Goal: Task Accomplishment & Management: Manage account settings

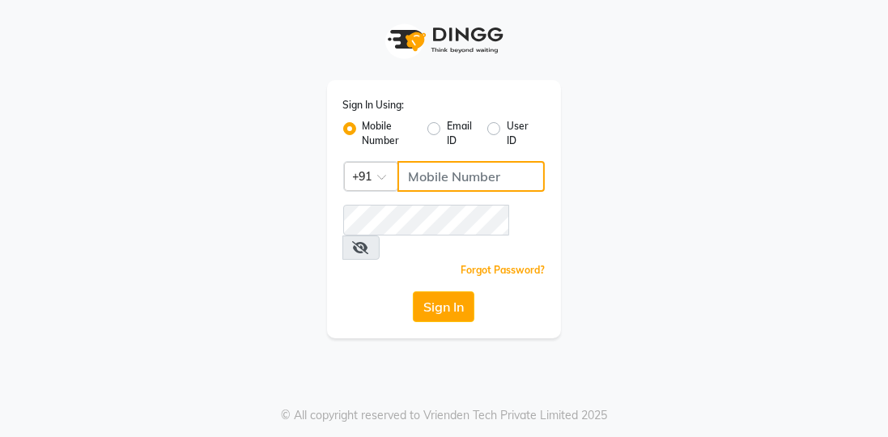
click at [416, 181] on input "Username" at bounding box center [471, 176] width 148 height 31
type input "7814706716"
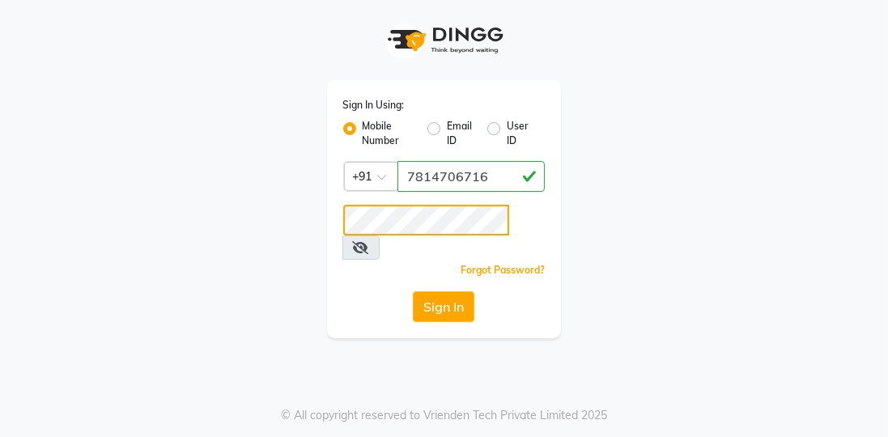
click at [413, 291] on button "Sign In" at bounding box center [444, 306] width 62 height 31
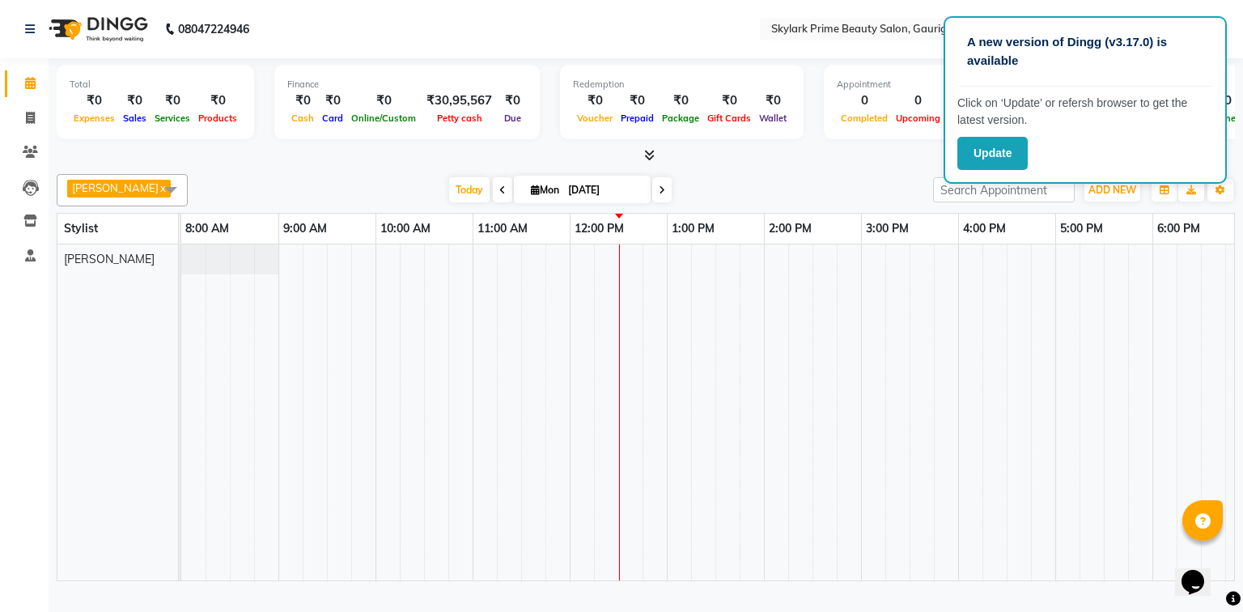
click at [920, 331] on td at bounding box center [922, 412] width 24 height 336
click at [1163, 68] on p "A new version of Dingg (v3.17.0) is available" at bounding box center [1085, 51] width 236 height 36
click at [996, 153] on button "Update" at bounding box center [992, 153] width 70 height 33
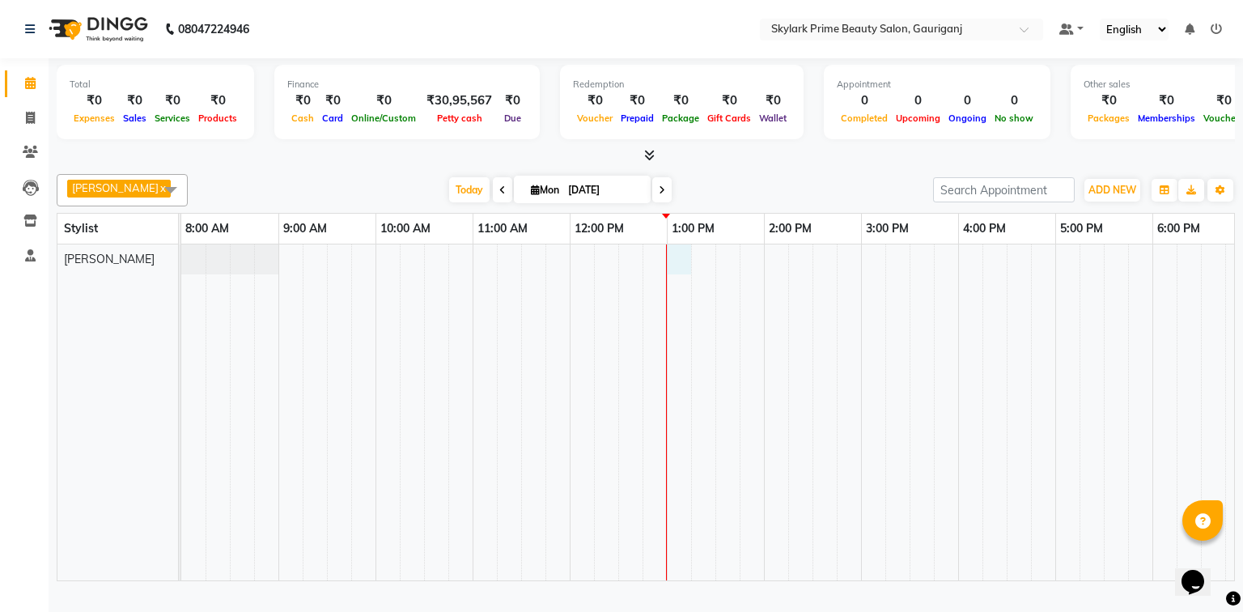
click at [681, 270] on div at bounding box center [812, 412] width 1263 height 336
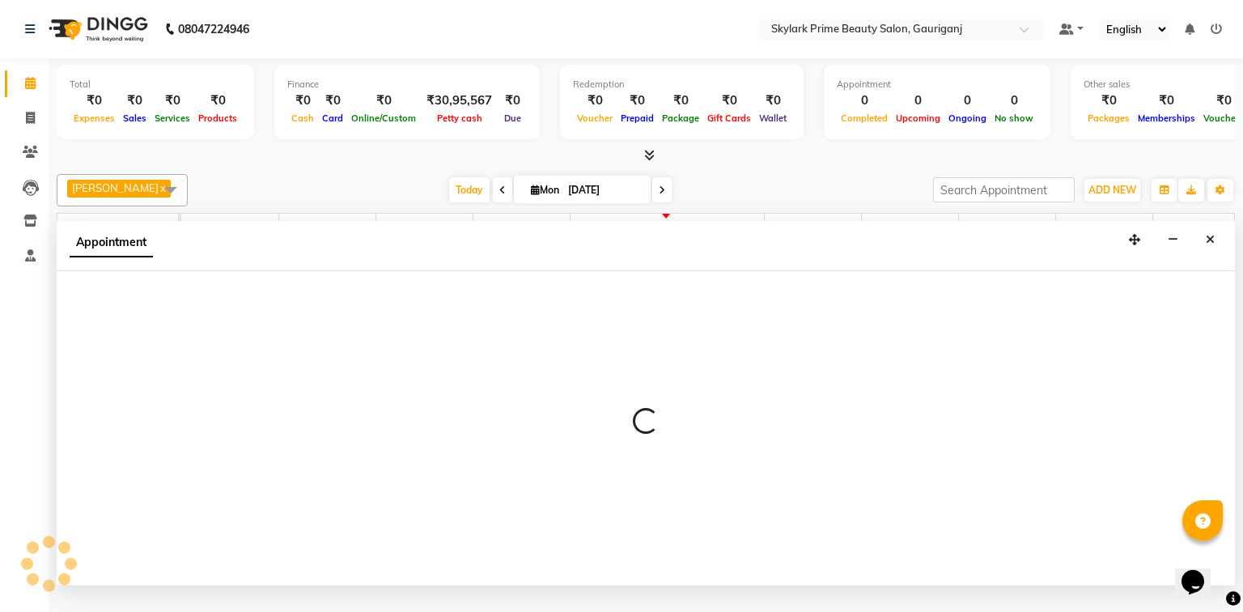
select select "30218"
select select "780"
select select "tentative"
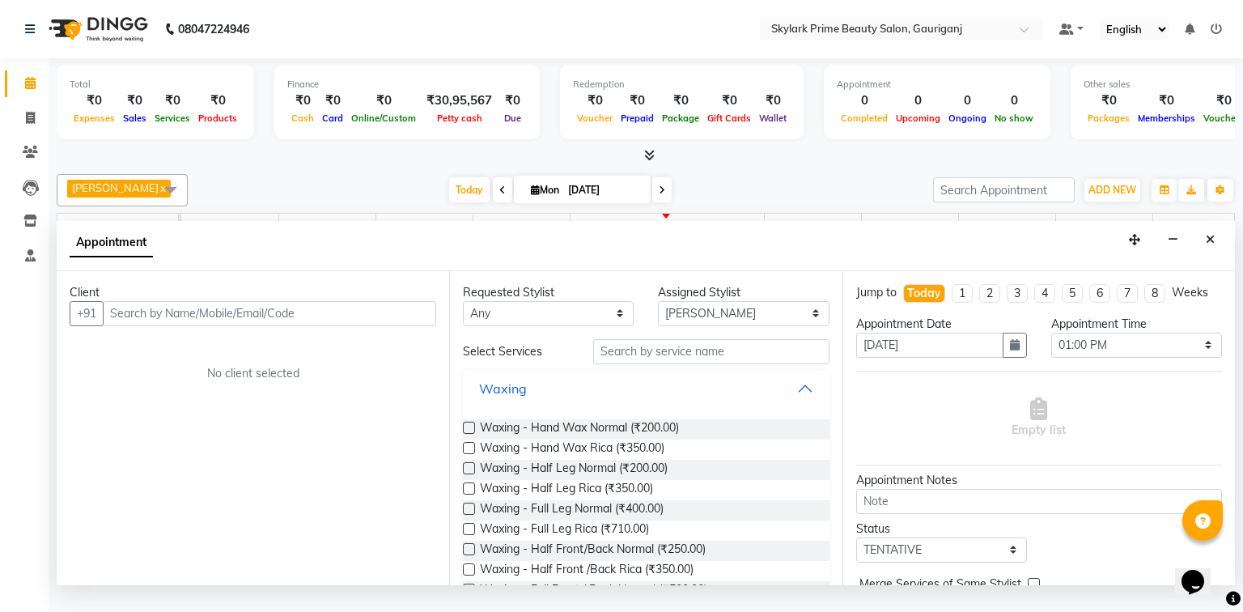
click at [803, 398] on button "Waxing" at bounding box center [645, 388] width 353 height 29
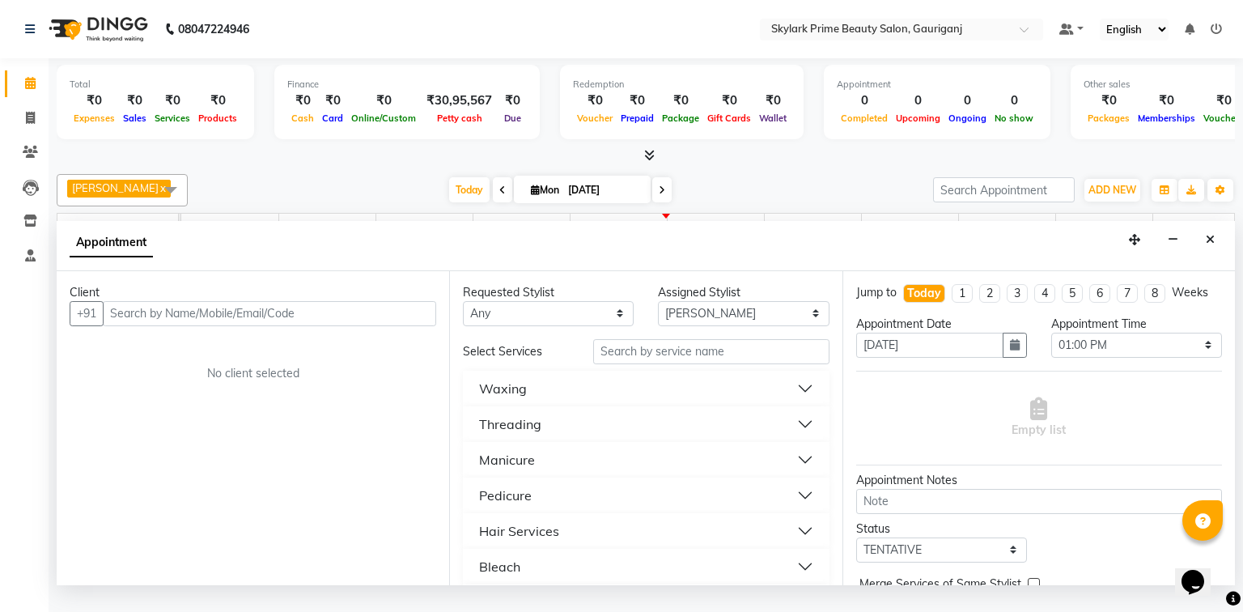
click at [550, 435] on button "Threading" at bounding box center [645, 424] width 353 height 29
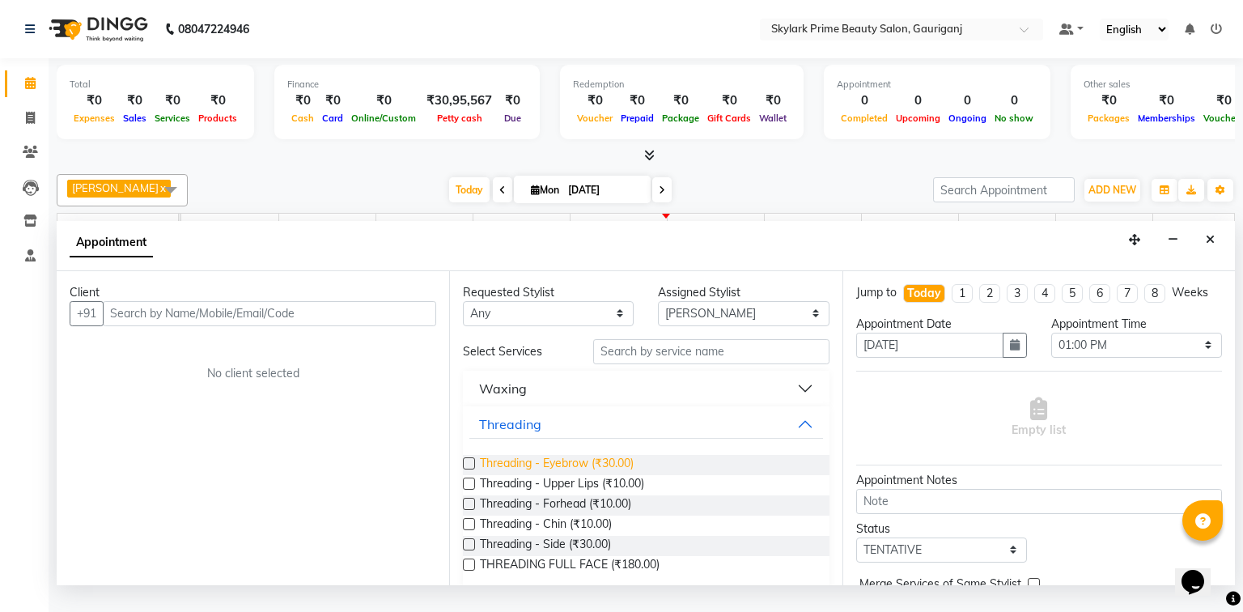
click at [550, 469] on span "Threading - Eyebrow (₹30.00)" at bounding box center [557, 465] width 154 height 20
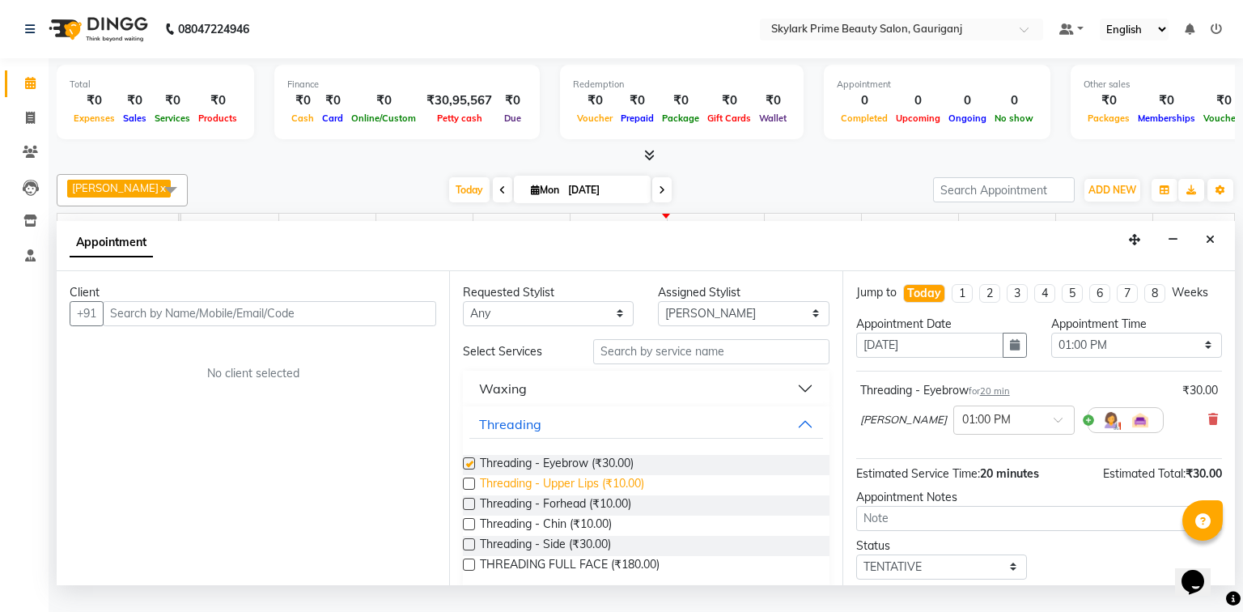
checkbox input "false"
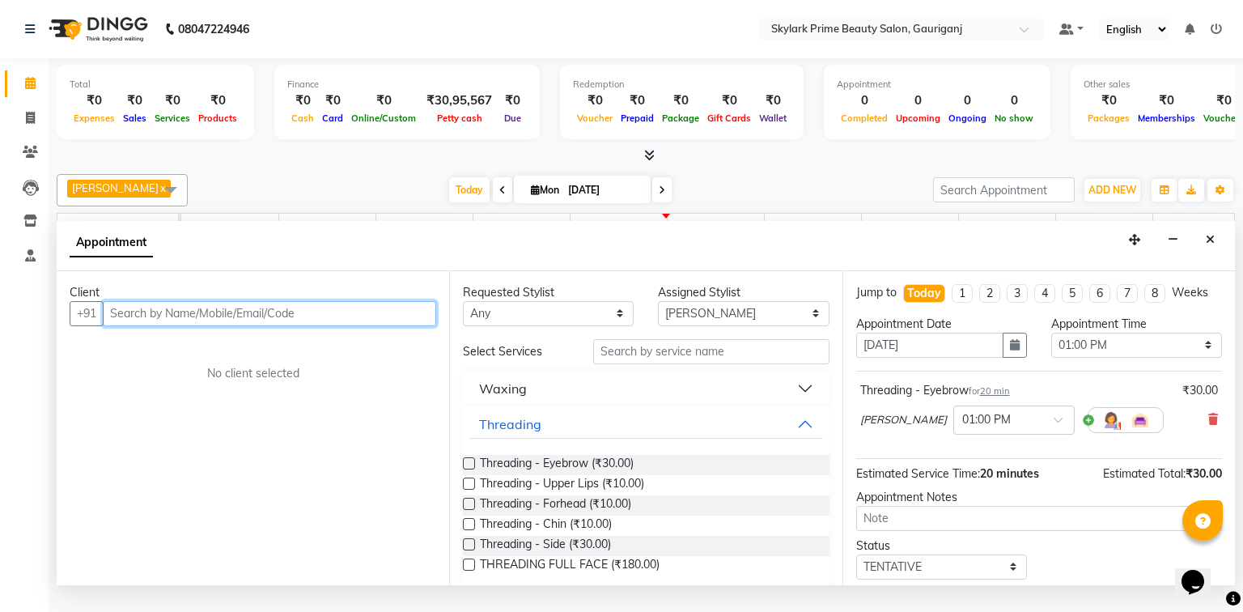
click at [330, 325] on input "text" at bounding box center [269, 313] width 333 height 25
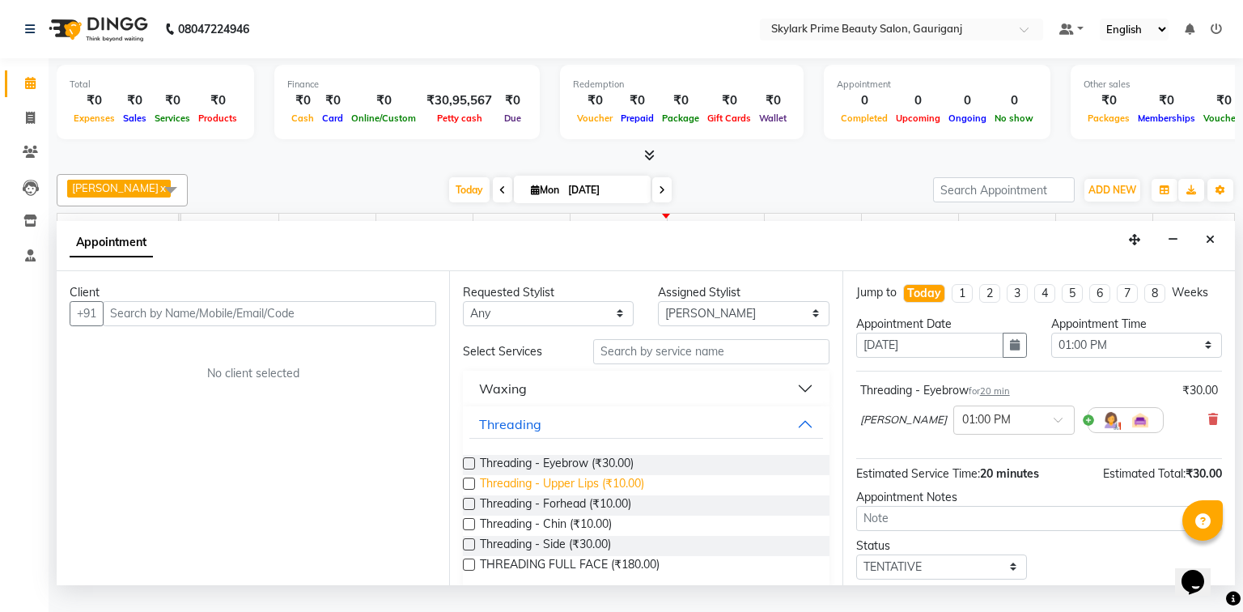
click at [542, 495] on span "Threading - Upper Lips (₹10.00)" at bounding box center [562, 485] width 164 height 20
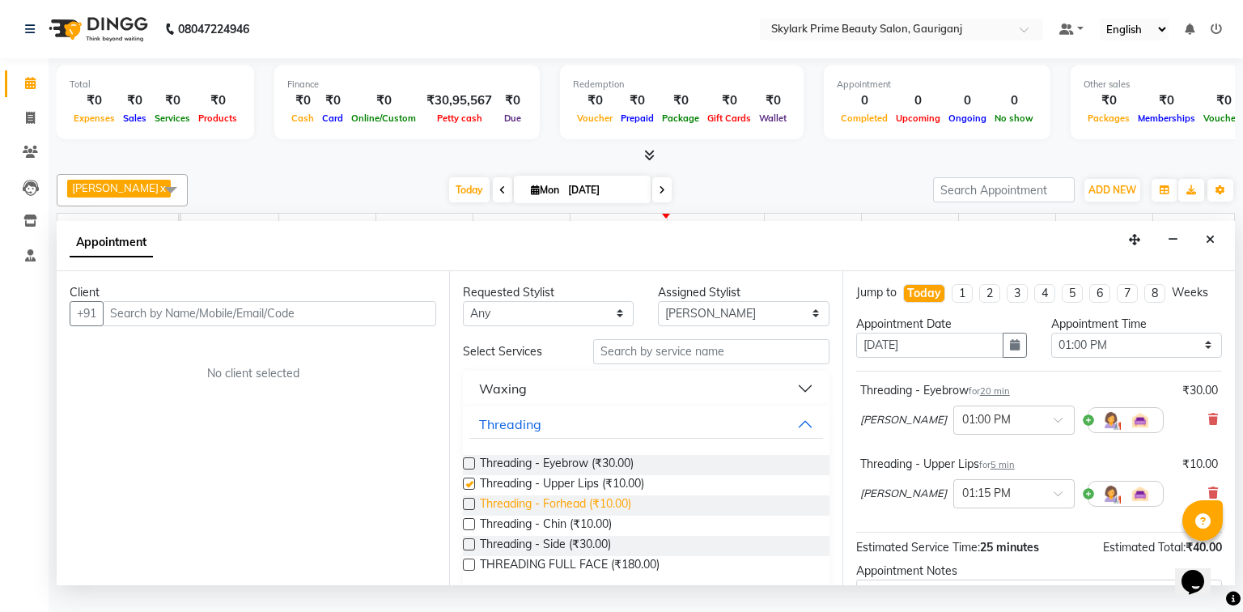
checkbox input "false"
click at [537, 515] on span "Threading - Forhead (₹10.00)" at bounding box center [555, 505] width 151 height 20
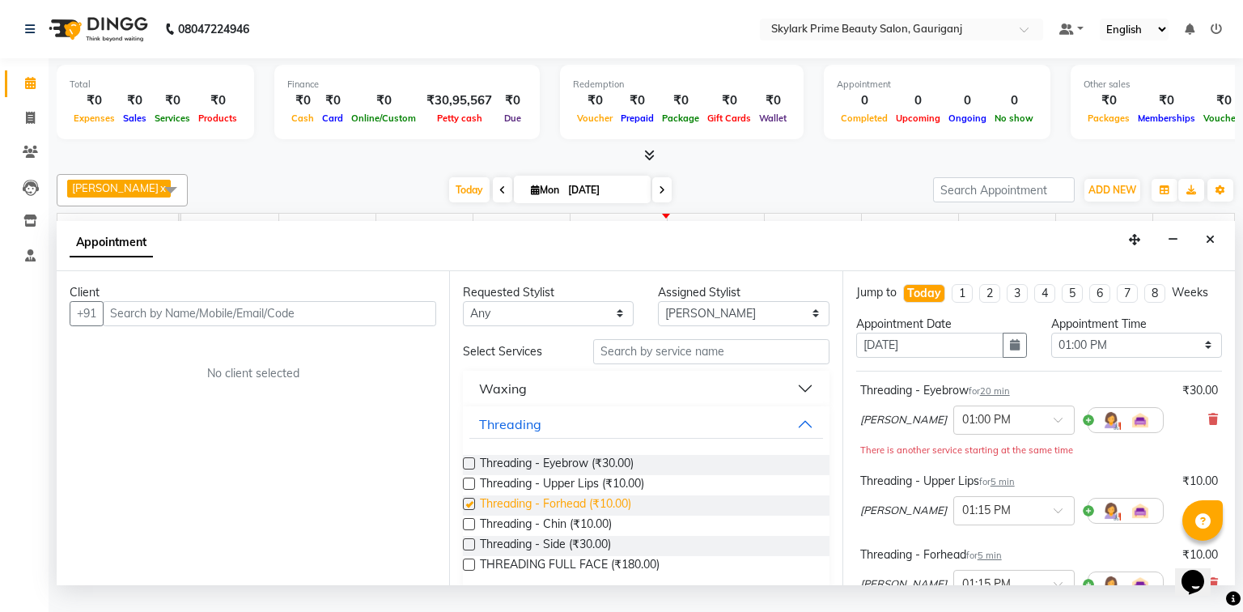
checkbox input "false"
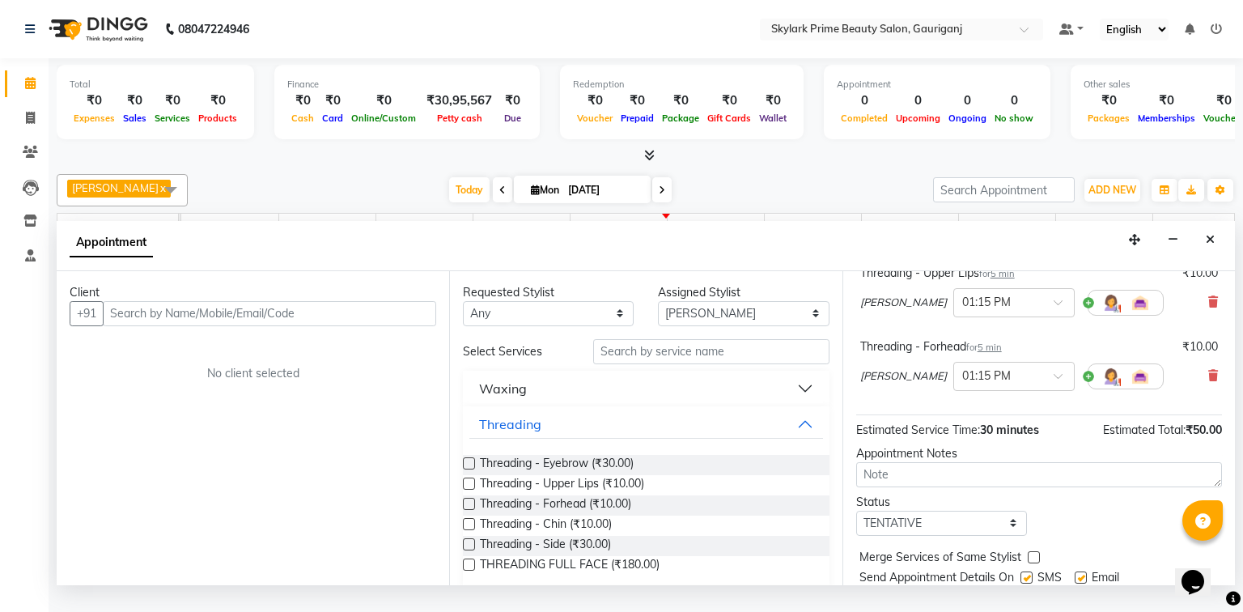
scroll to position [261, 0]
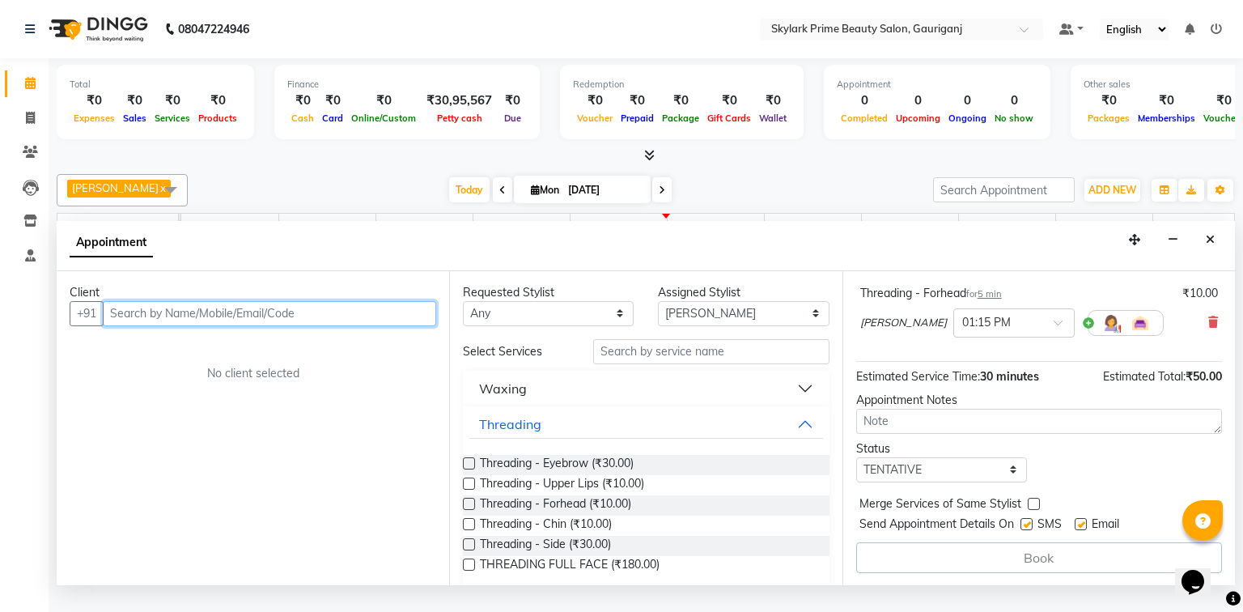
click at [345, 325] on input "text" at bounding box center [269, 313] width 333 height 25
click at [224, 325] on input "text" at bounding box center [269, 313] width 333 height 25
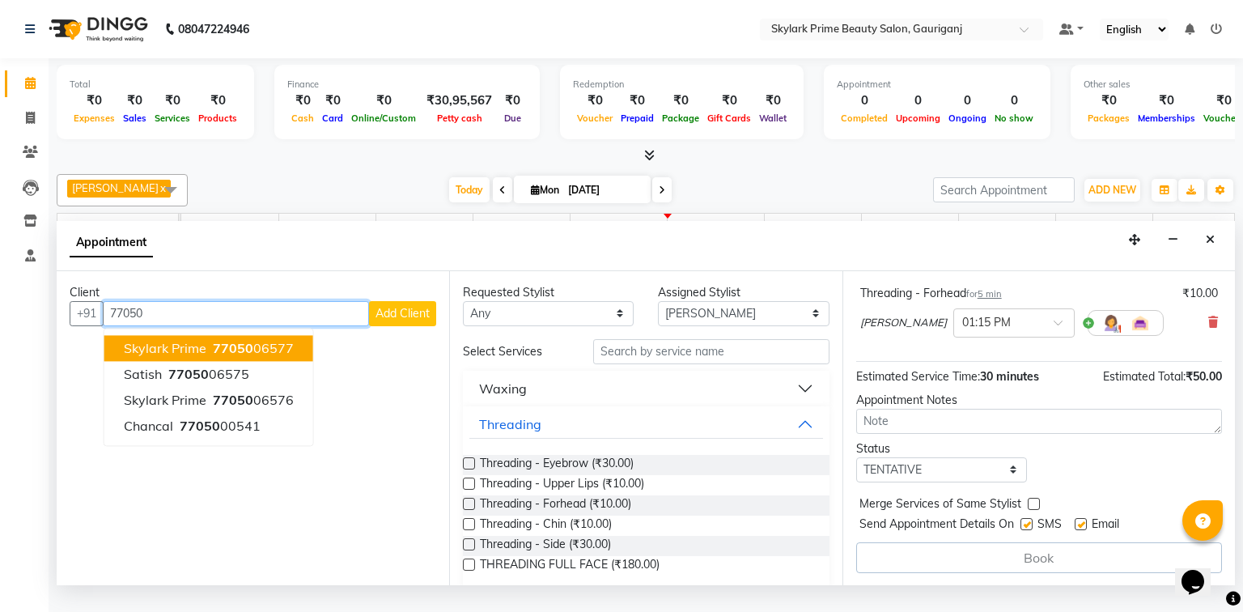
click at [187, 356] on span "skylark prime" at bounding box center [165, 348] width 83 height 16
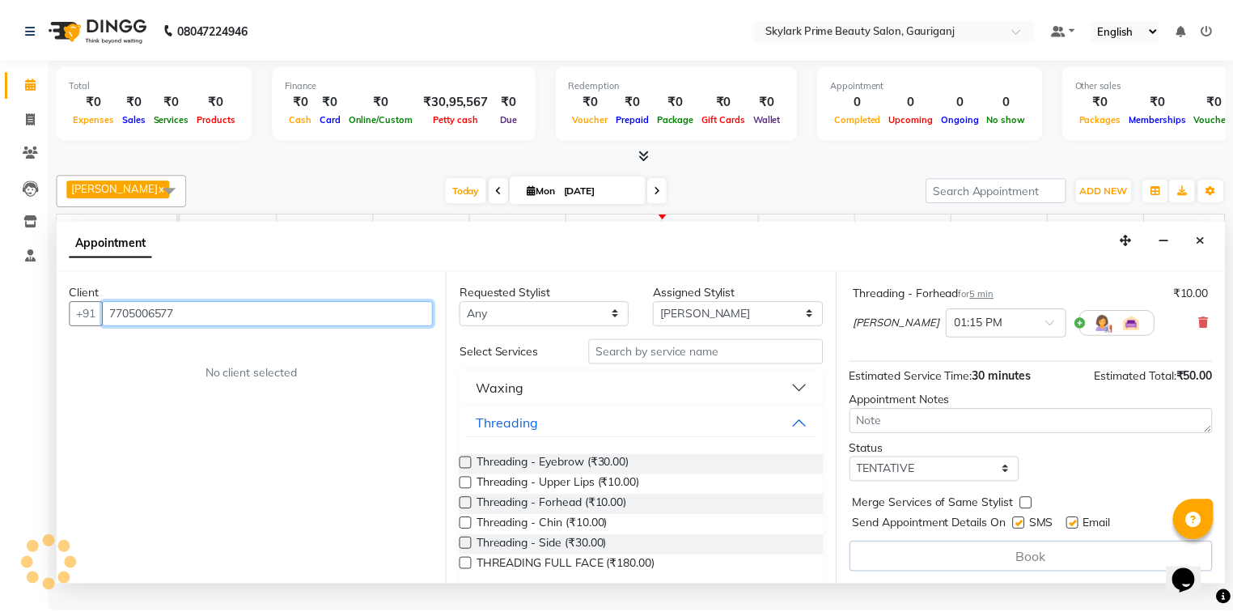
scroll to position [260, 0]
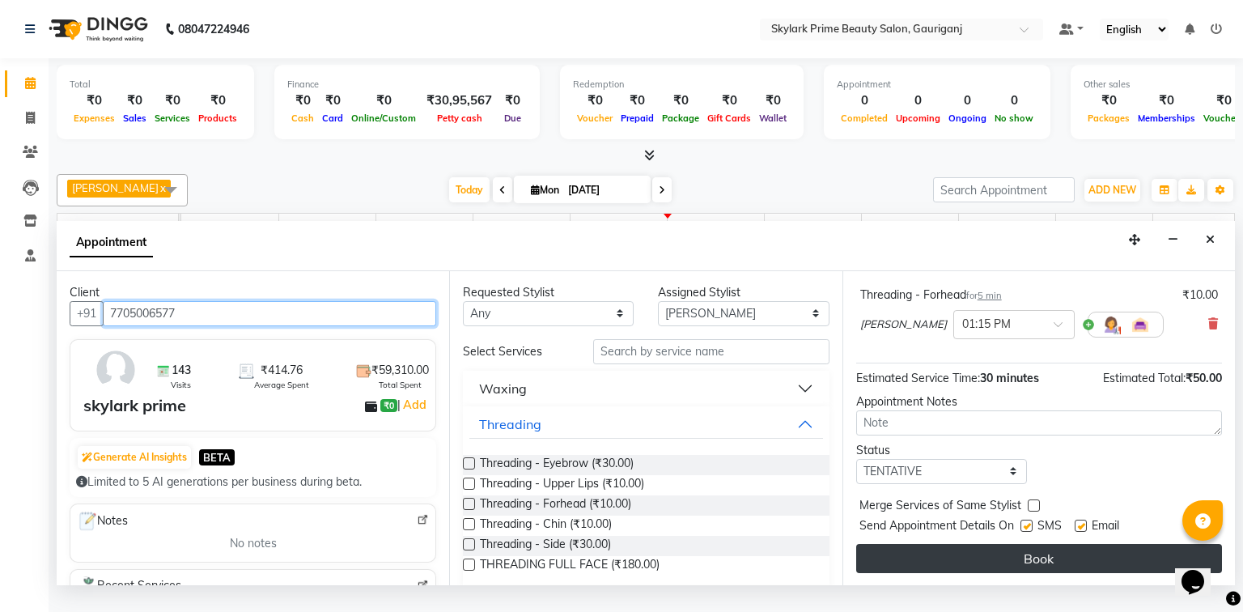
type input "7705006577"
click at [1012, 567] on button "Book" at bounding box center [1039, 558] width 366 height 29
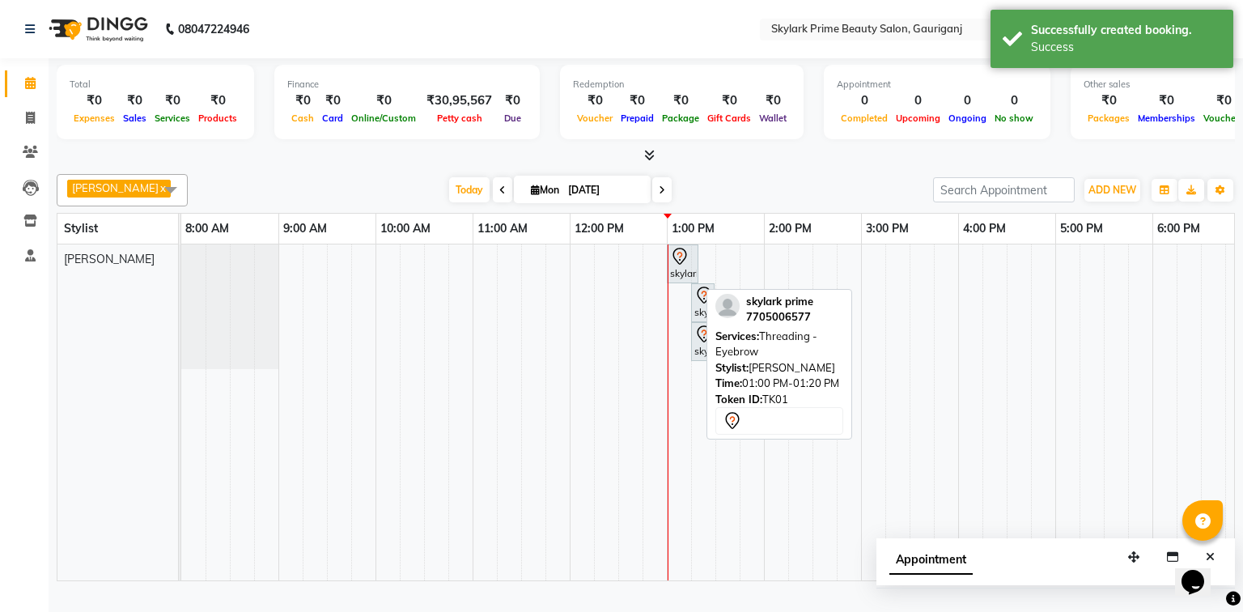
click at [690, 279] on div "skylark prime, TK01, 01:00 PM-01:20 PM, Threading - Eyebrow" at bounding box center [682, 264] width 28 height 34
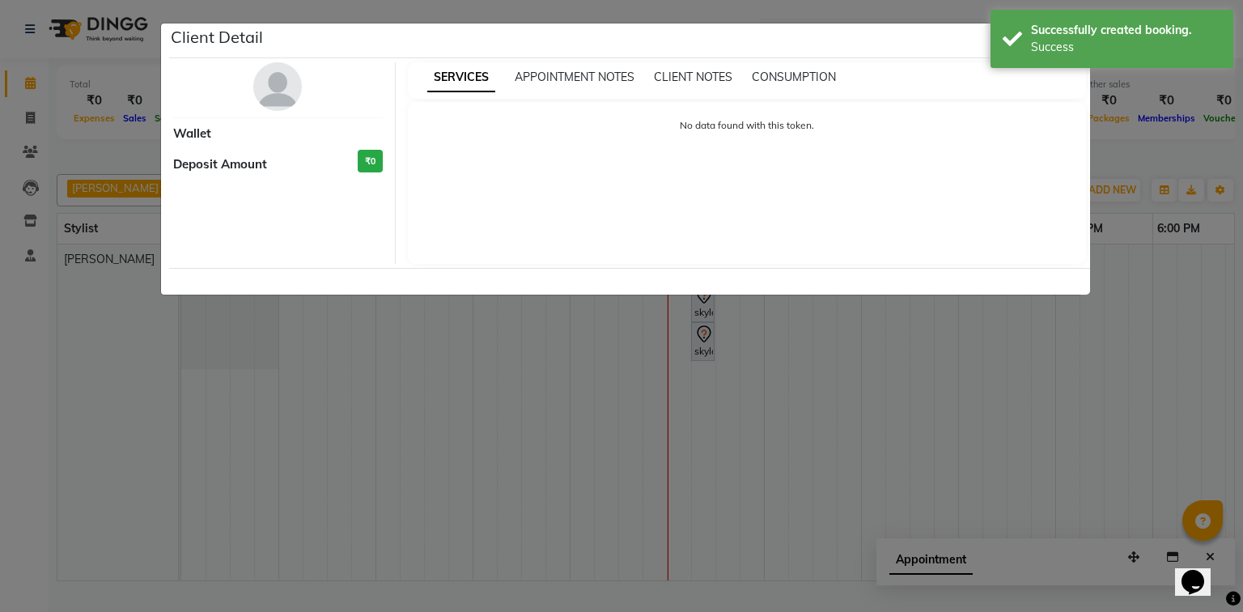
select select "7"
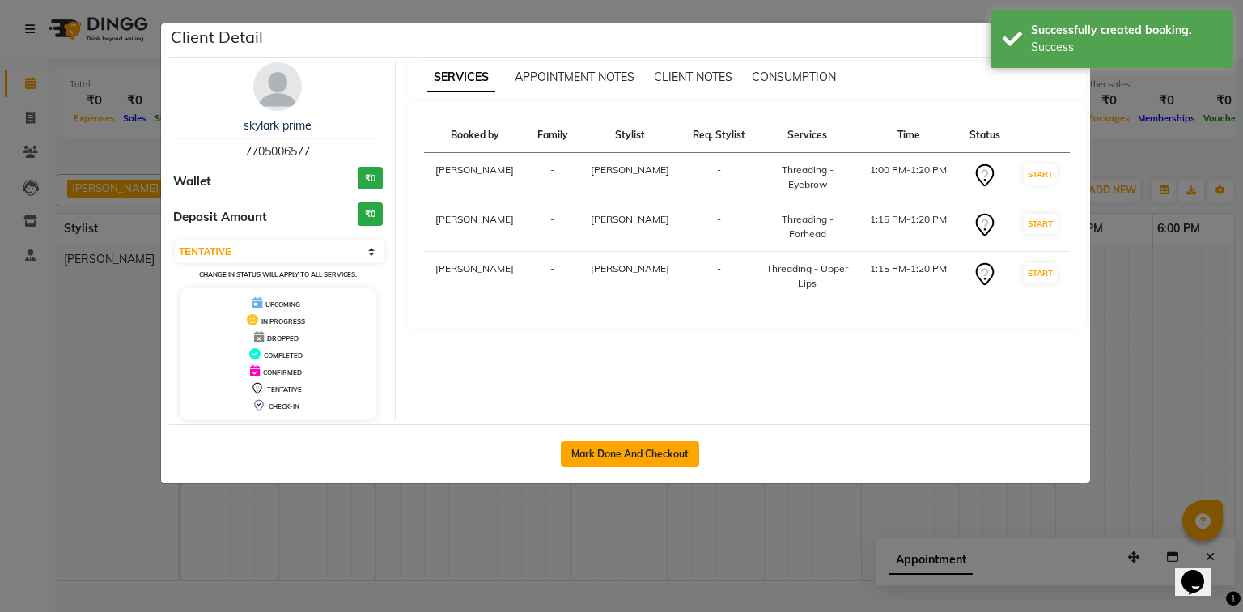
click at [631, 453] on button "Mark Done And Checkout" at bounding box center [630, 454] width 138 height 26
select select "4735"
select select "service"
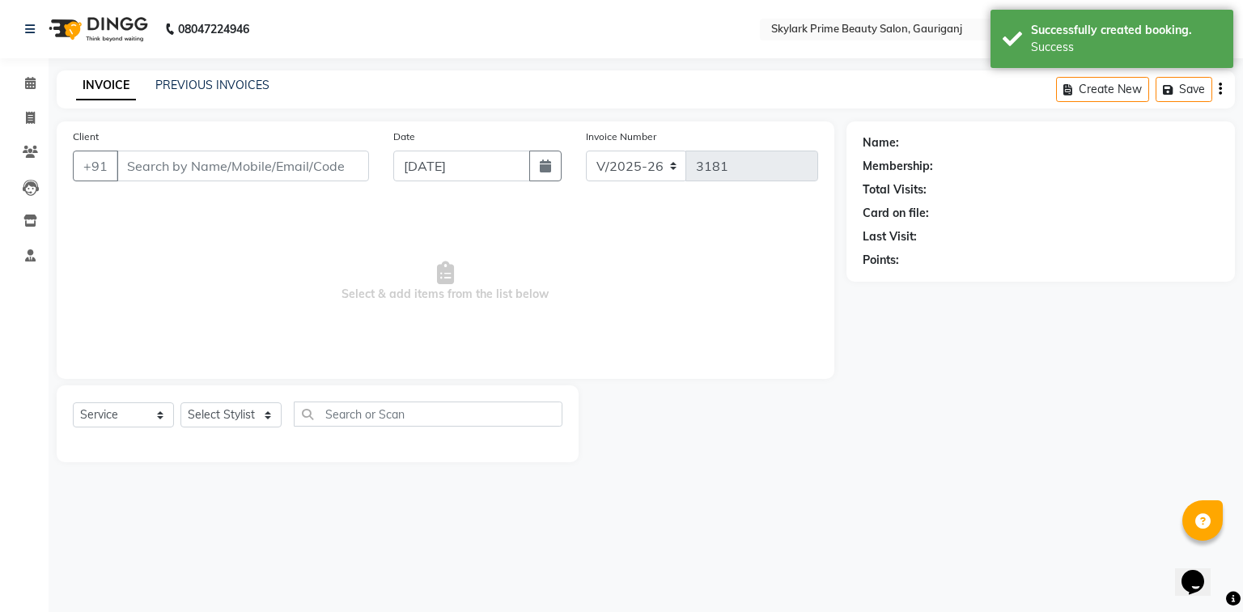
type input "7705006577"
select select "30218"
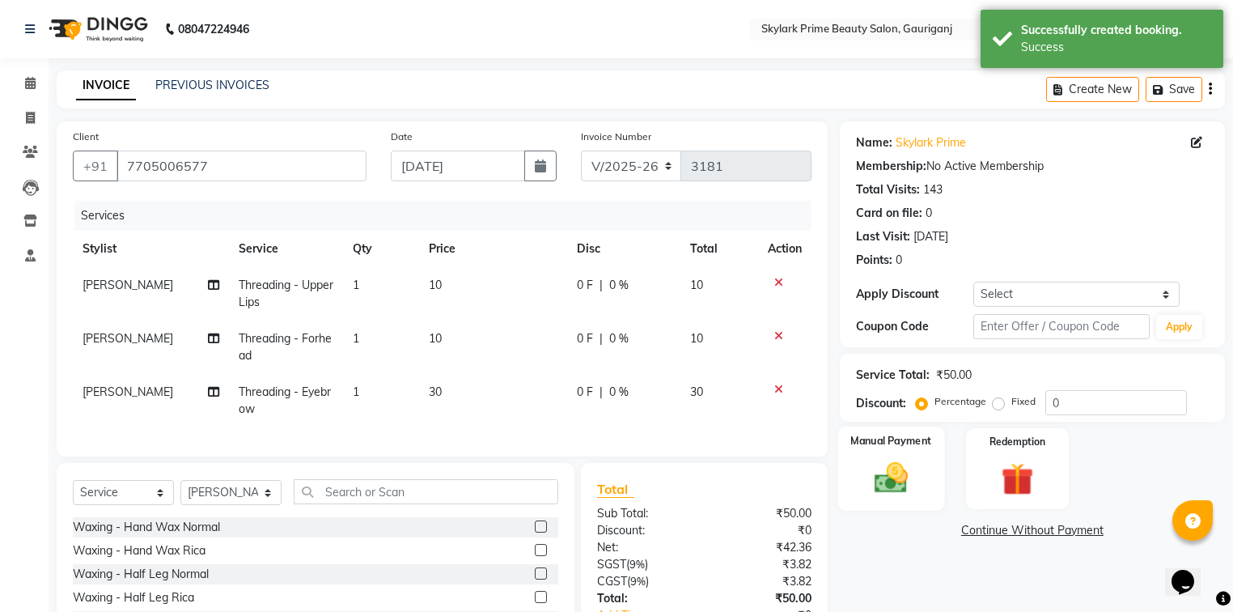
drag, startPoint x: 889, startPoint y: 482, endPoint x: 906, endPoint y: 479, distance: 17.2
click at [889, 482] on img at bounding box center [891, 478] width 55 height 39
click at [978, 533] on span "CASH" at bounding box center [974, 531] width 35 height 19
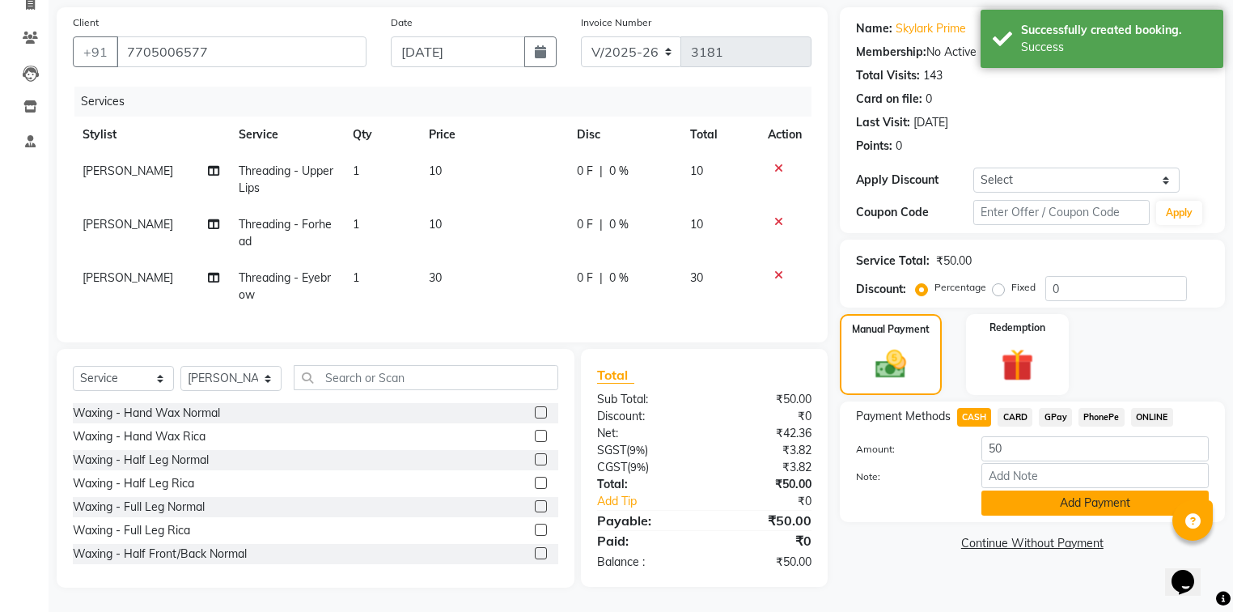
scroll to position [124, 0]
click at [997, 476] on input "Note:" at bounding box center [1095, 475] width 227 height 25
click at [1017, 437] on input "50" at bounding box center [1095, 448] width 227 height 25
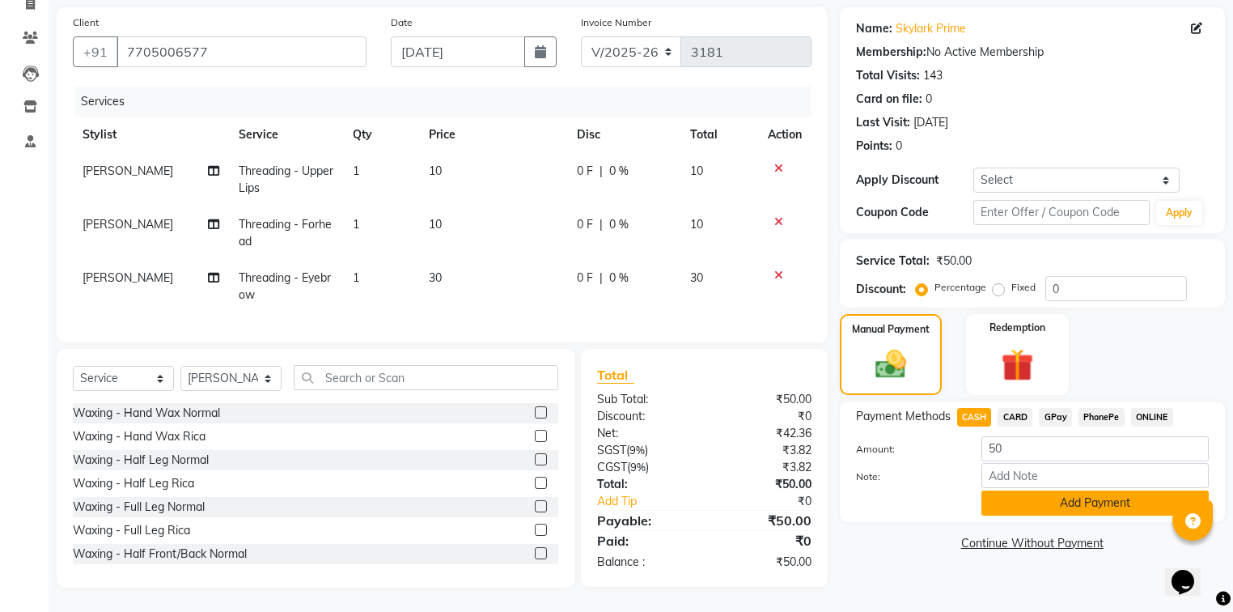
click at [1004, 496] on button "Add Payment" at bounding box center [1095, 502] width 227 height 25
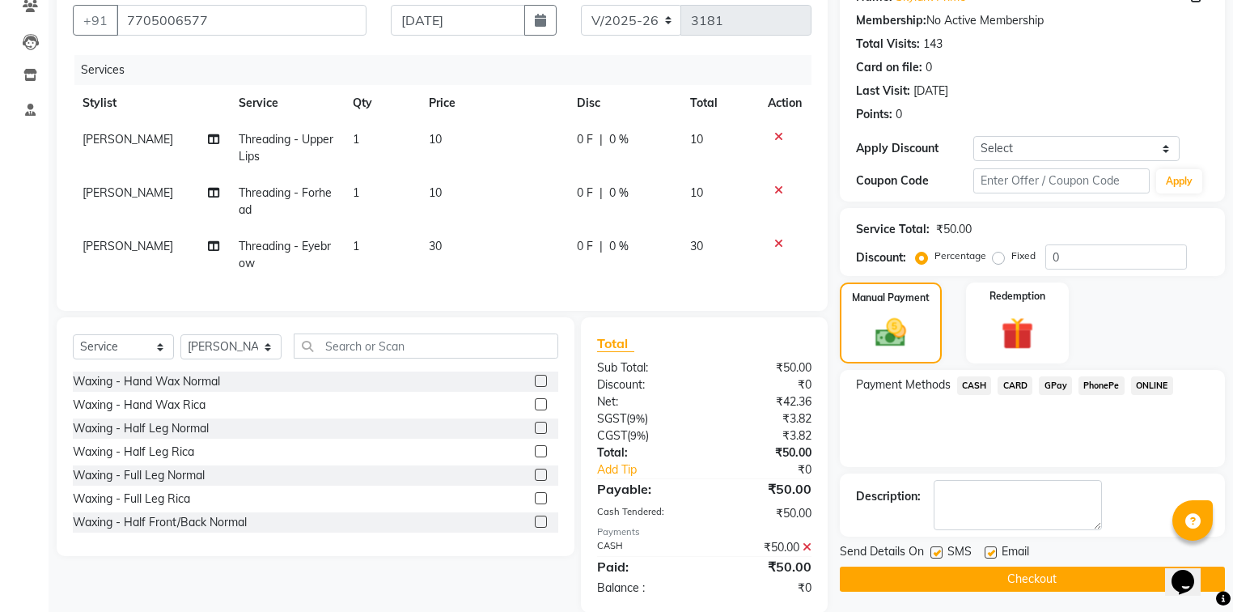
scroll to position [180, 0]
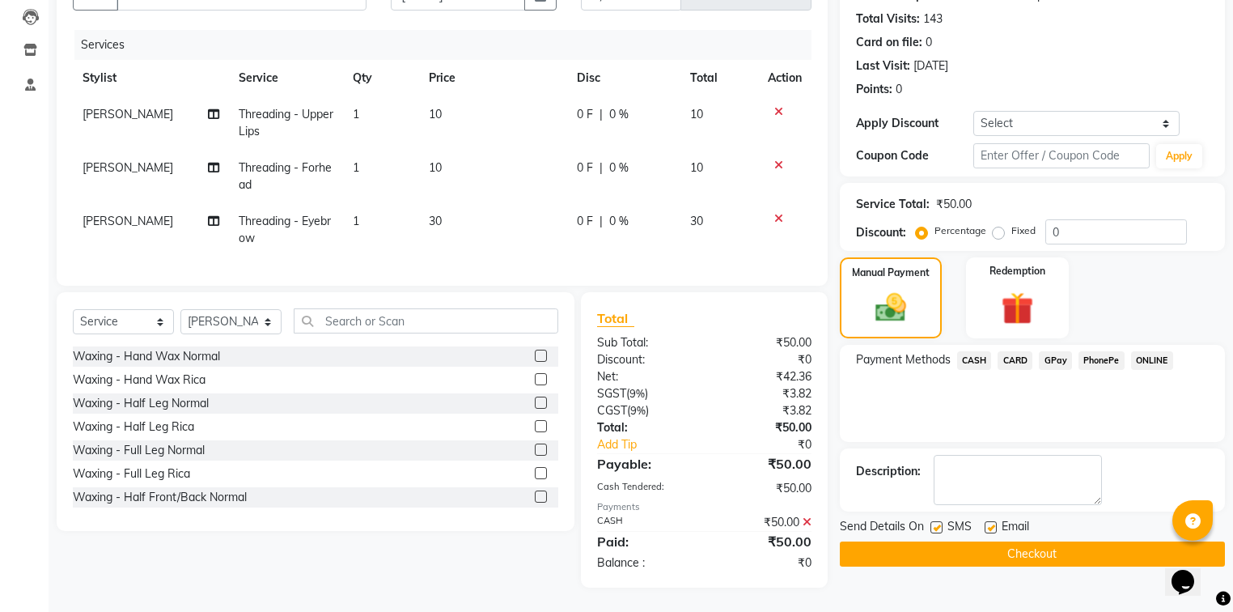
click at [956, 547] on button "Checkout" at bounding box center [1032, 553] width 385 height 25
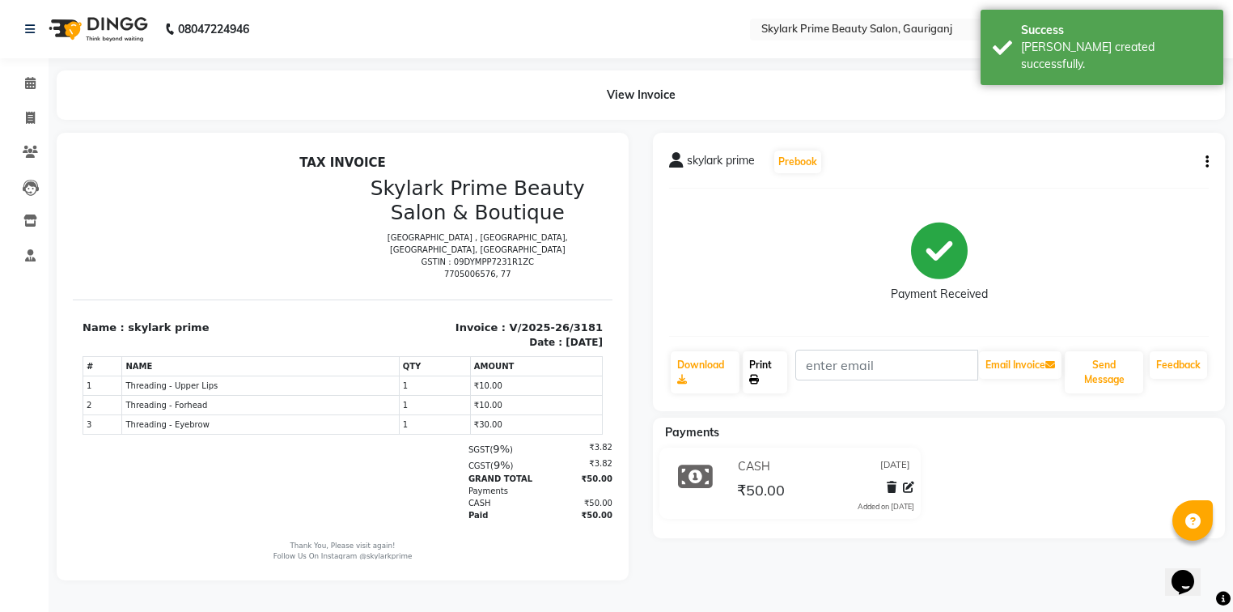
click at [766, 369] on link "Print" at bounding box center [765, 372] width 45 height 42
click at [28, 82] on icon at bounding box center [30, 83] width 11 height 12
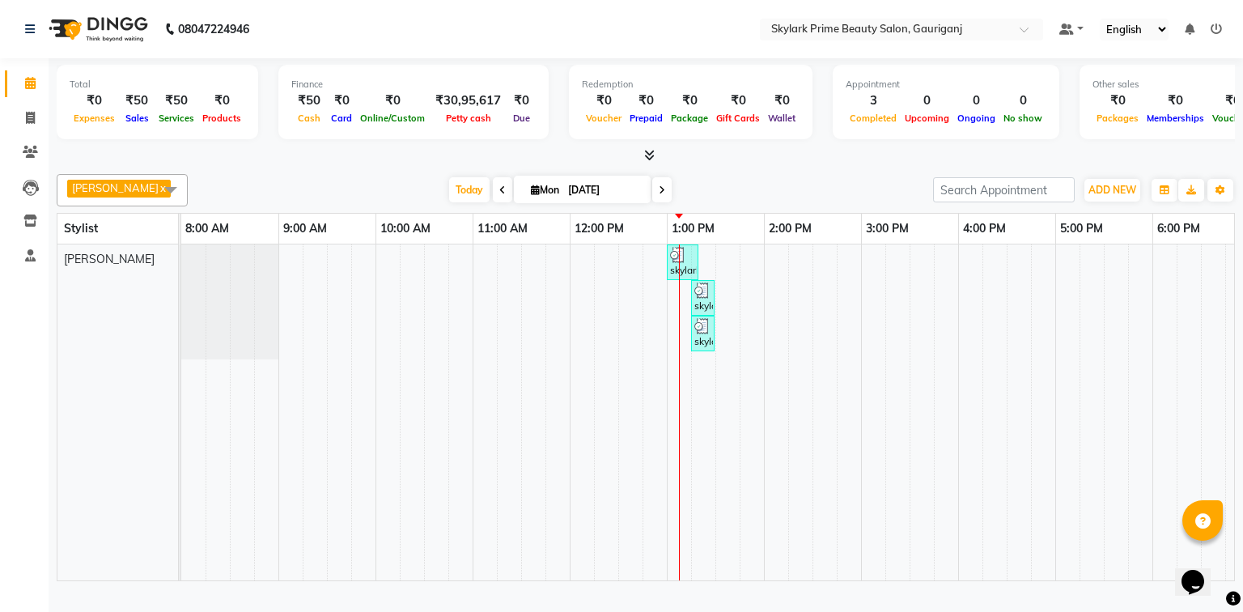
click at [719, 270] on div "skylark prime, TK01, 01:00 PM-01:20 PM, Threading - Eyebrow skylark prime, TK01…" at bounding box center [812, 412] width 1263 height 336
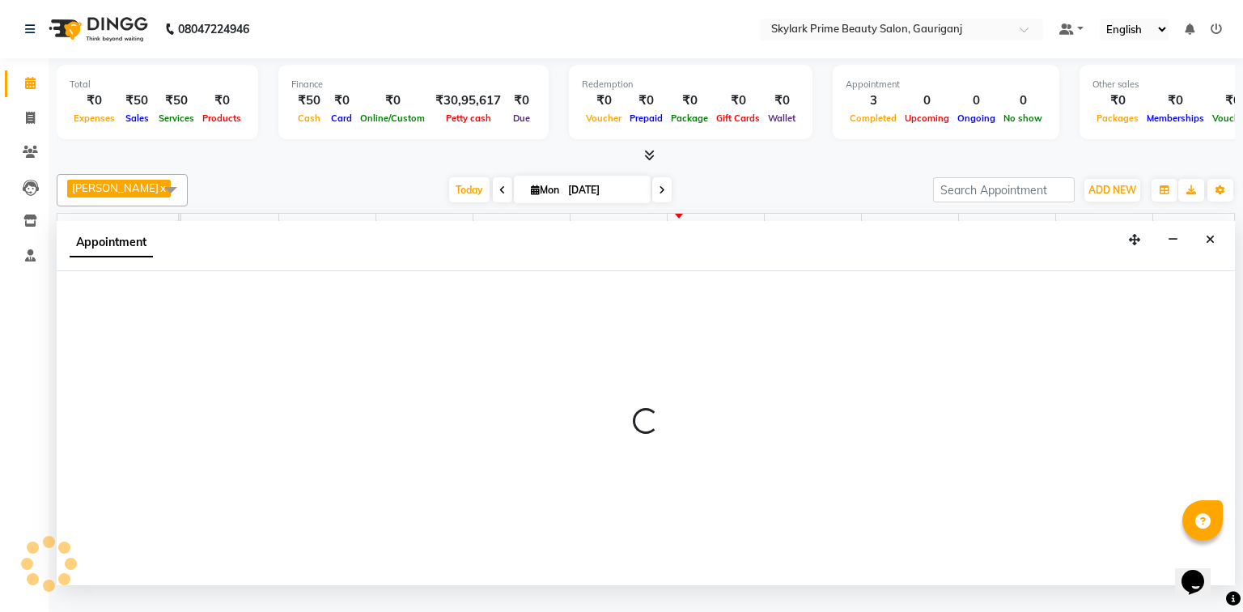
select select "30218"
select select "810"
select select "tentative"
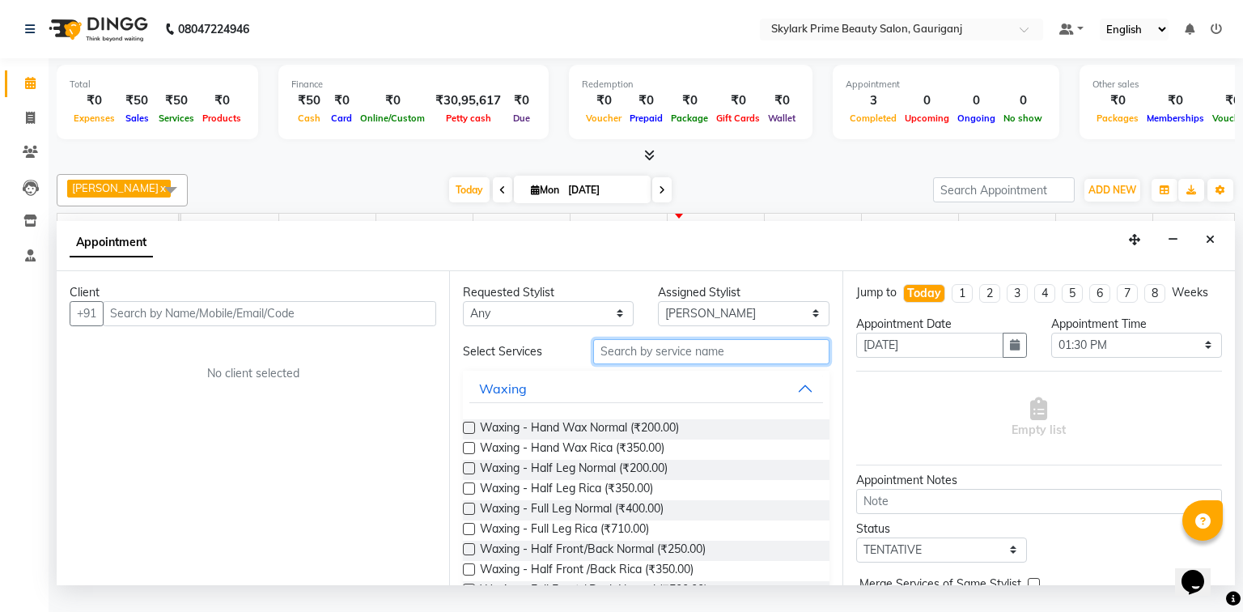
click at [690, 361] on input "text" at bounding box center [711, 351] width 236 height 25
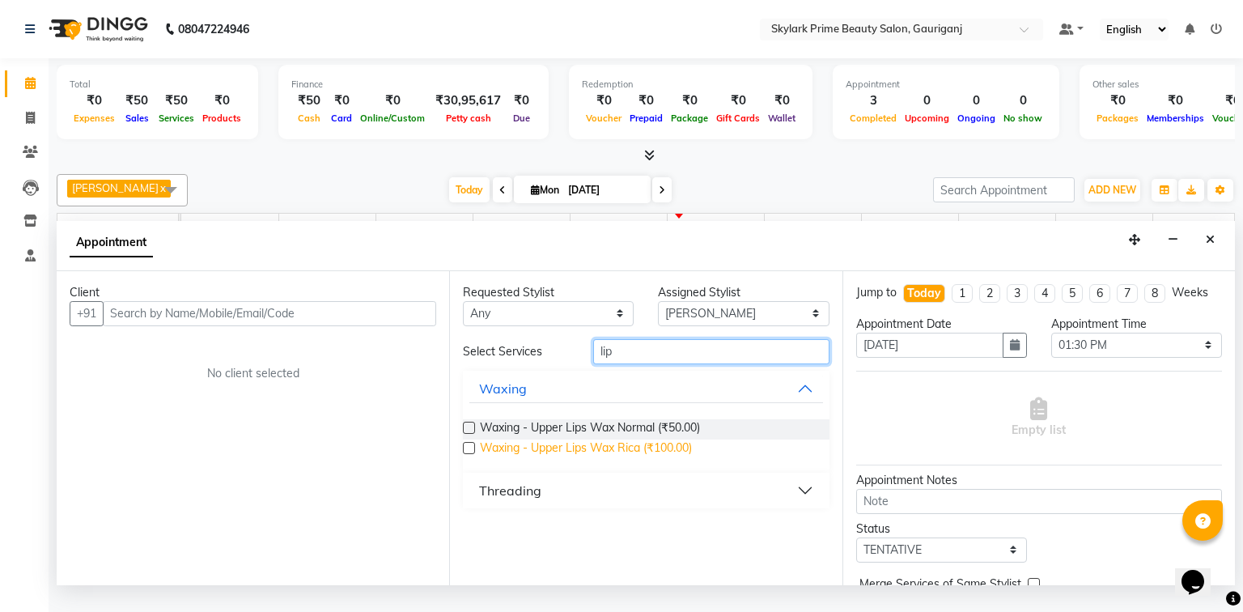
type input "lip"
click at [538, 460] on span "Waxing - Upper Lips Wax Rica (₹100.00)" at bounding box center [586, 449] width 212 height 20
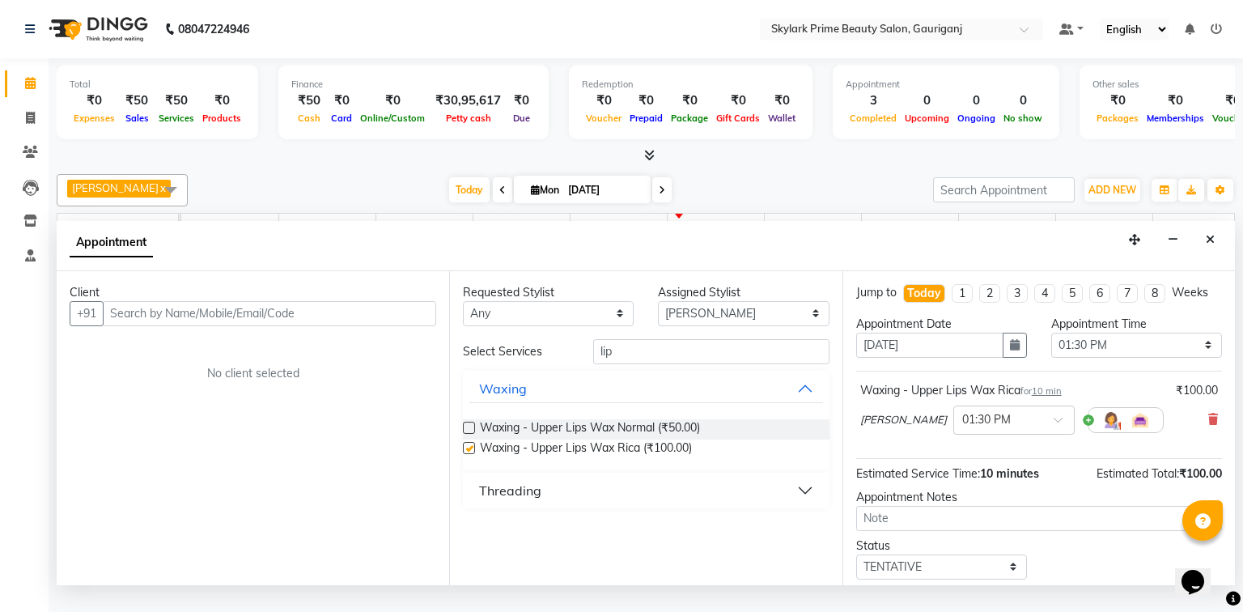
checkbox input "false"
click at [621, 364] on input "lip" at bounding box center [711, 351] width 236 height 25
type input "l"
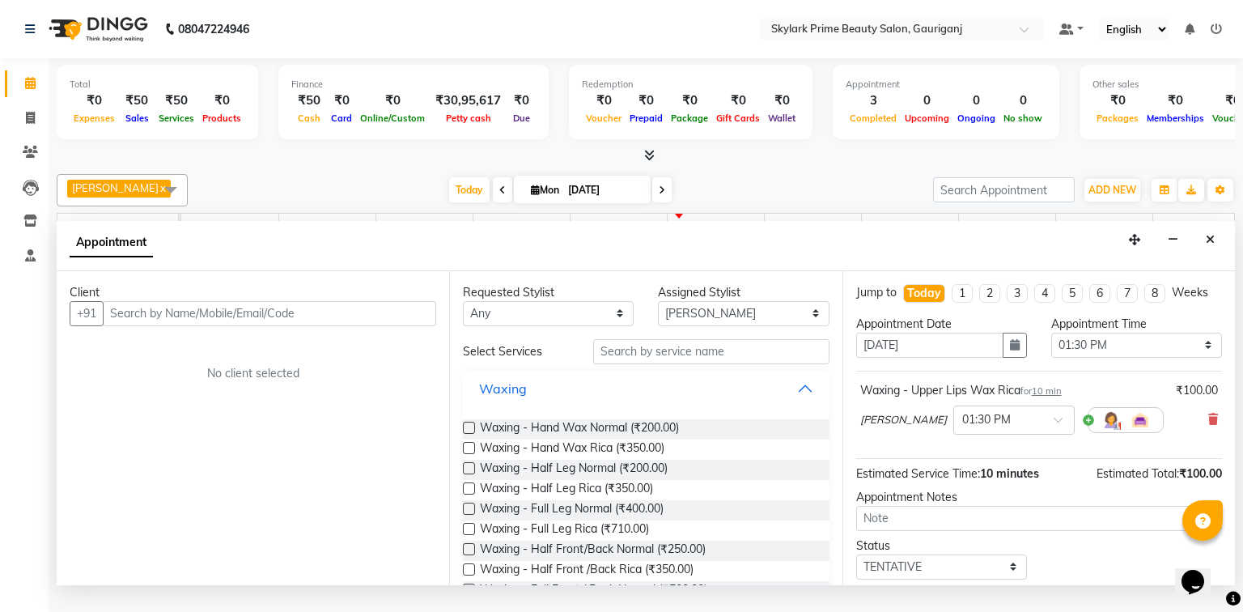
click at [793, 403] on button "Waxing" at bounding box center [645, 388] width 353 height 29
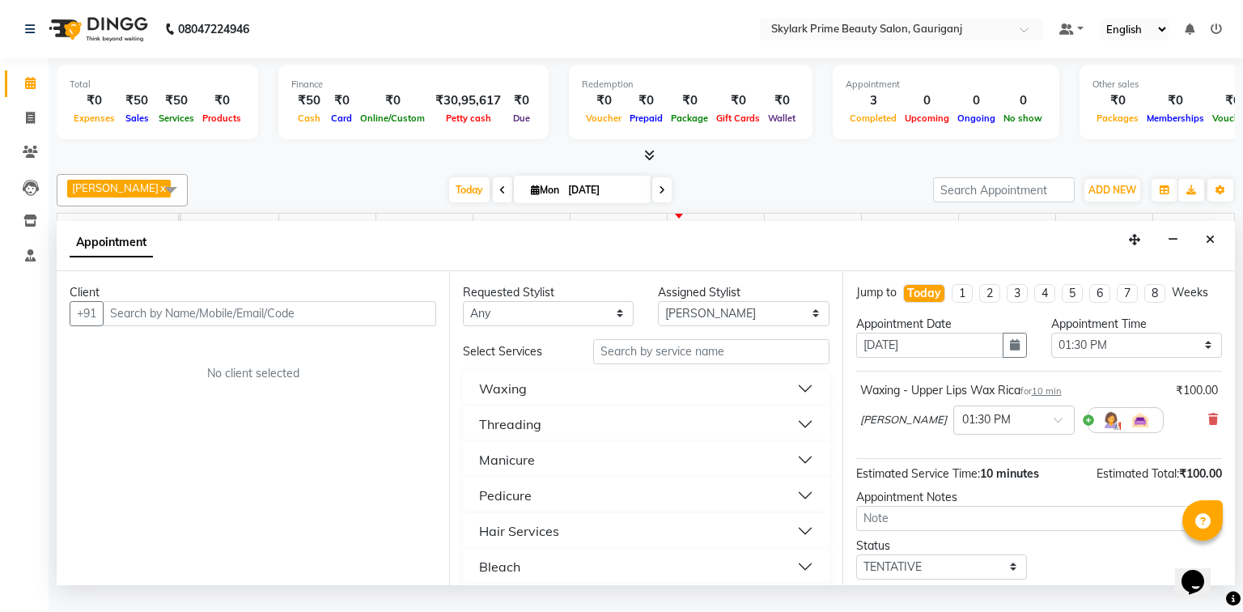
click at [545, 432] on button "Threading" at bounding box center [645, 424] width 353 height 29
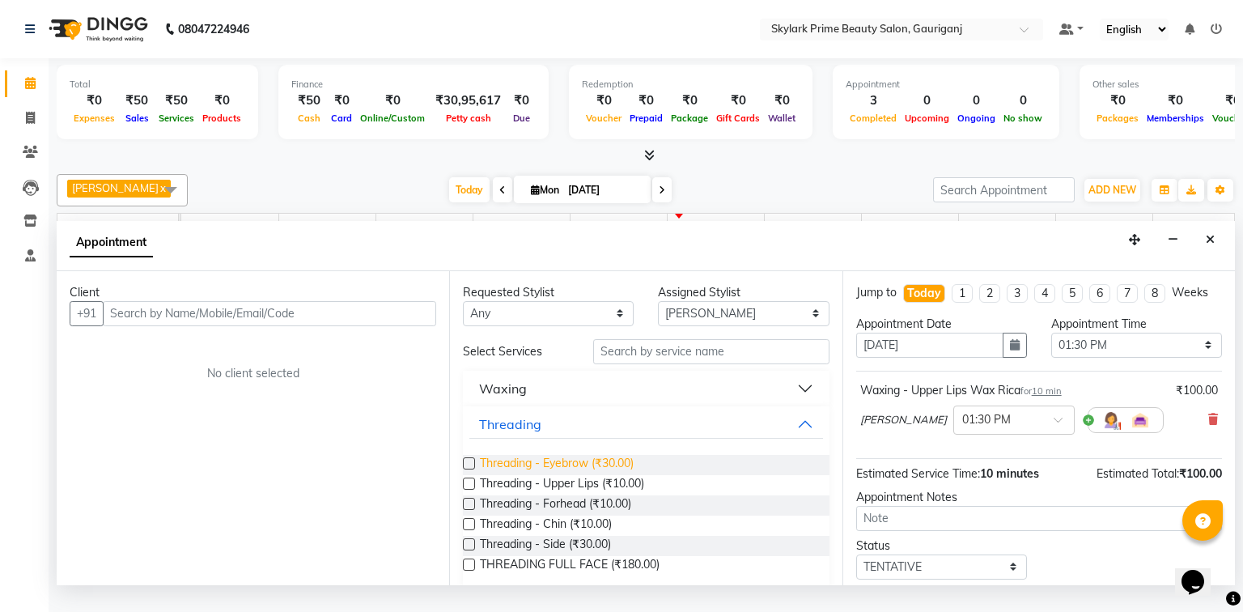
click at [539, 473] on span "Threading - Eyebrow (₹30.00)" at bounding box center [557, 465] width 154 height 20
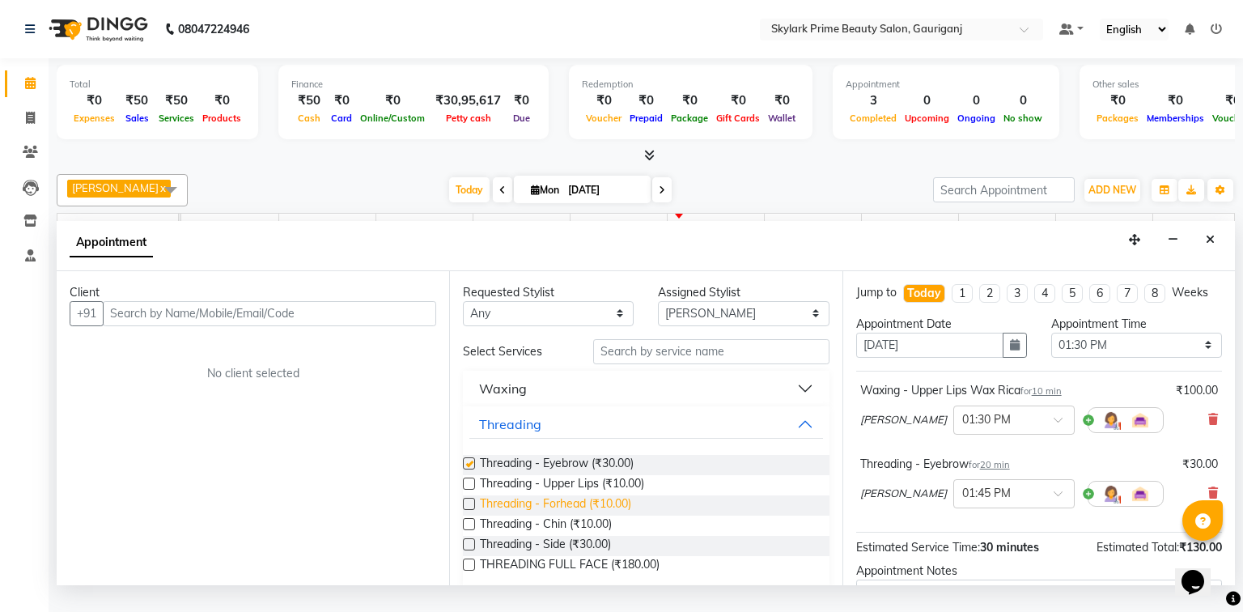
checkbox input "false"
click at [544, 516] on span "Threading - Forhead (₹10.00)" at bounding box center [555, 505] width 151 height 20
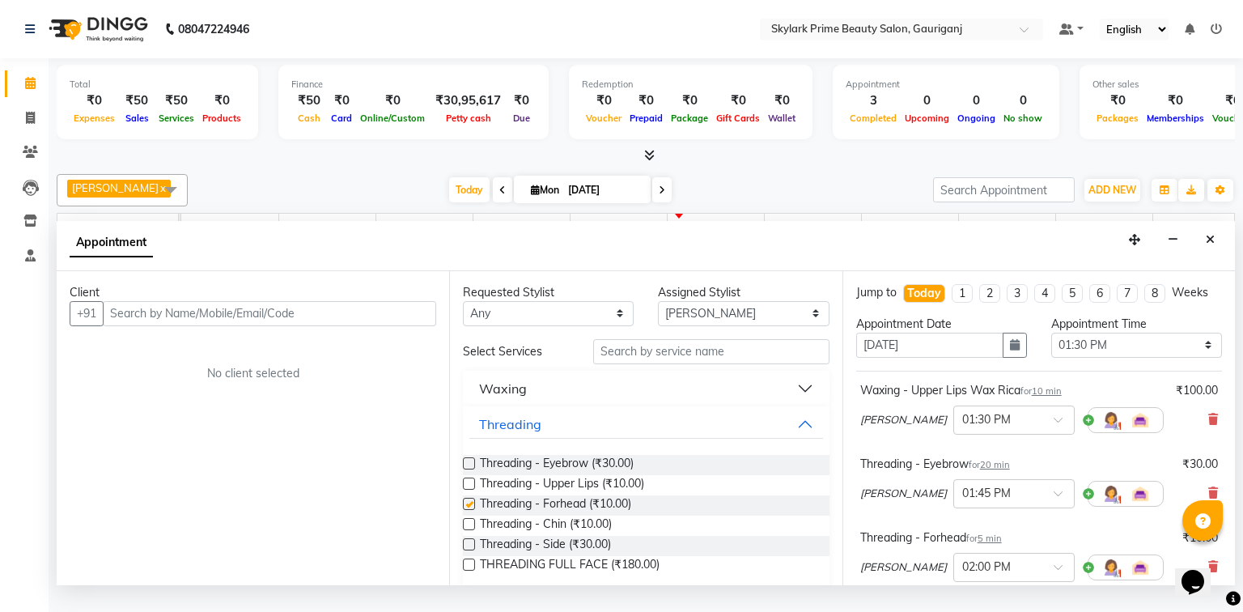
checkbox input "false"
click at [799, 434] on button "Threading" at bounding box center [645, 424] width 353 height 29
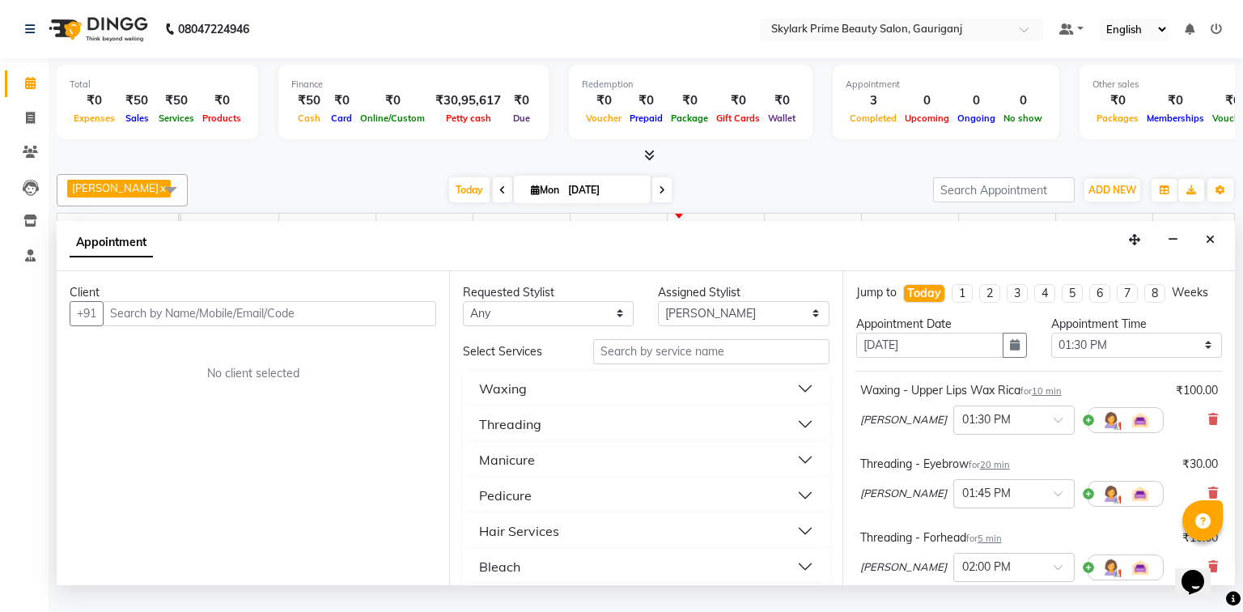
click at [544, 399] on button "Waxing" at bounding box center [645, 388] width 353 height 29
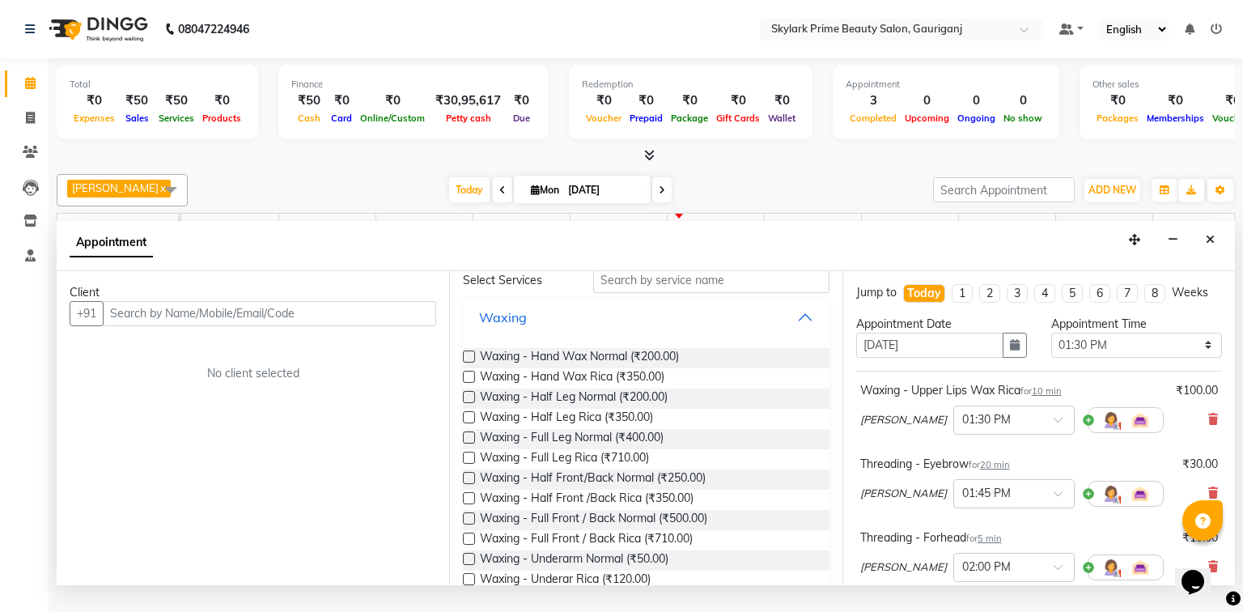
scroll to position [65, 0]
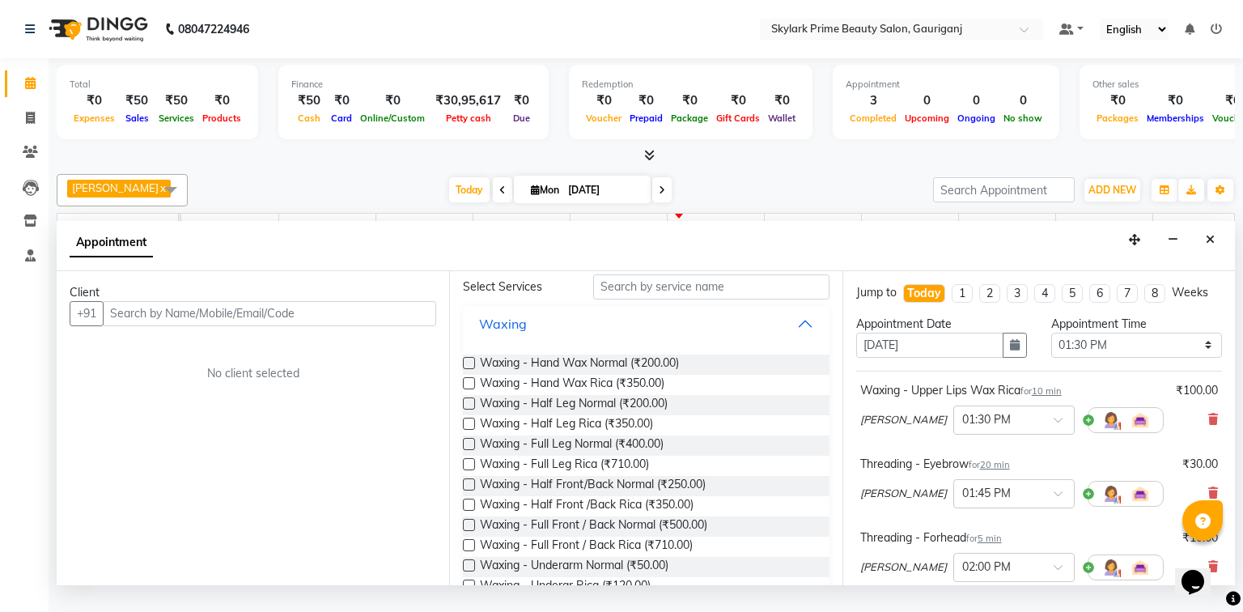
click at [536, 336] on button "Waxing" at bounding box center [645, 323] width 353 height 29
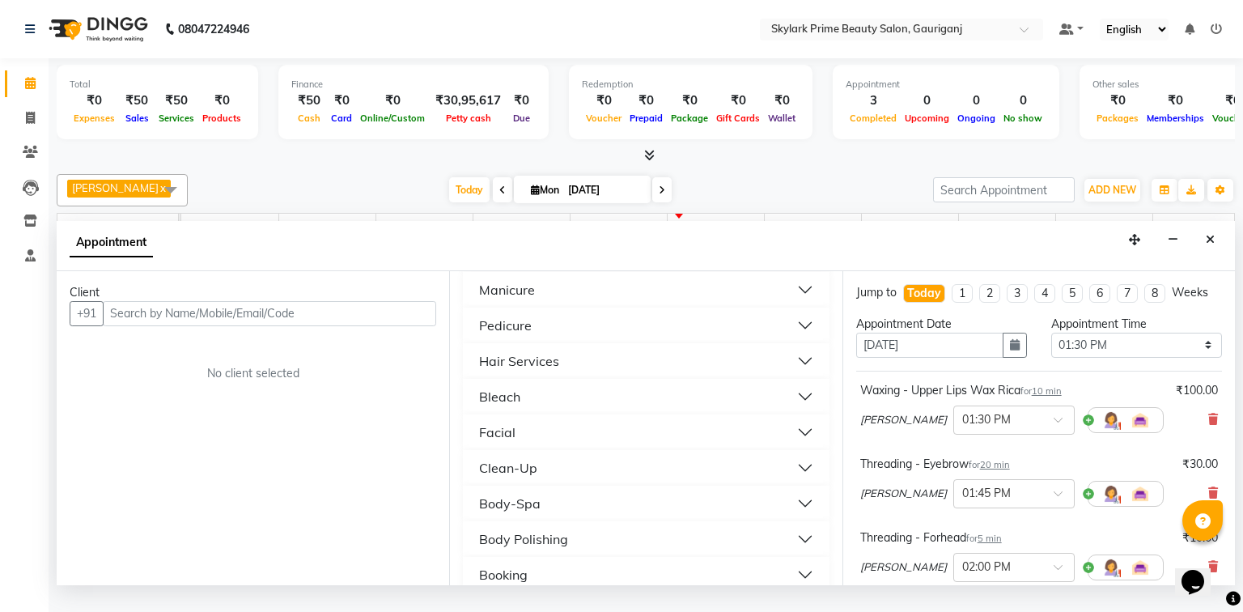
scroll to position [194, 0]
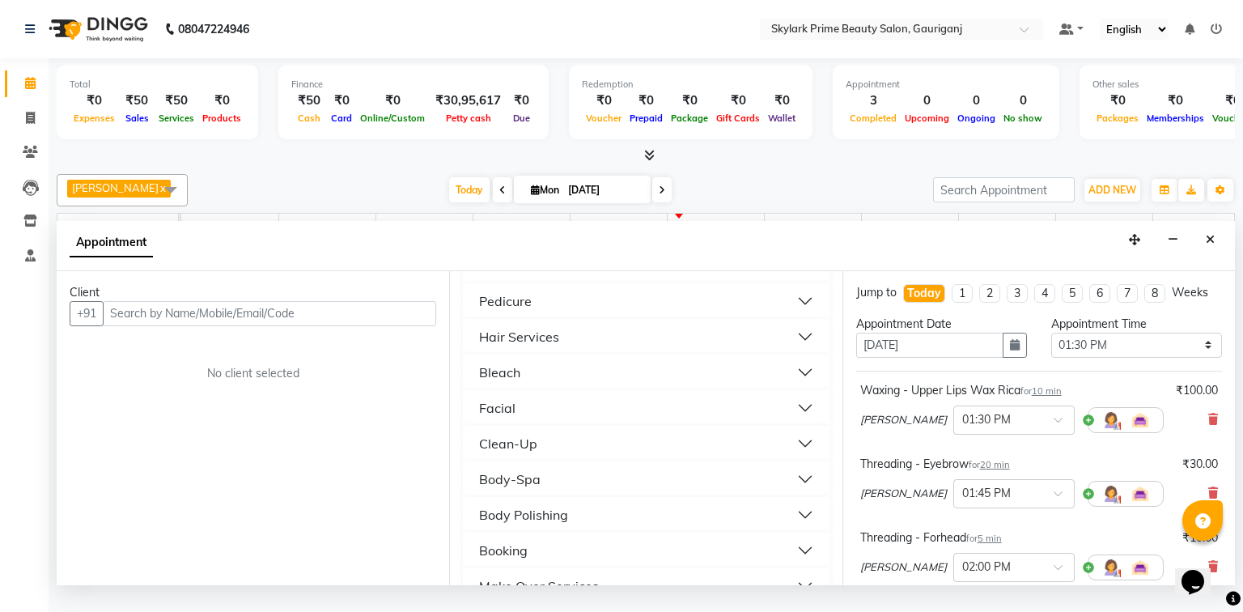
click at [522, 387] on button "Bleach" at bounding box center [645, 372] width 353 height 29
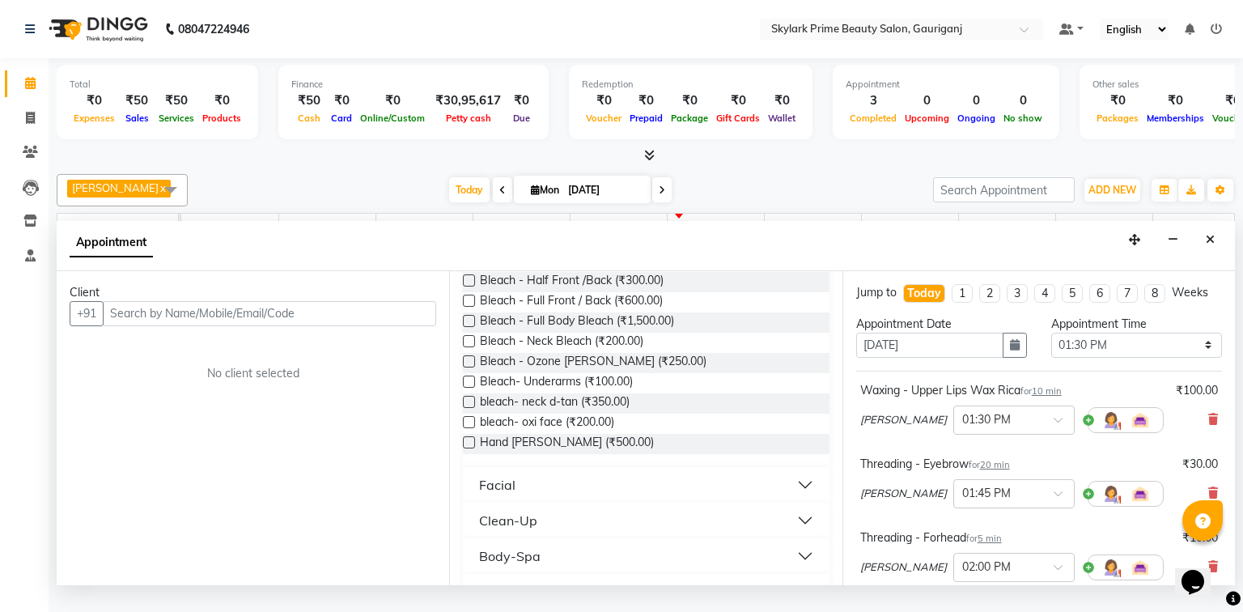
scroll to position [324, 0]
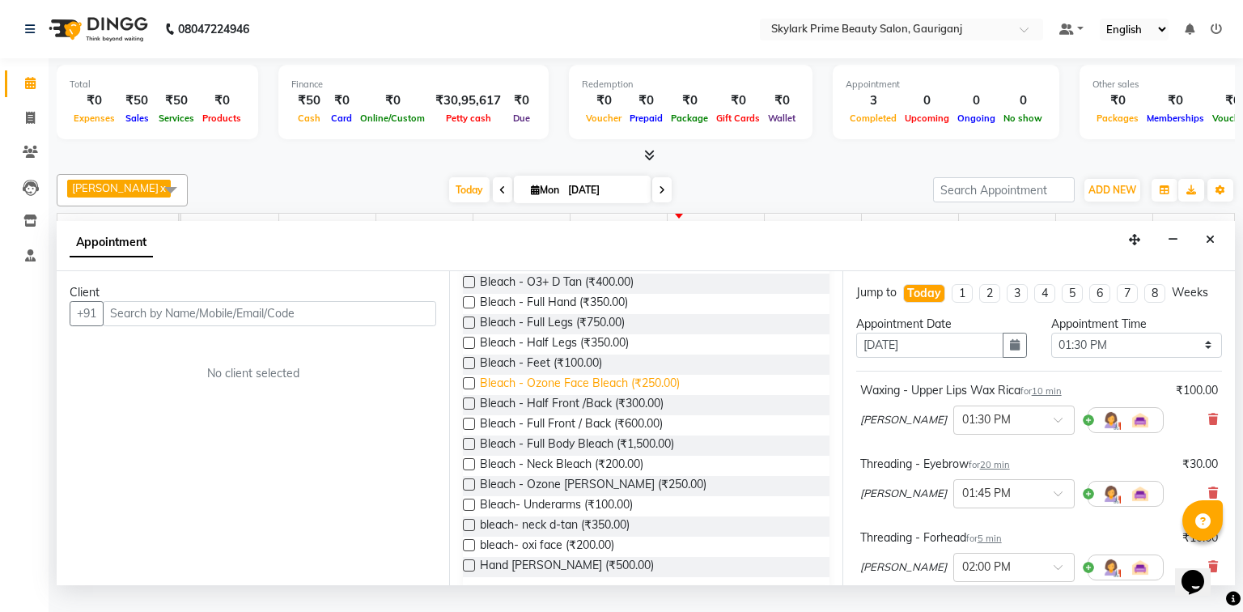
click at [575, 392] on span "Bleach - Ozone Face Bleach (₹250.00)" at bounding box center [580, 385] width 200 height 20
checkbox input "false"
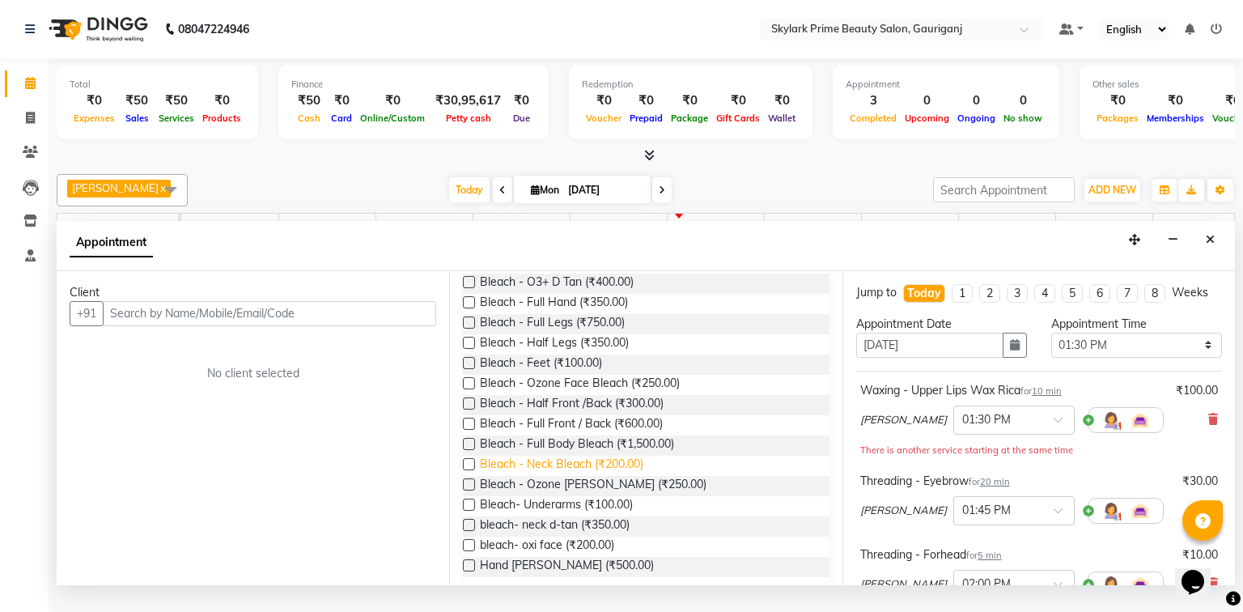
click at [513, 473] on span "Bleach - Neck Bleach (₹200.00)" at bounding box center [561, 466] width 163 height 20
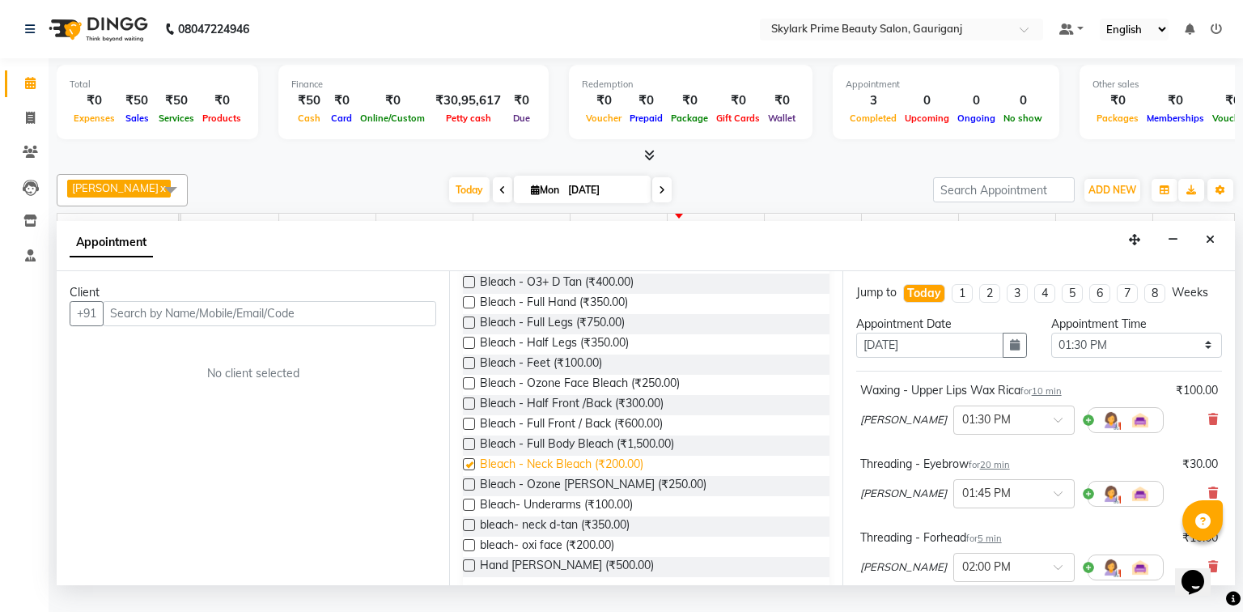
checkbox input "false"
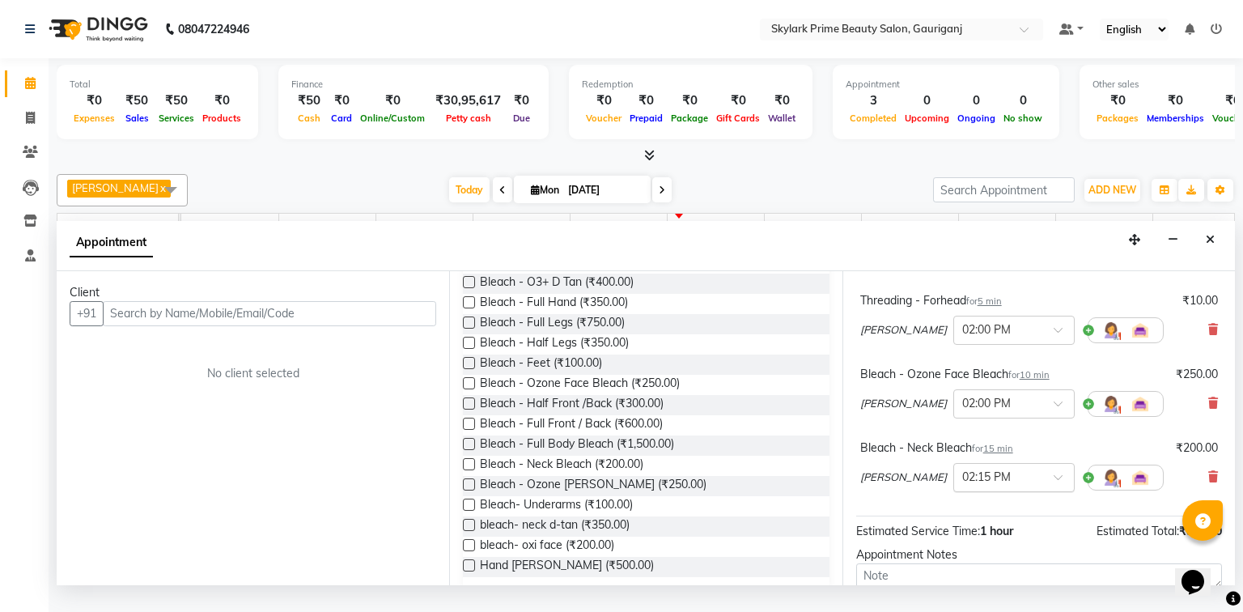
scroll to position [259, 0]
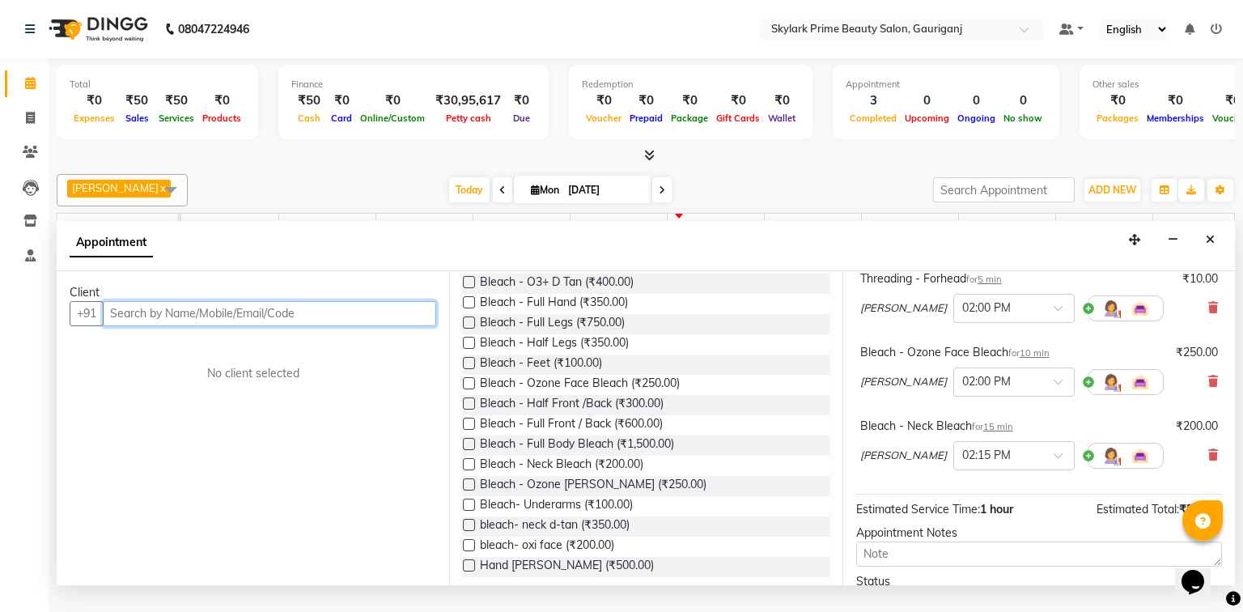
click at [159, 326] on input "text" at bounding box center [269, 313] width 333 height 25
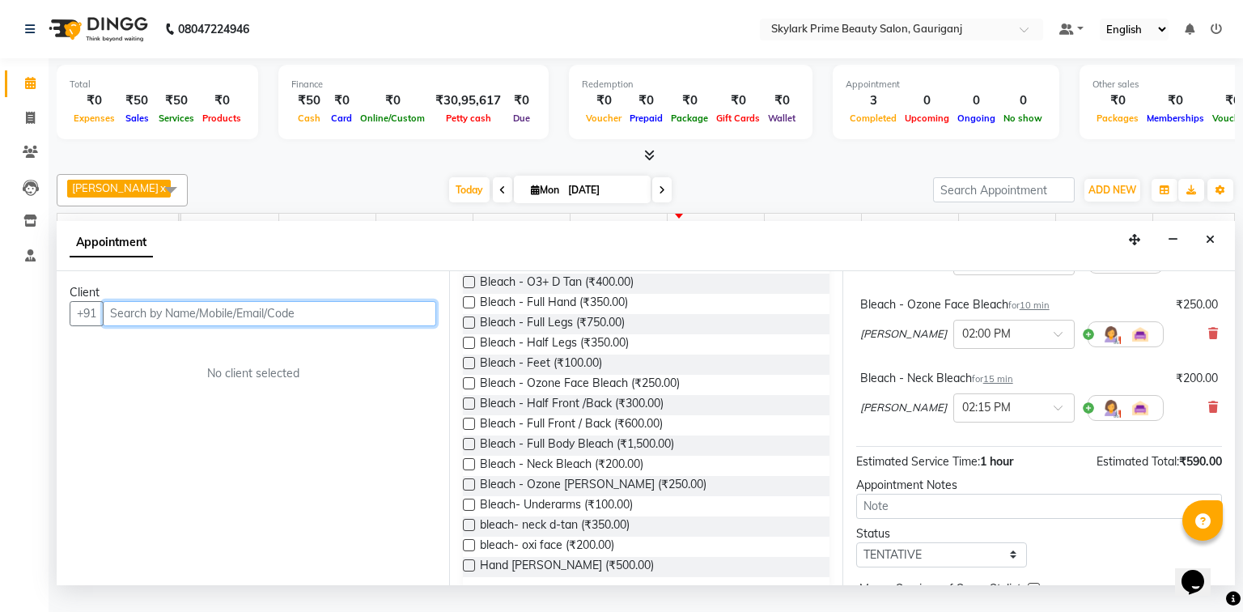
scroll to position [388, 0]
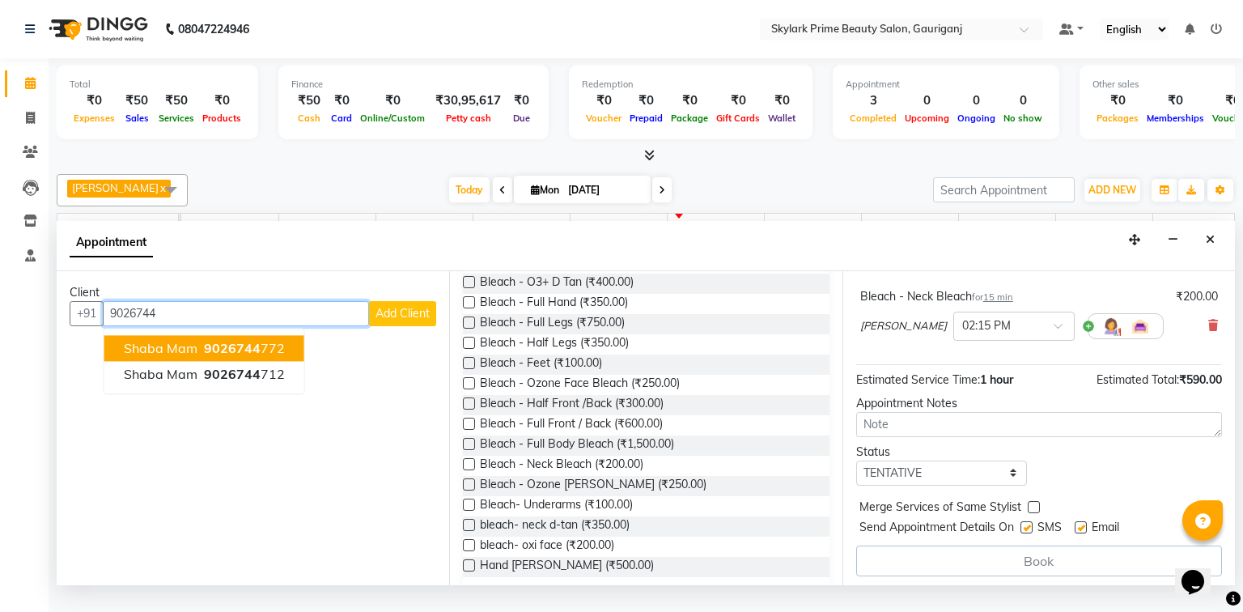
click at [227, 356] on span "9026744" at bounding box center [232, 348] width 57 height 16
type input "9026744772"
click at [227, 356] on div "Client +91 9026744772 shaba mam 9026744 772 shaba mam 9026744 712 Add Client No…" at bounding box center [253, 428] width 393 height 314
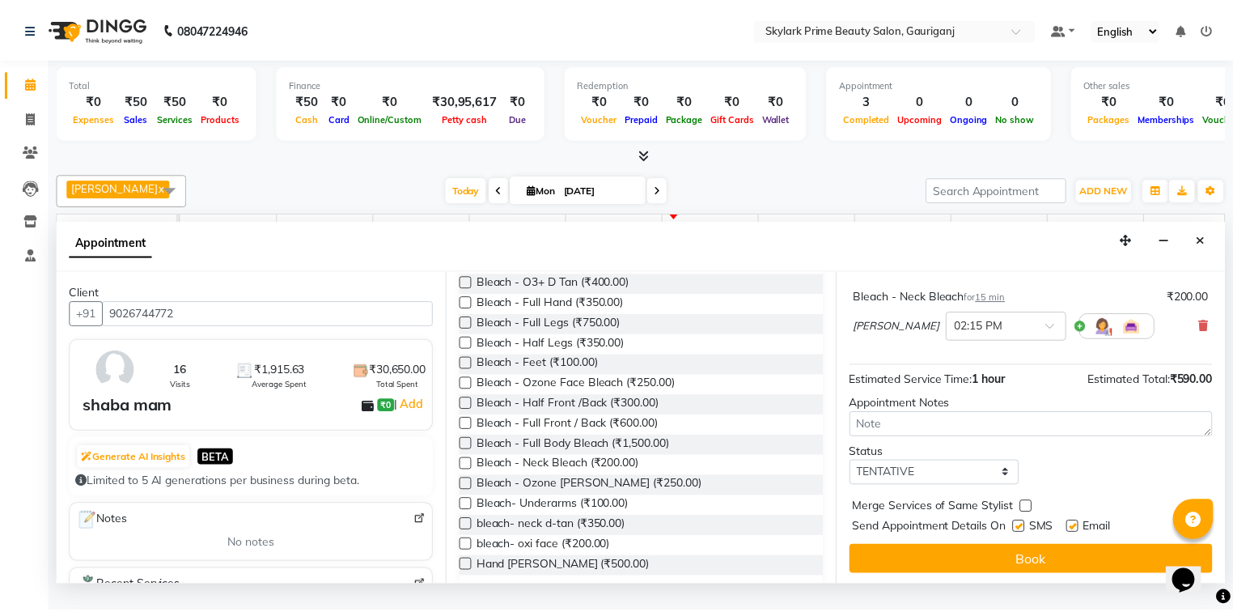
scroll to position [390, 0]
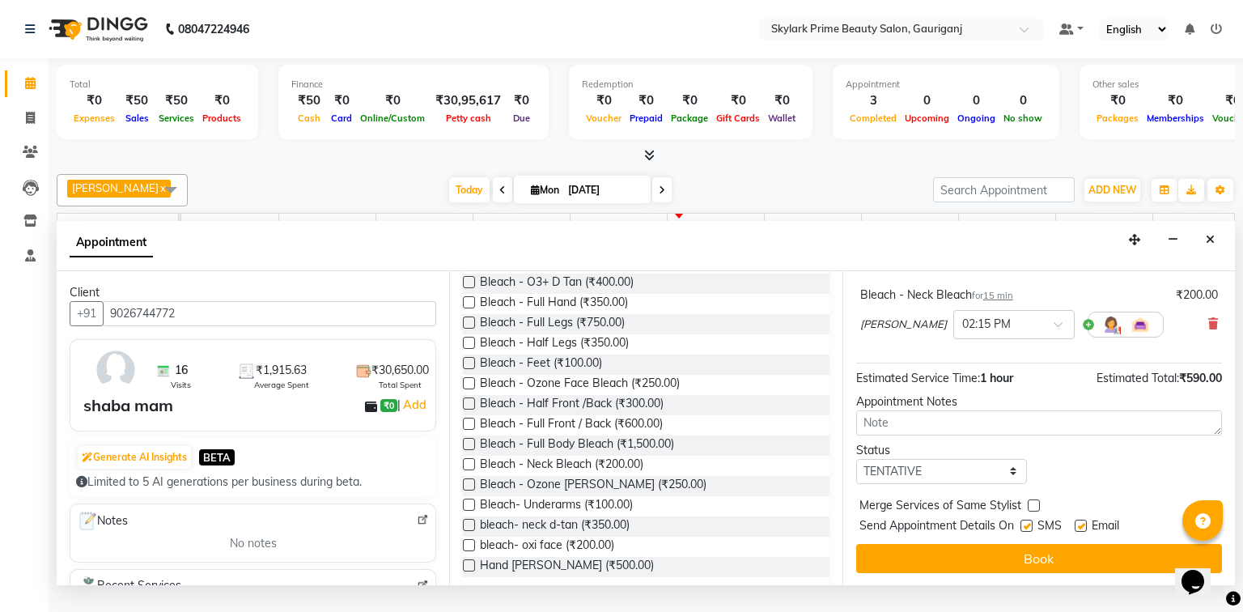
click at [990, 573] on button "Book" at bounding box center [1039, 558] width 366 height 29
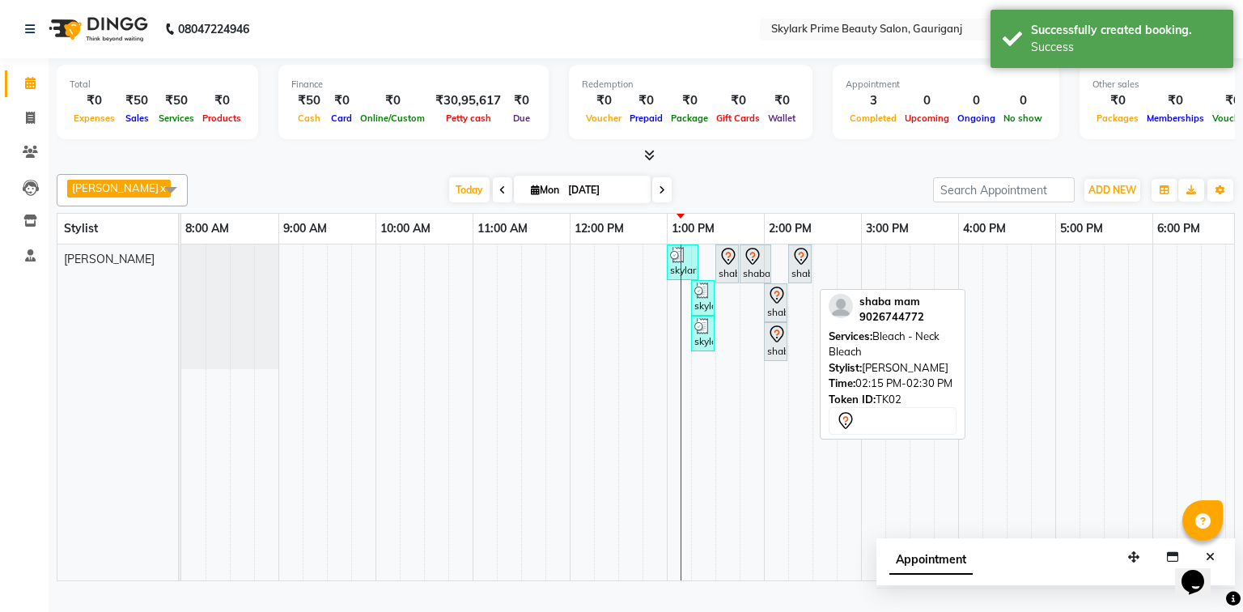
click at [803, 281] on div "shaba mam, TK02, 02:15 PM-02:30 PM, Bleach - Neck Bleach" at bounding box center [800, 264] width 20 height 34
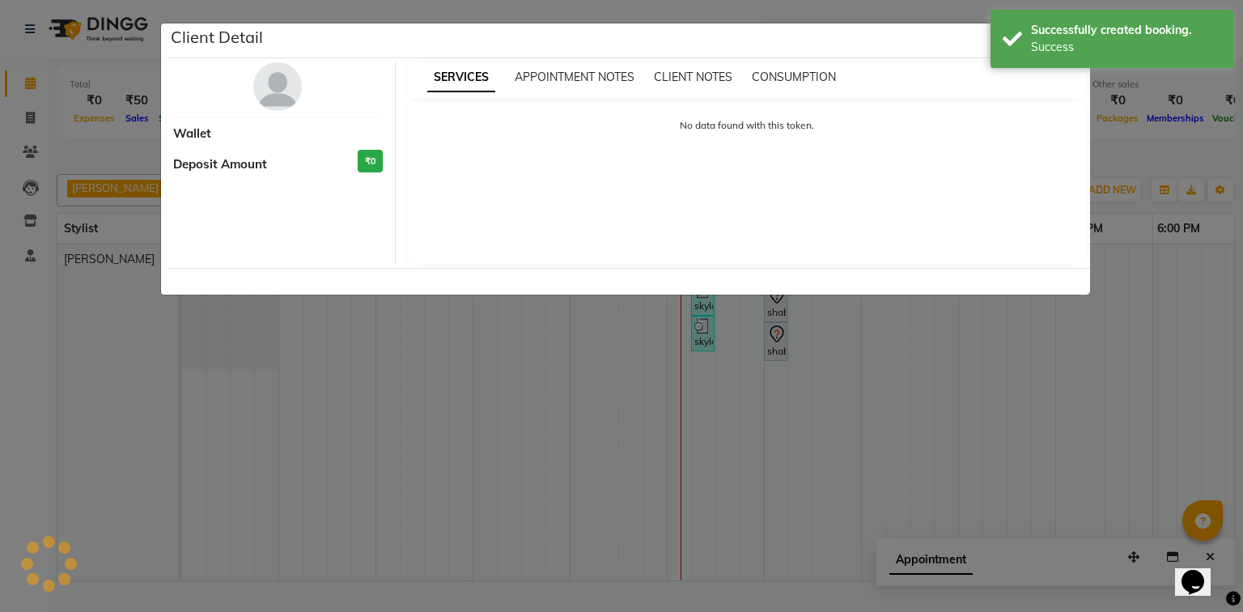
select select "7"
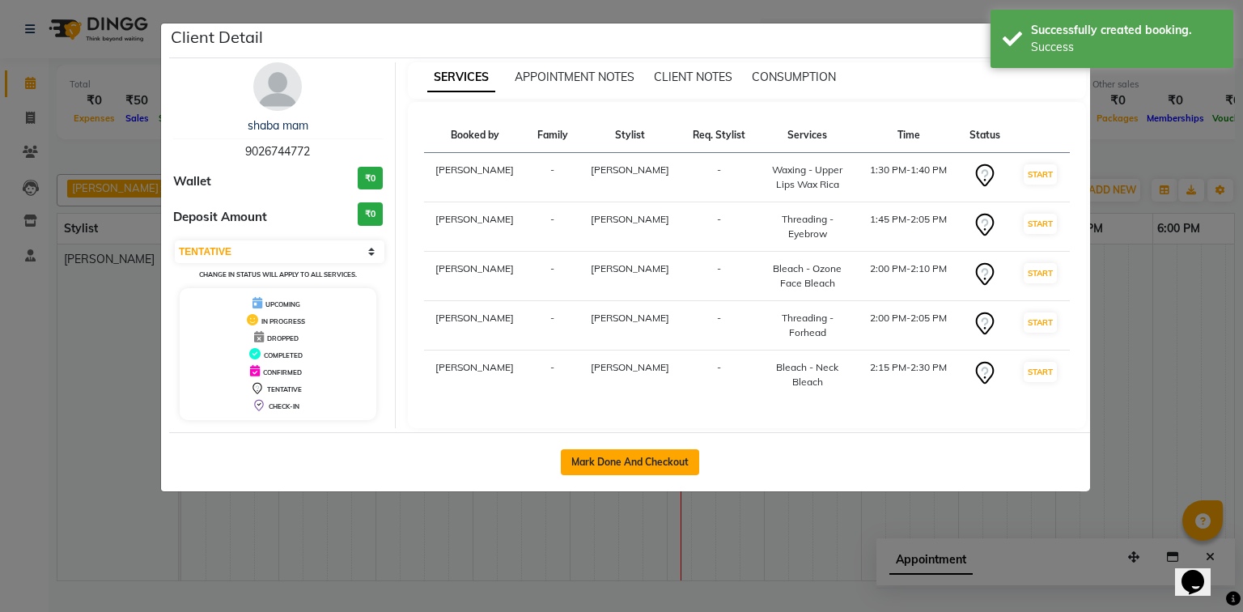
click at [641, 466] on button "Mark Done And Checkout" at bounding box center [630, 462] width 138 height 26
select select "service"
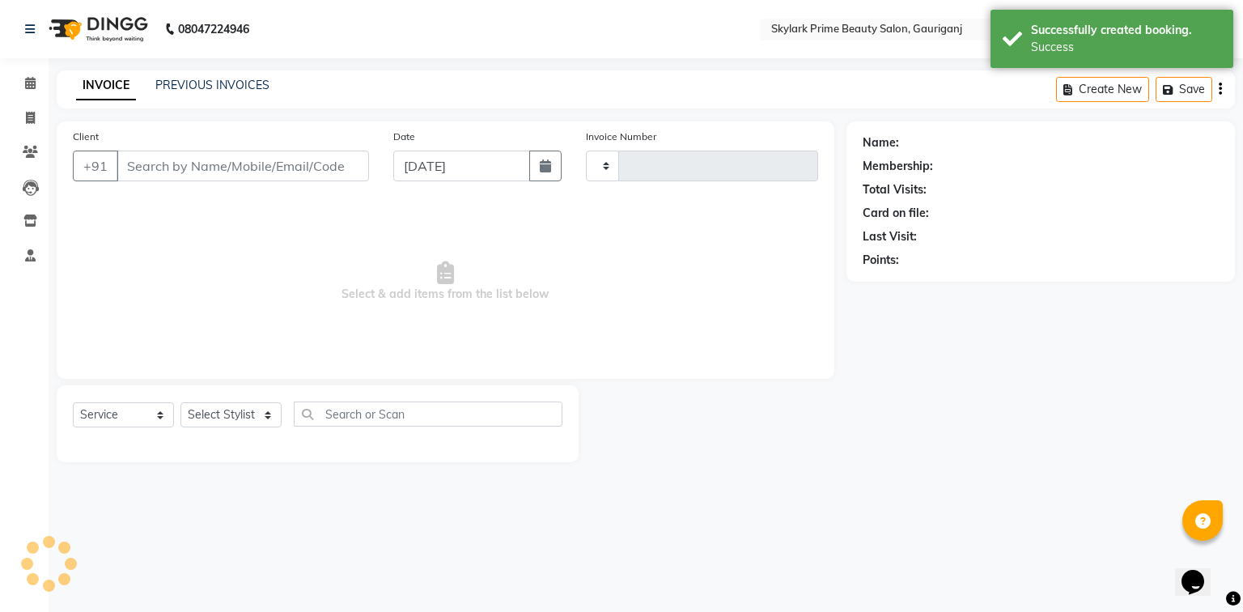
type input "3182"
select select "4735"
type input "9026744772"
select select "30218"
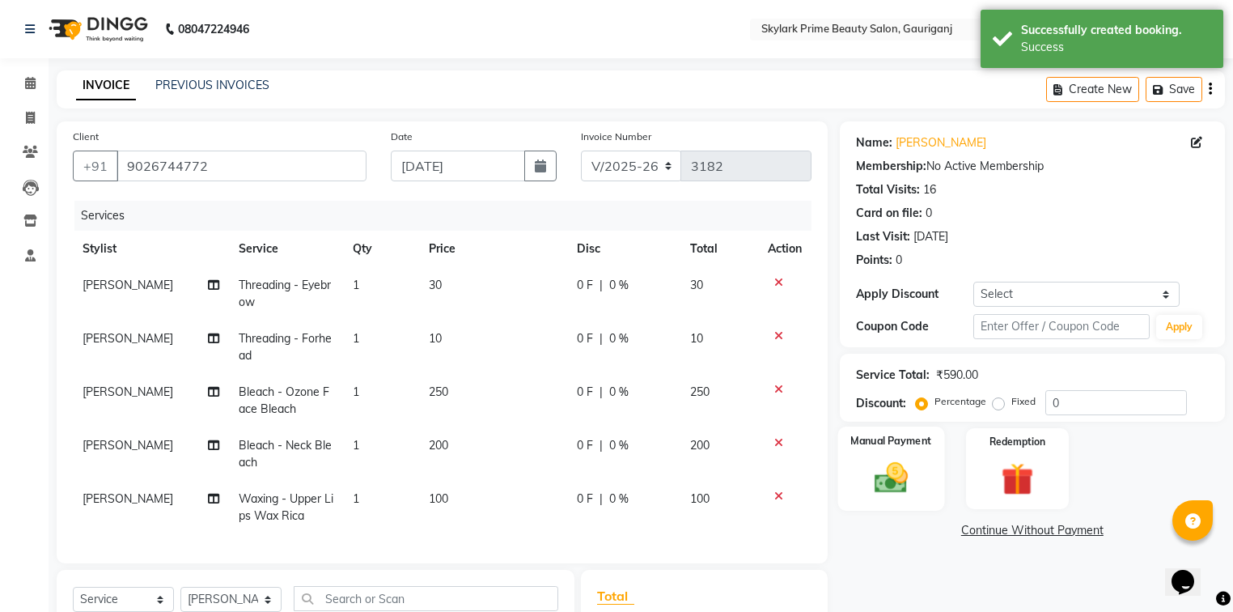
click at [889, 465] on img at bounding box center [891, 478] width 55 height 39
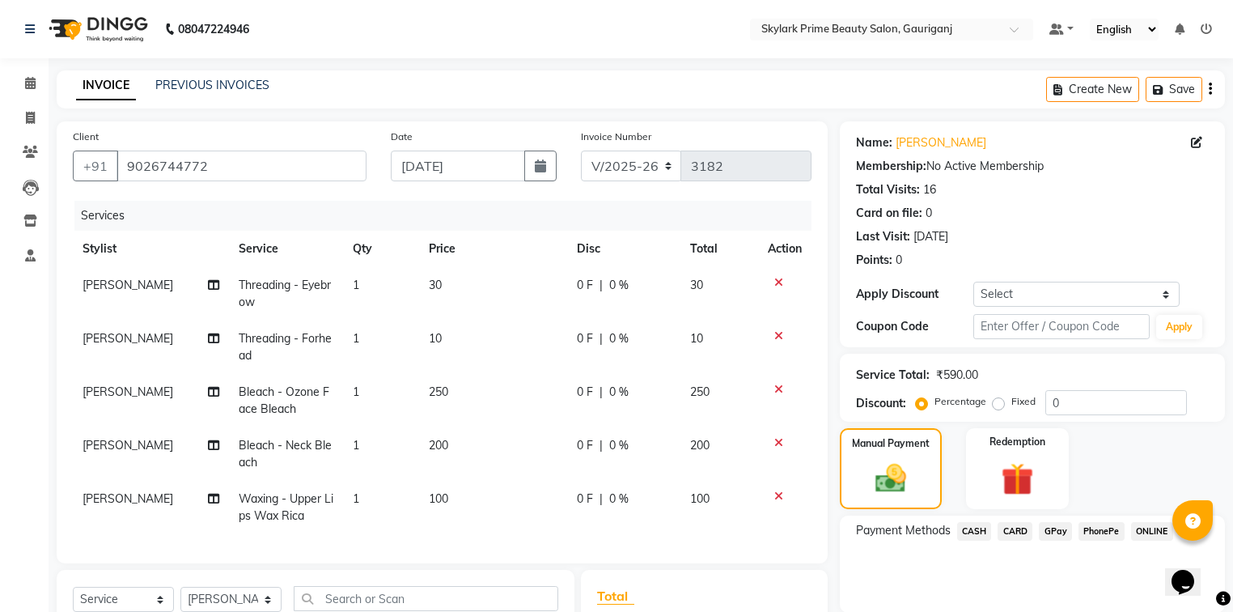
click at [973, 524] on span "CASH" at bounding box center [974, 531] width 35 height 19
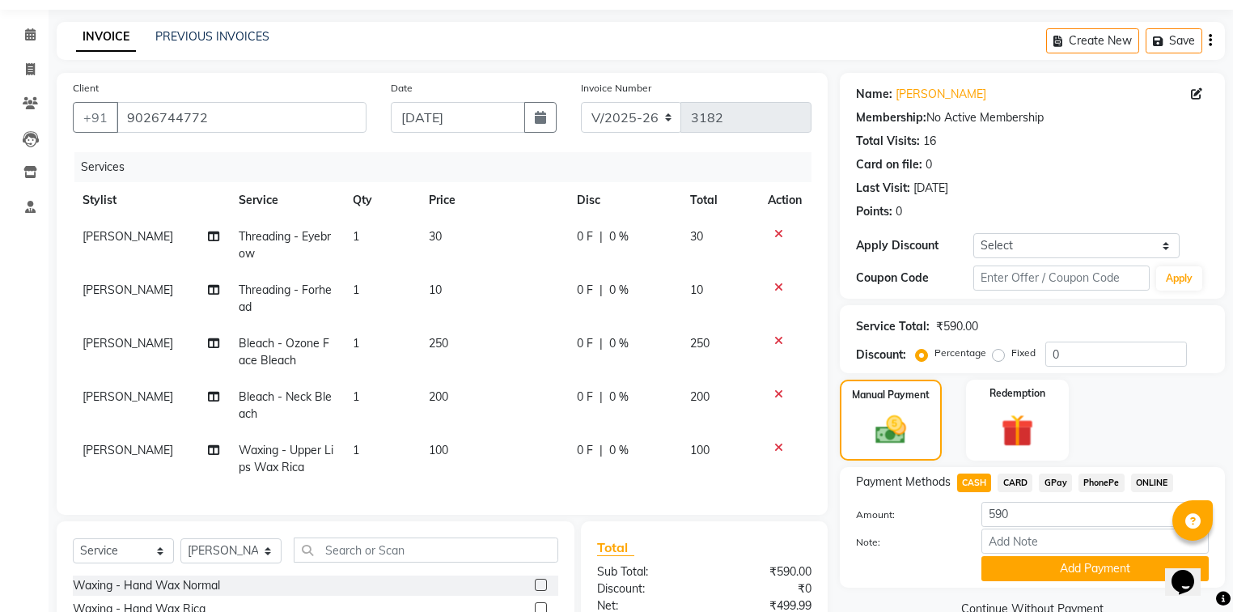
scroll to position [129, 0]
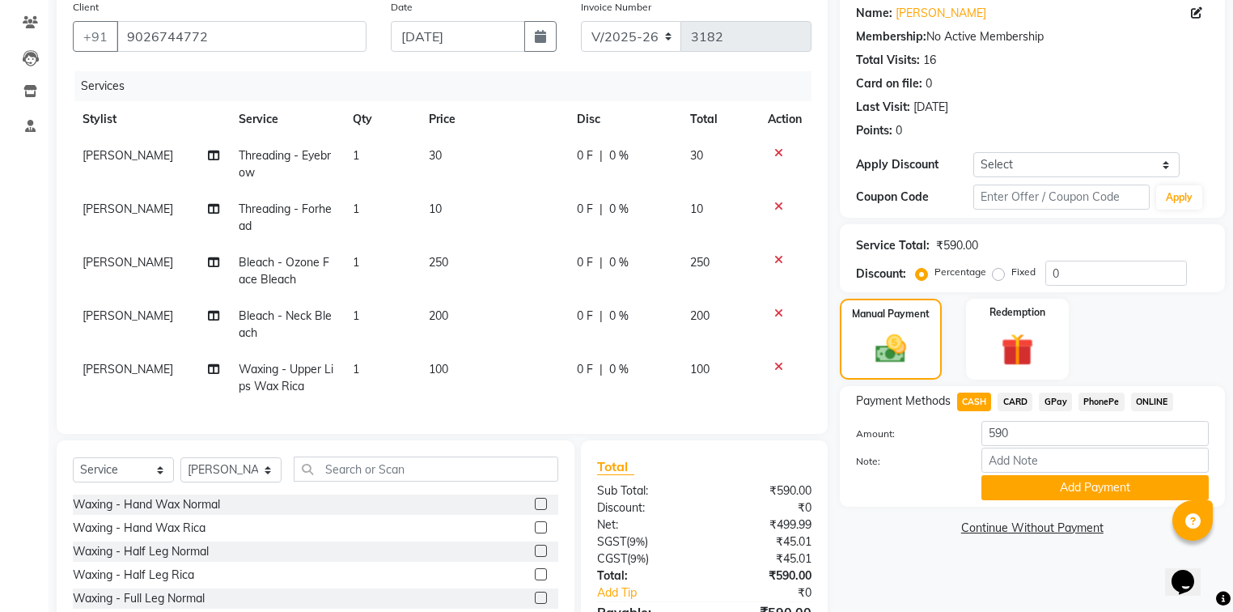
click at [1005, 475] on div "Note:" at bounding box center [1032, 462] width 377 height 28
click at [1005, 480] on button "Add Payment" at bounding box center [1095, 487] width 227 height 25
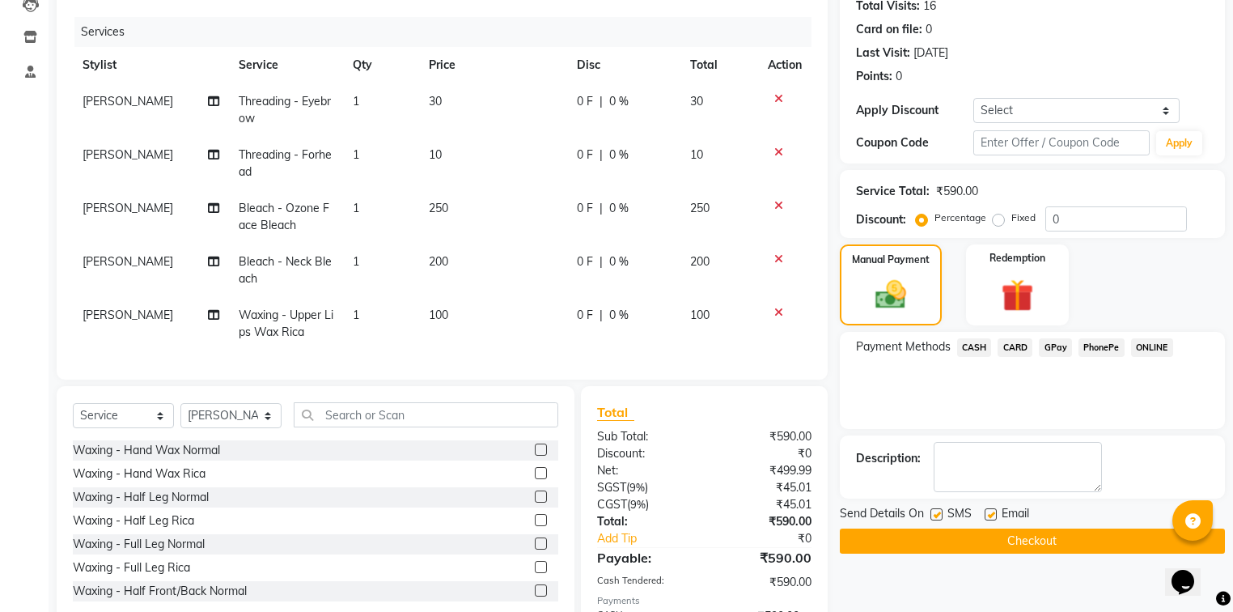
scroll to position [223, 0]
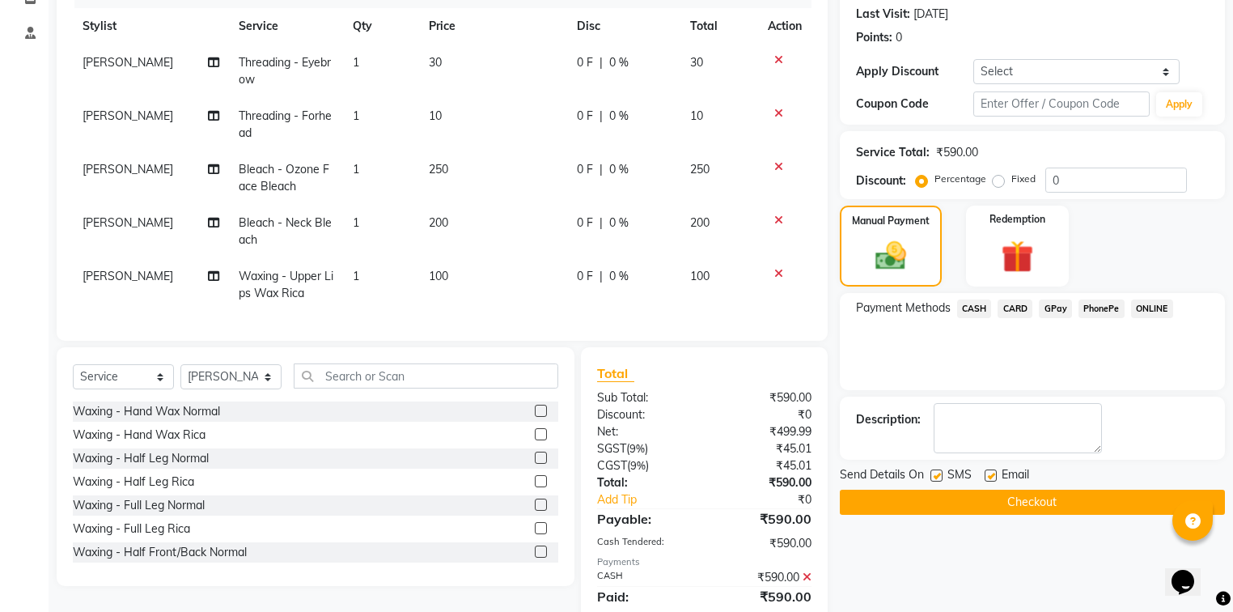
click at [999, 502] on button "Checkout" at bounding box center [1032, 502] width 385 height 25
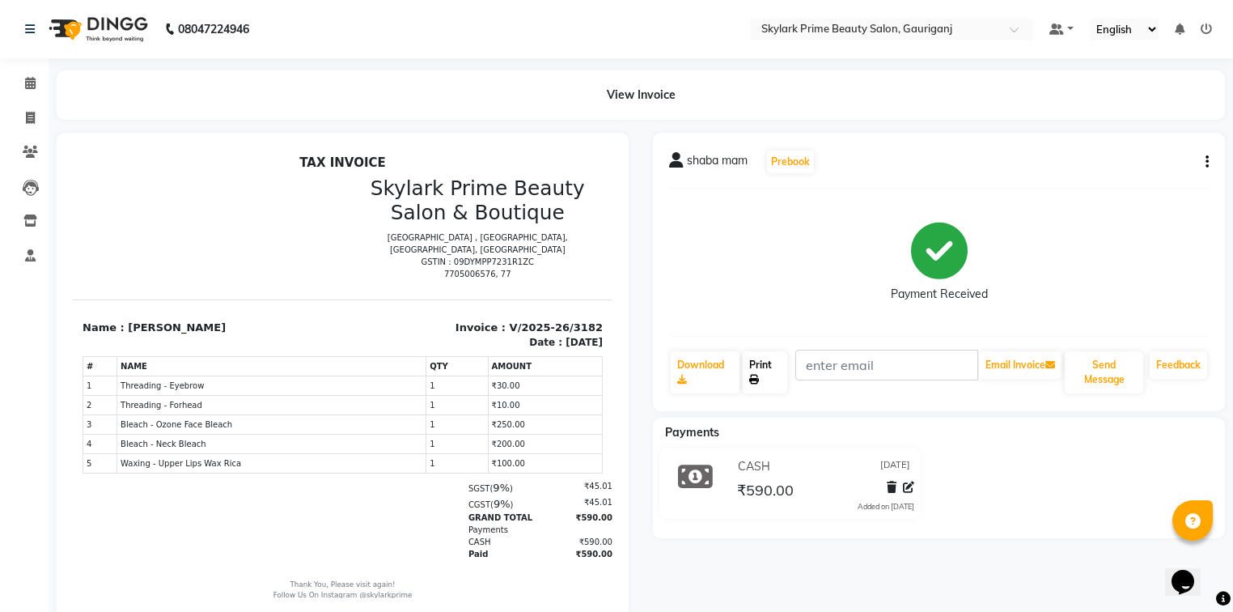
click at [765, 359] on link "Print" at bounding box center [765, 372] width 45 height 42
drag, startPoint x: 39, startPoint y: 87, endPoint x: 243, endPoint y: 6, distance: 219.7
click at [39, 87] on span at bounding box center [30, 83] width 28 height 19
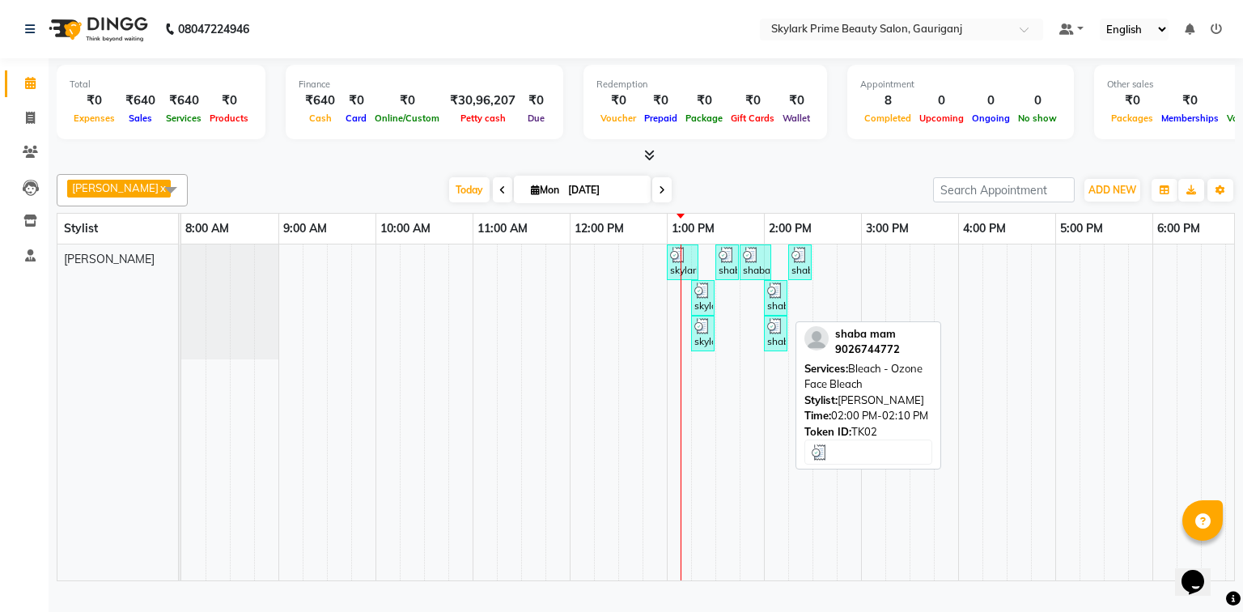
click at [783, 313] on div "shaba mam, TK02, 02:00 PM-02:10 PM, Bleach - Ozone Face Bleach" at bounding box center [776, 297] width 20 height 31
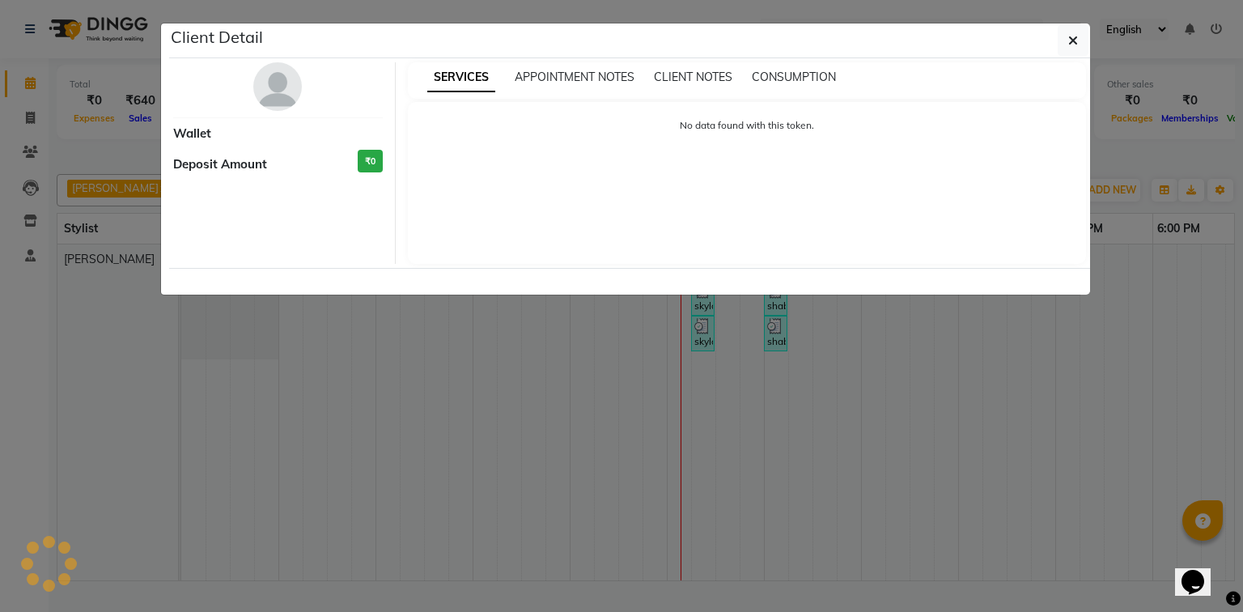
select select "3"
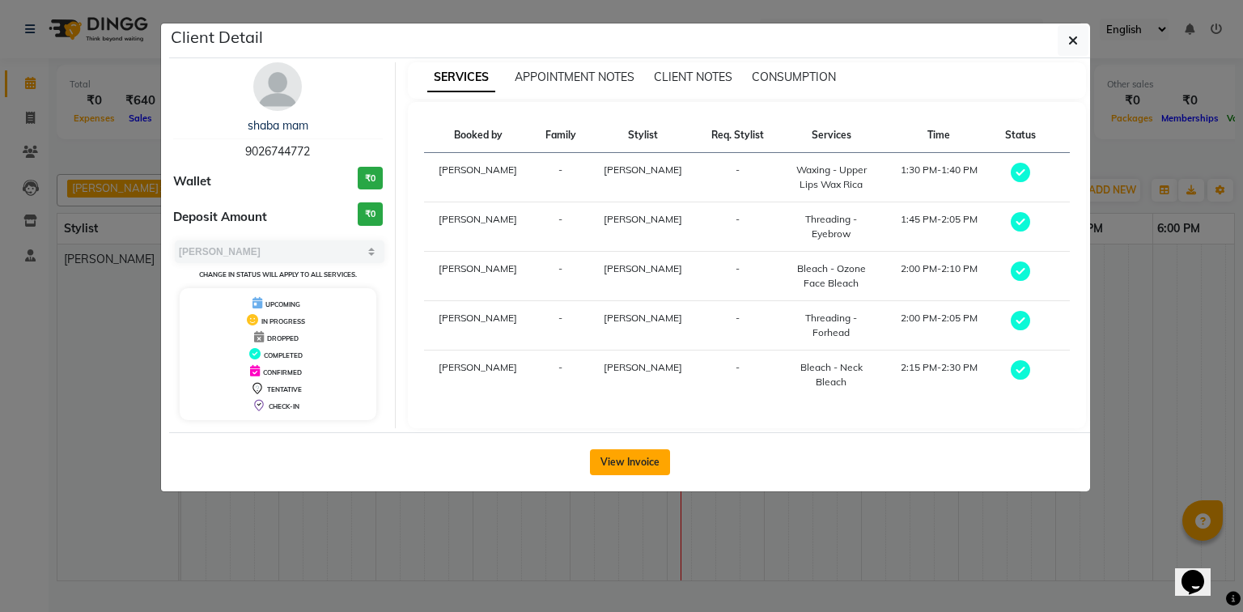
click at [651, 453] on button "View Invoice" at bounding box center [630, 462] width 80 height 26
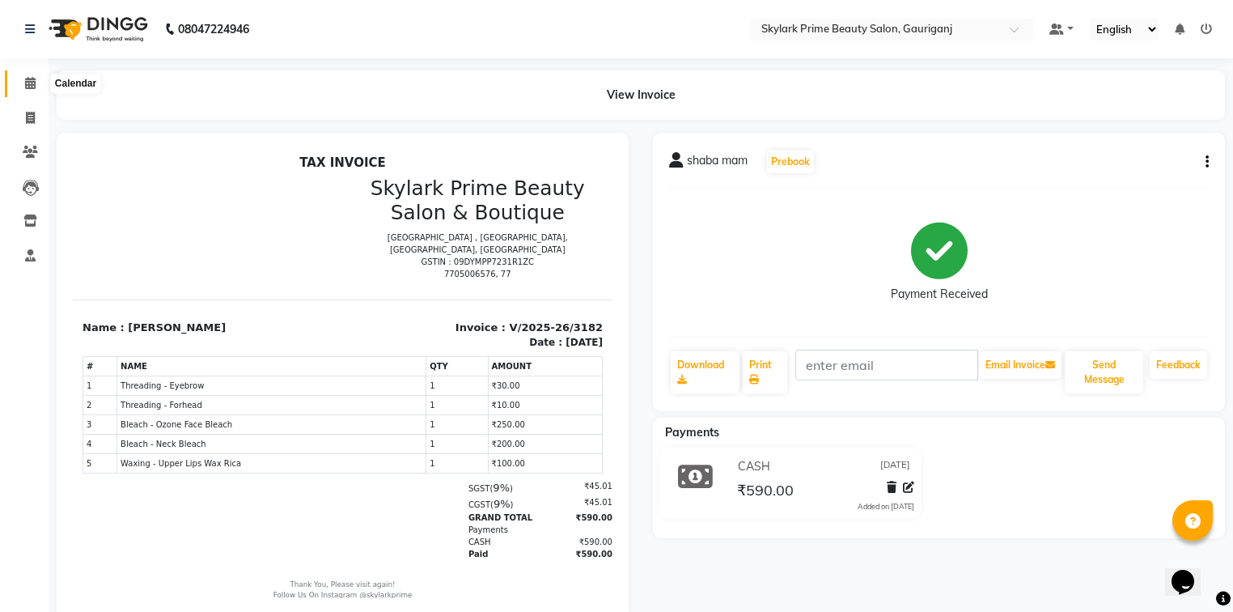
click at [25, 79] on icon at bounding box center [30, 83] width 11 height 12
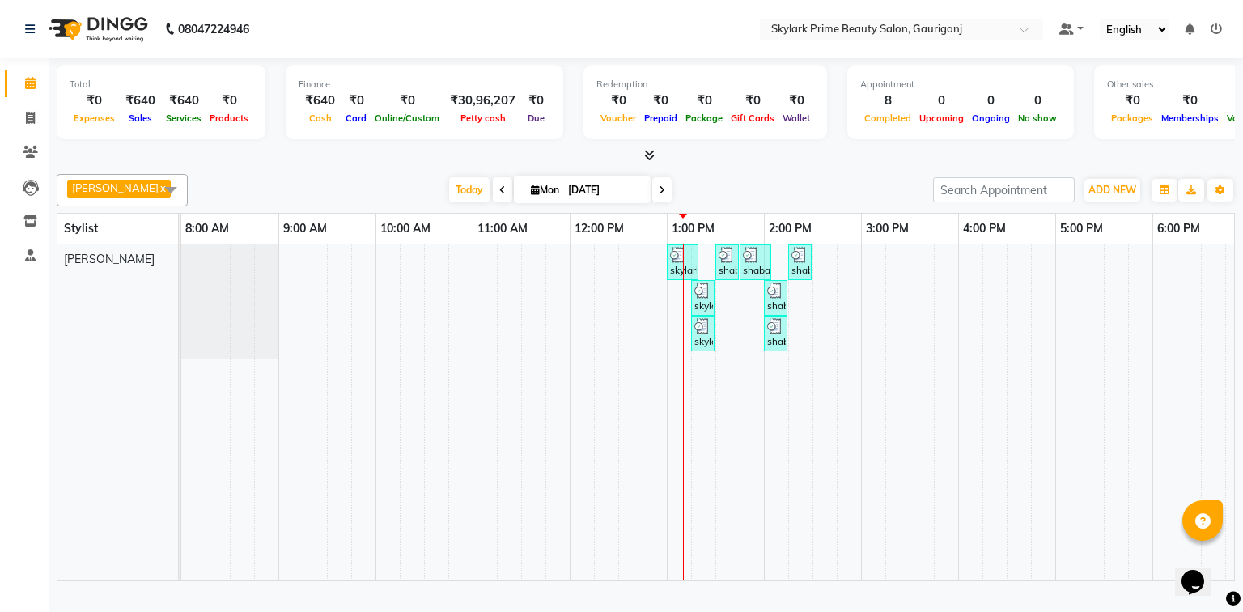
click at [171, 189] on span at bounding box center [171, 189] width 32 height 31
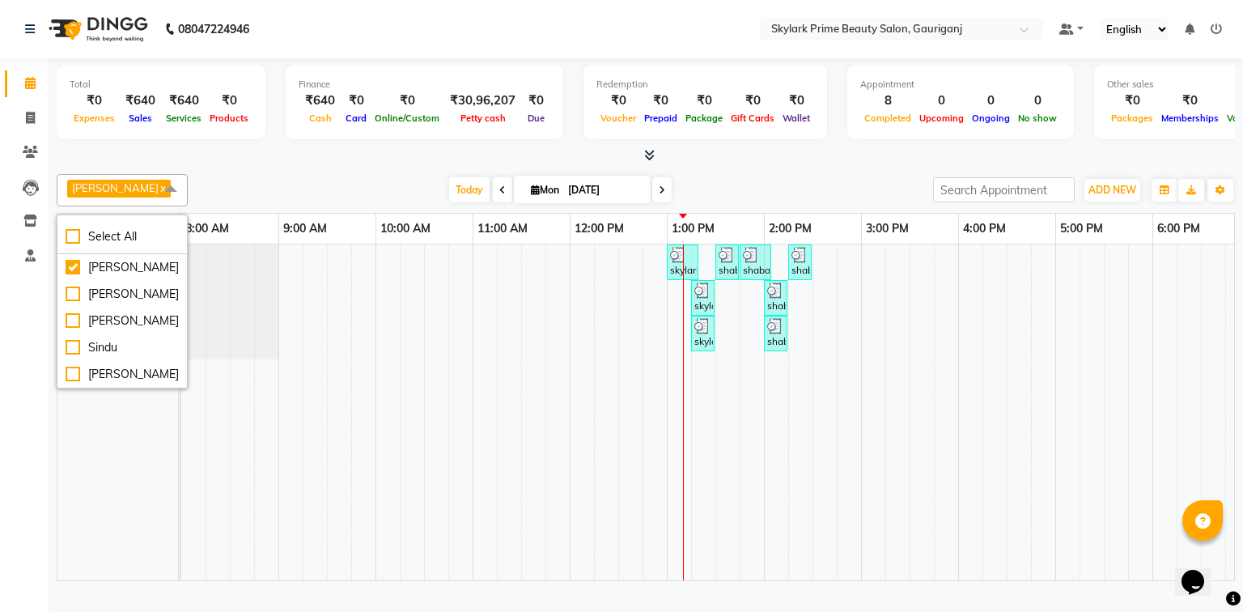
click at [171, 189] on span at bounding box center [171, 189] width 32 height 31
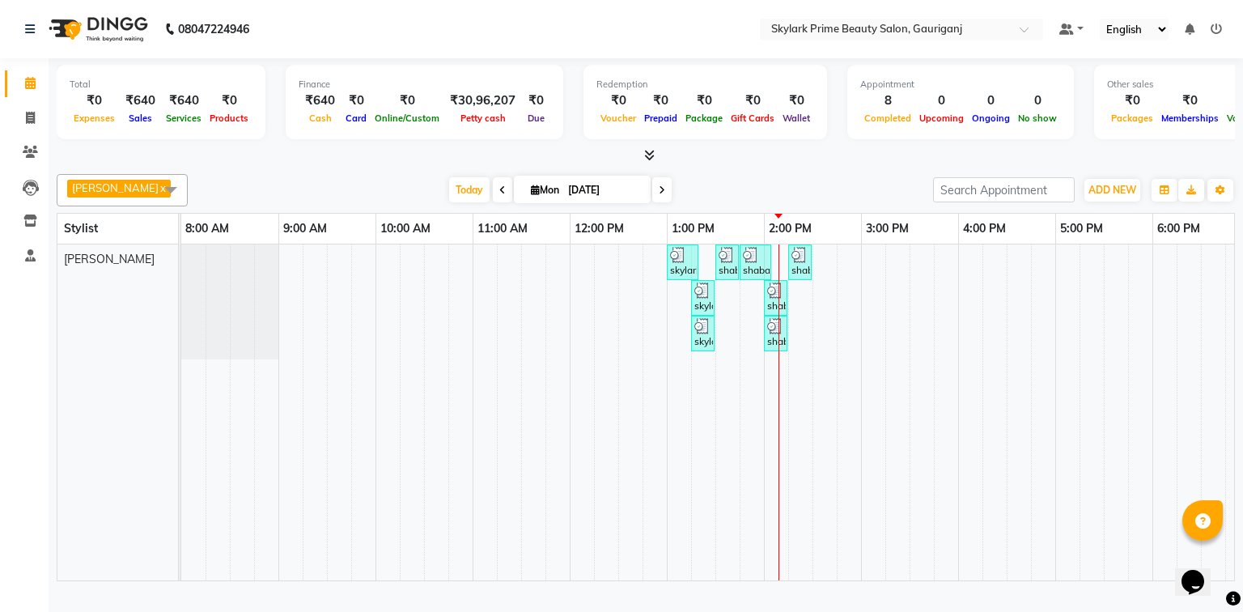
click at [819, 261] on div "skylark prime, TK01, 01:00 PM-01:20 PM, Threading - Eyebrow shaba mam, TK02, 01…" at bounding box center [812, 412] width 1263 height 336
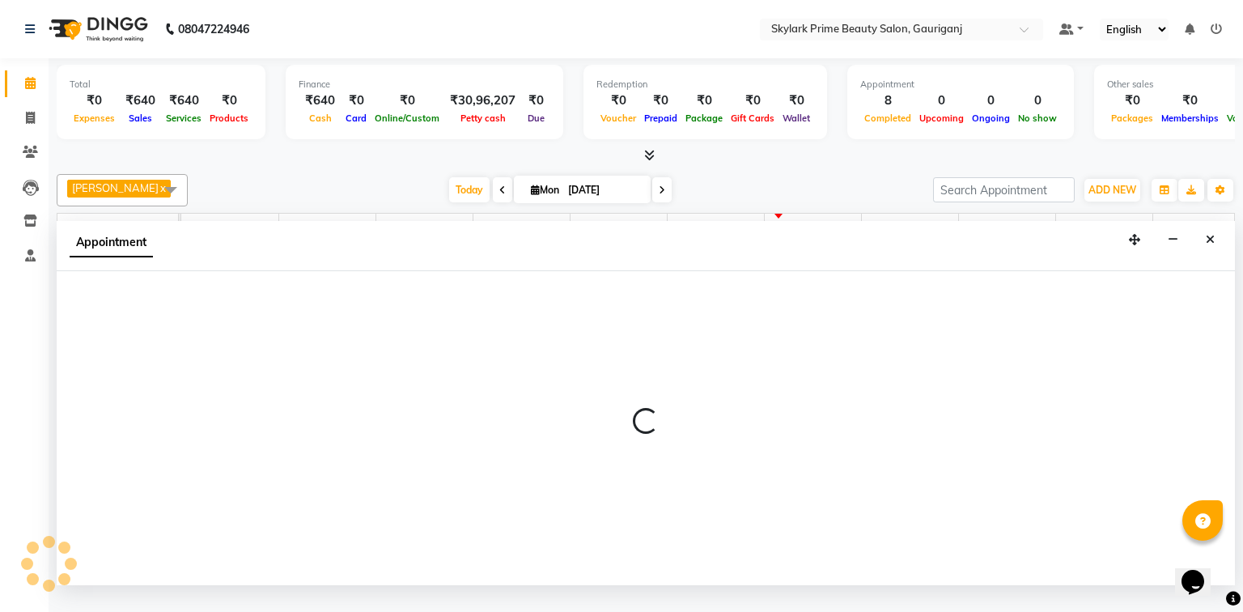
select select "30218"
select select "870"
select select "tentative"
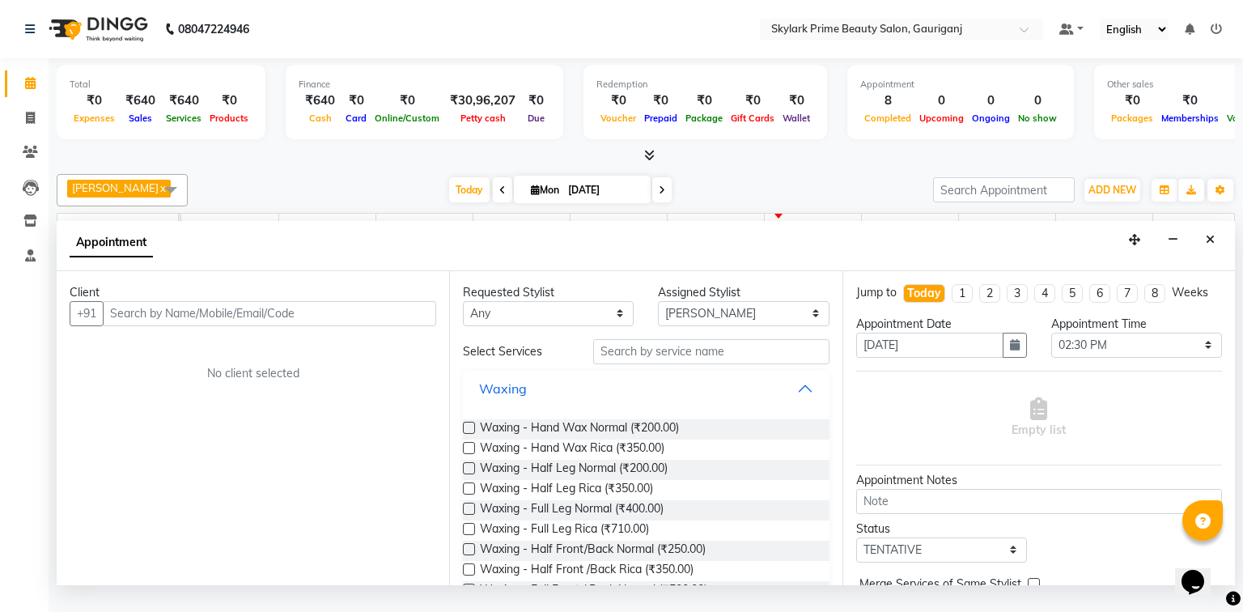
click at [800, 403] on button "Waxing" at bounding box center [645, 388] width 353 height 29
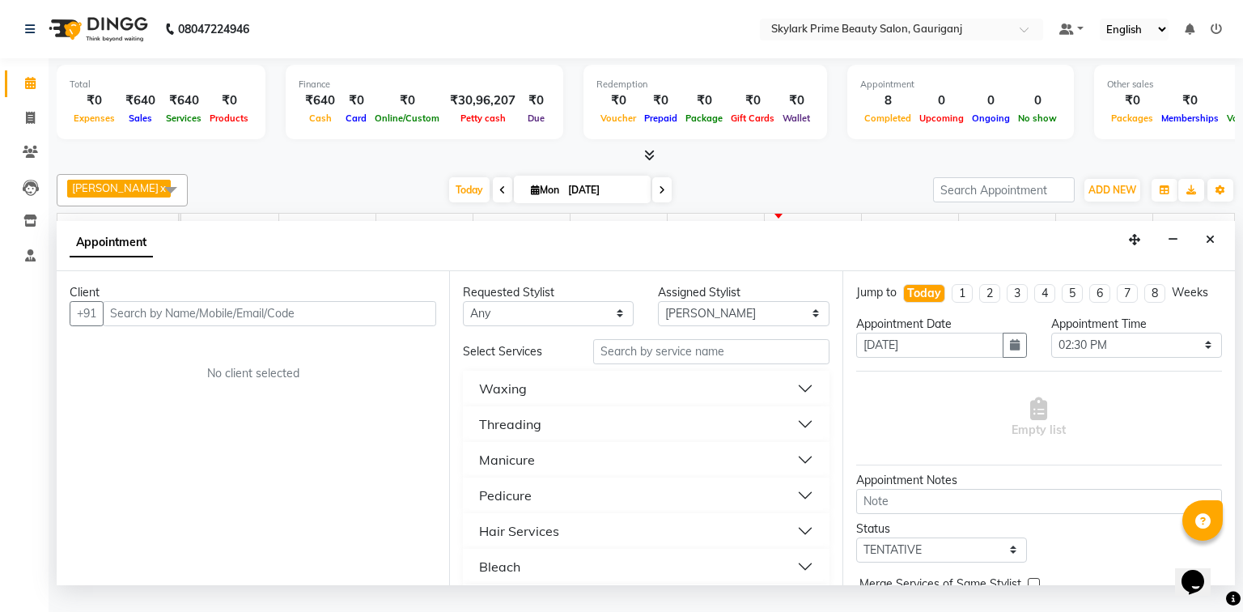
click at [558, 439] on button "Threading" at bounding box center [645, 424] width 353 height 29
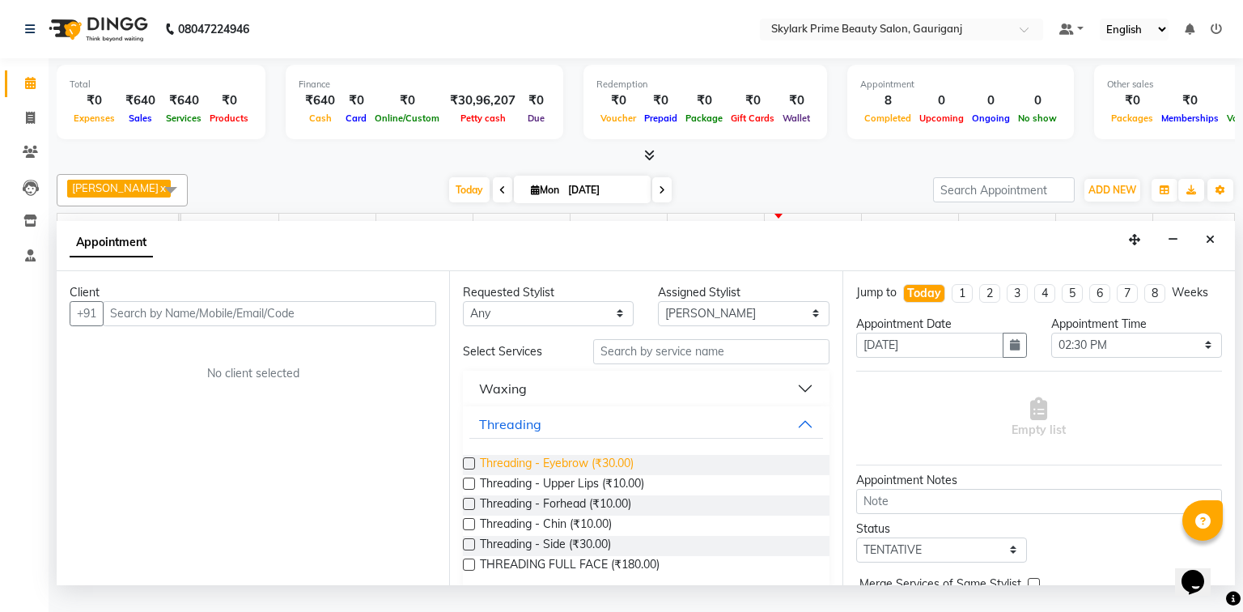
click at [534, 473] on span "Threading - Eyebrow (₹30.00)" at bounding box center [557, 465] width 154 height 20
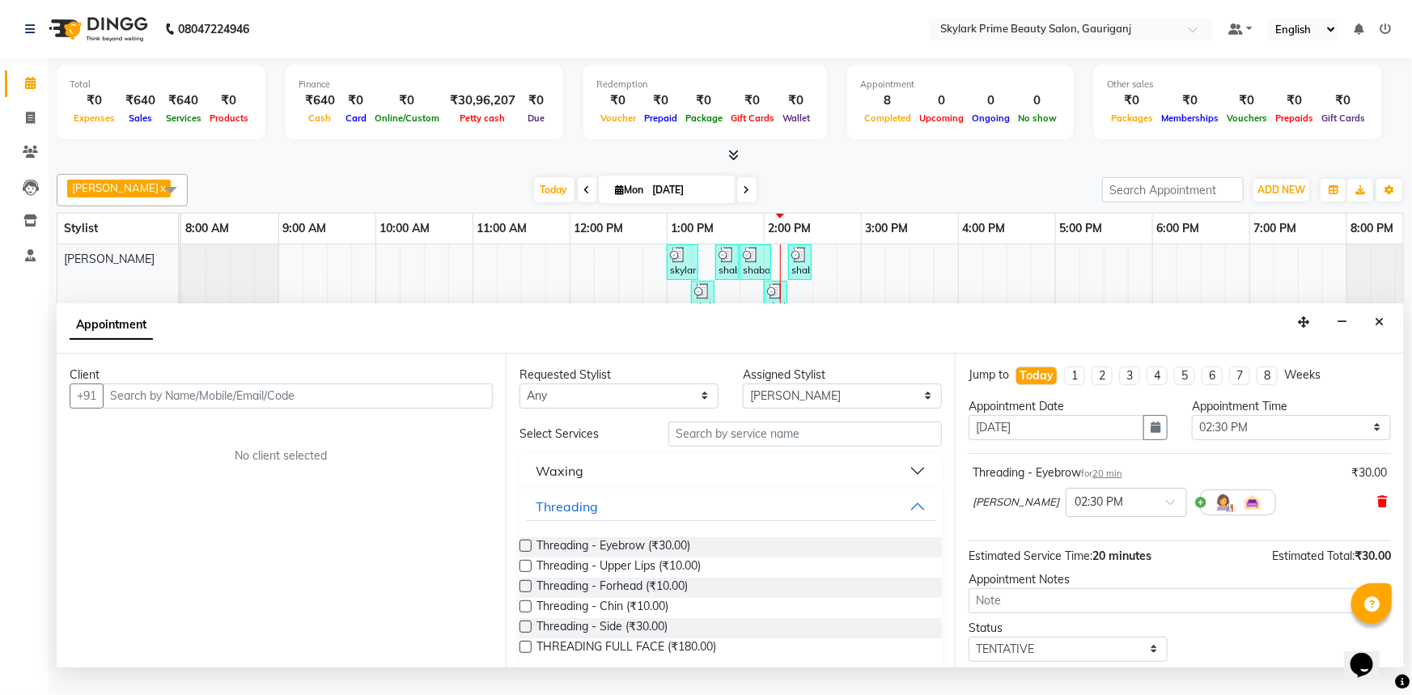
click at [1233, 507] on icon at bounding box center [1382, 501] width 10 height 11
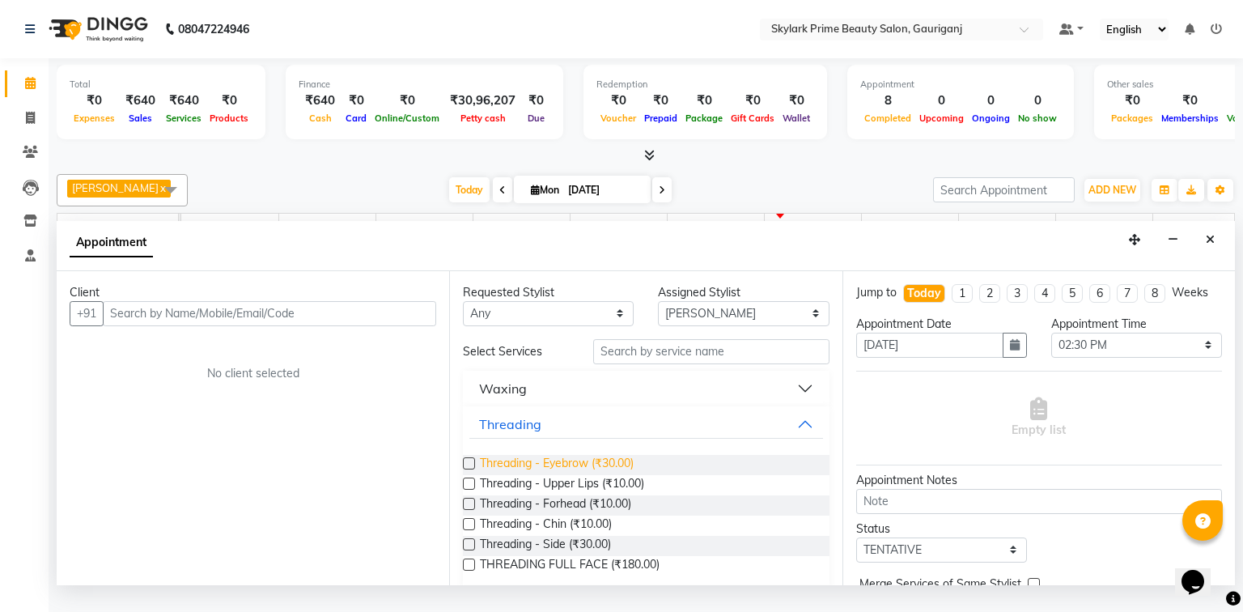
click at [567, 475] on span "Threading - Eyebrow (₹30.00)" at bounding box center [557, 465] width 154 height 20
checkbox input "false"
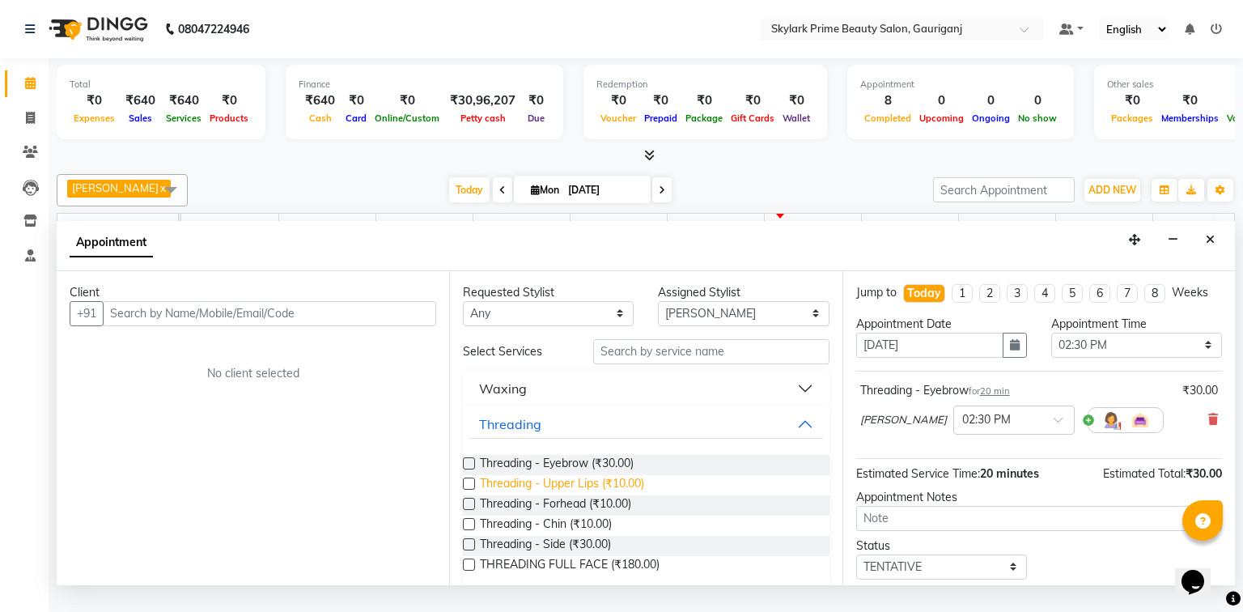
click at [551, 495] on span "Threading - Upper Lips (₹10.00)" at bounding box center [562, 485] width 164 height 20
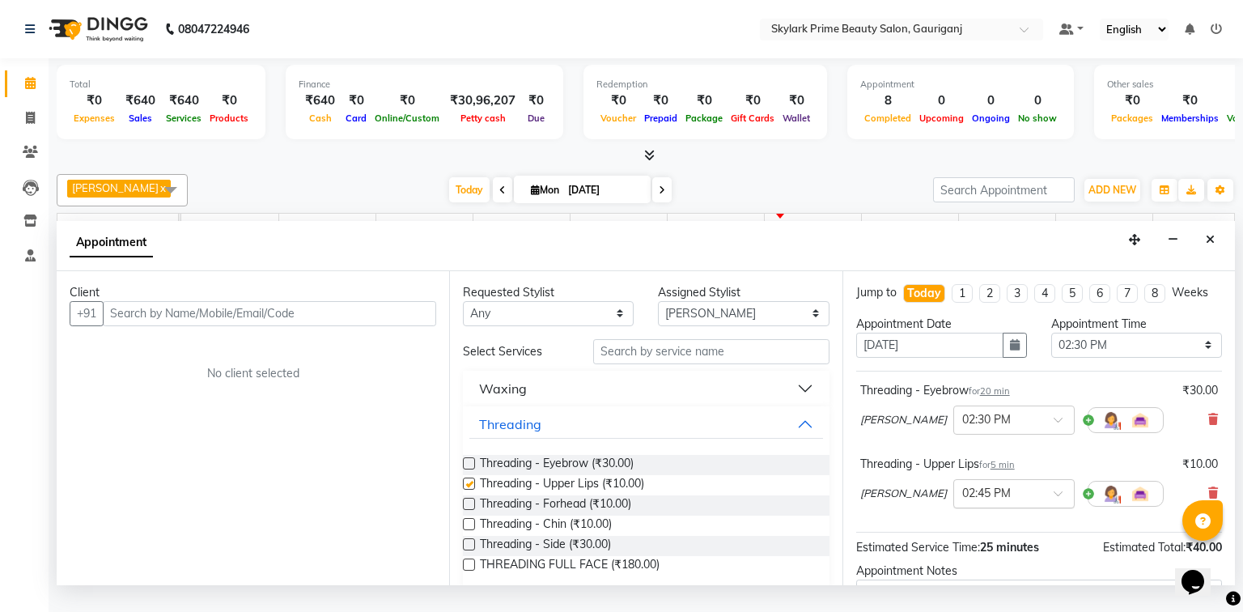
checkbox input "false"
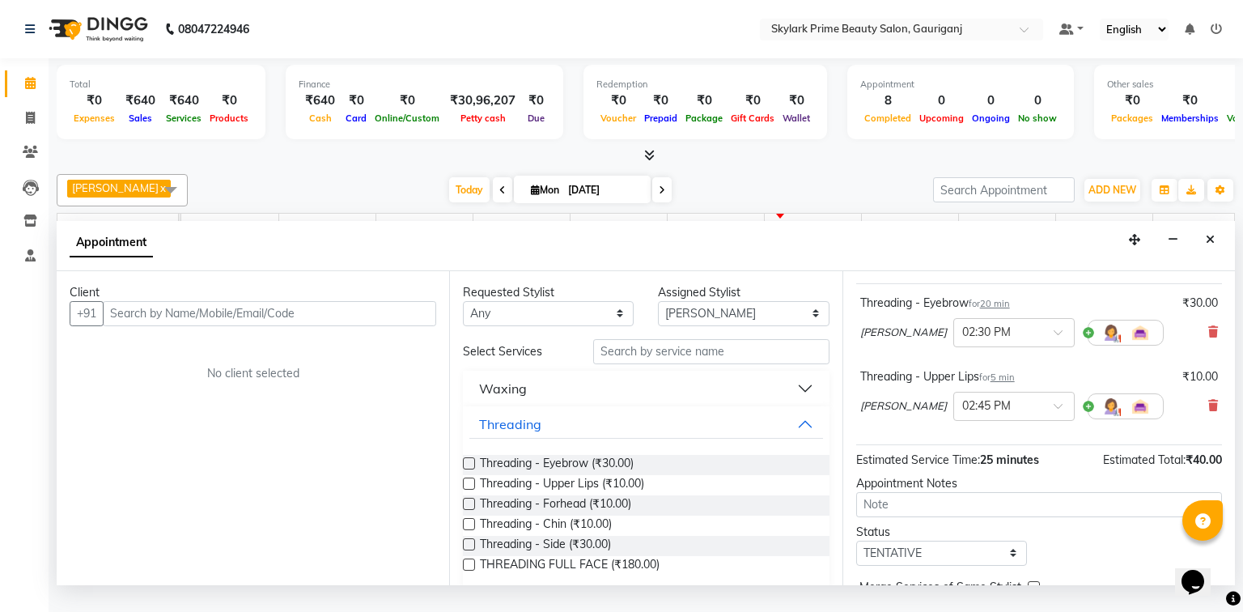
scroll to position [171, 0]
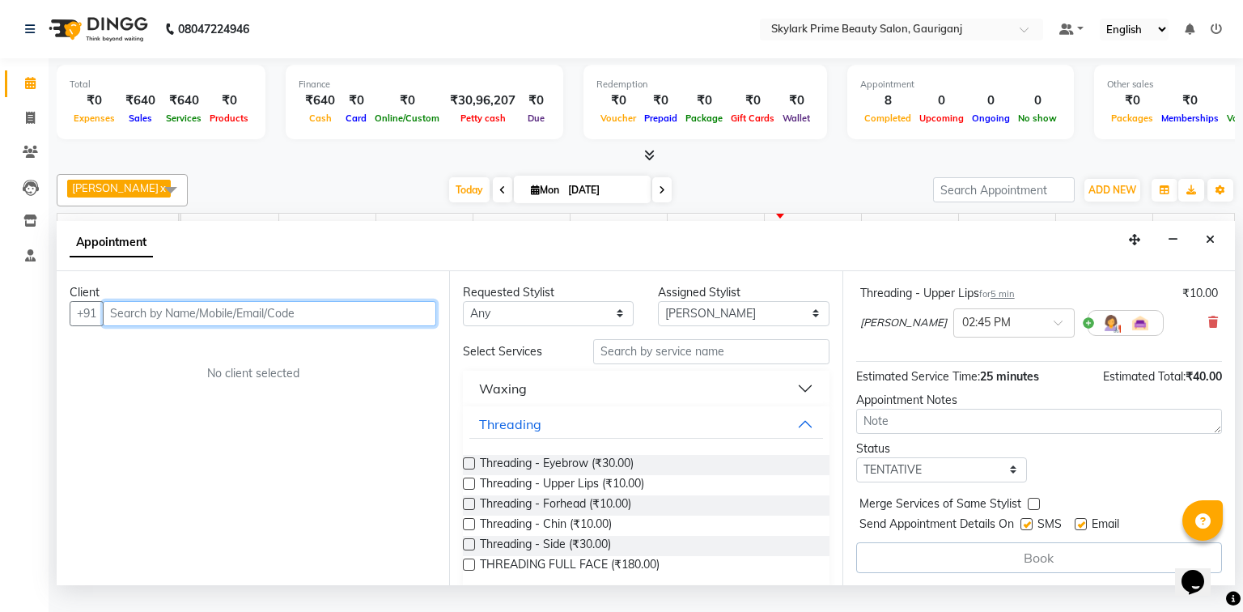
click at [194, 326] on input "text" at bounding box center [269, 313] width 333 height 25
type input "8800379380"
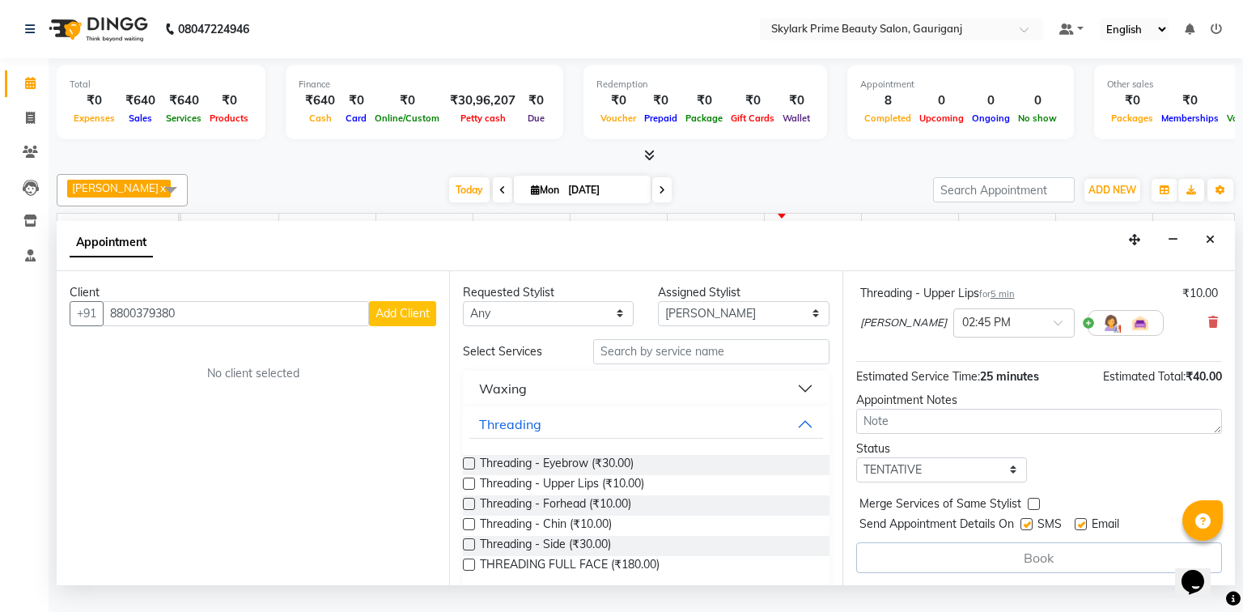
click at [401, 320] on span "Add Client" at bounding box center [403, 313] width 54 height 15
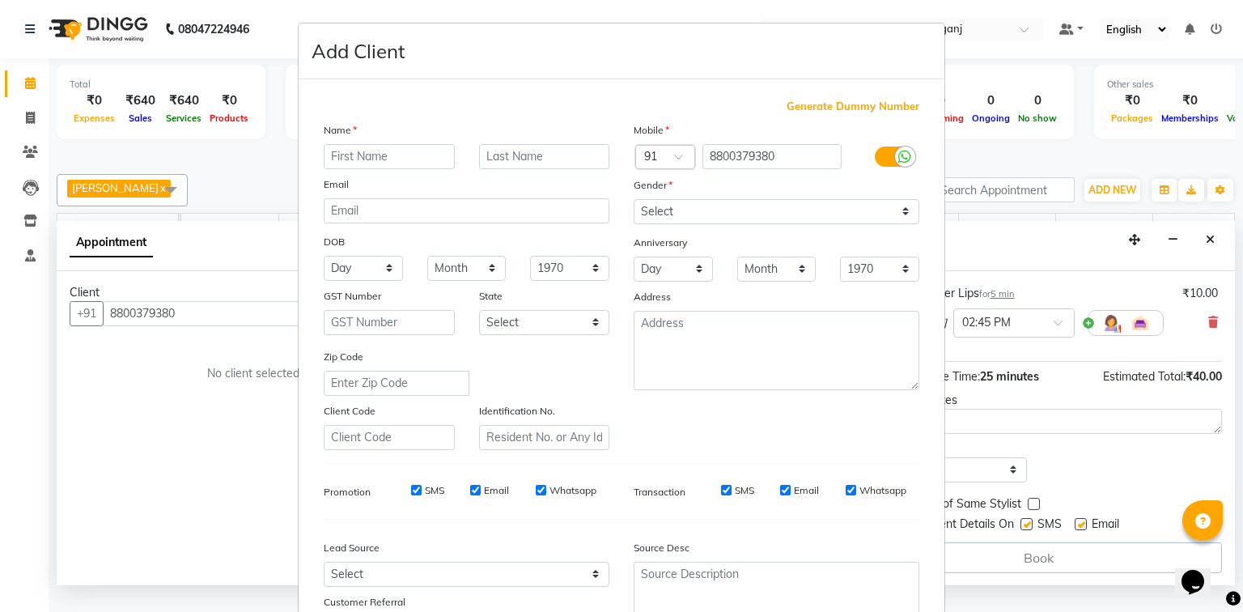
click at [360, 156] on input "text" at bounding box center [389, 156] width 131 height 25
type input "b"
type input "mam"
click at [741, 206] on select "Select Male Female Other Prefer Not To Say" at bounding box center [777, 211] width 286 height 25
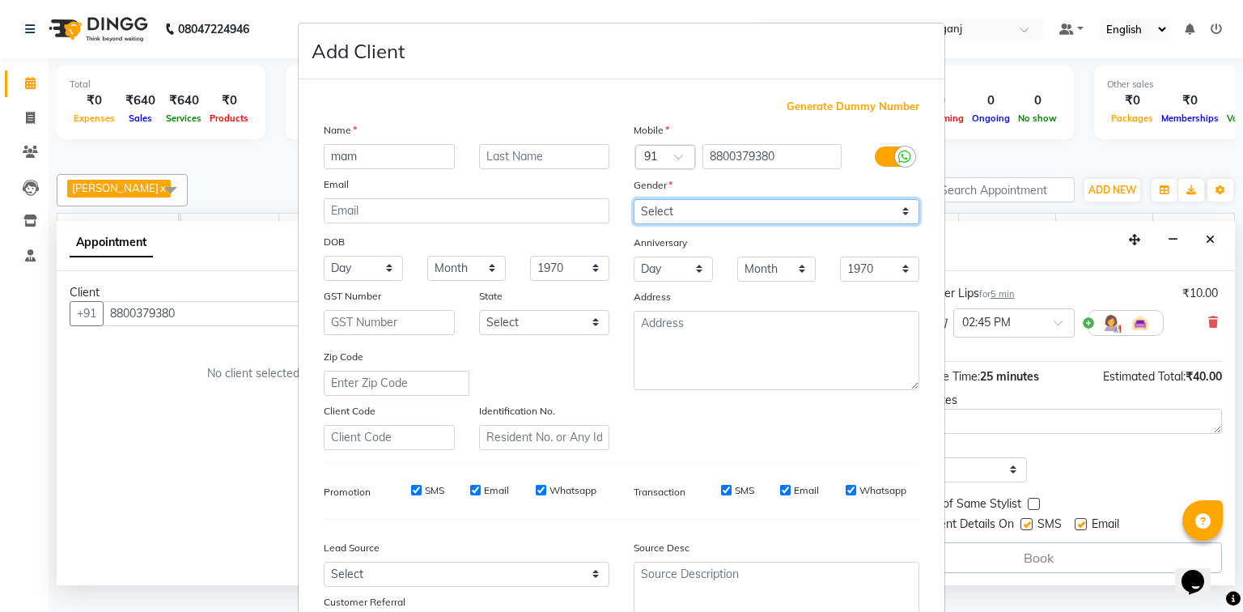
select select "female"
click at [634, 200] on select "Select Male Female Other Prefer Not To Say" at bounding box center [777, 211] width 286 height 25
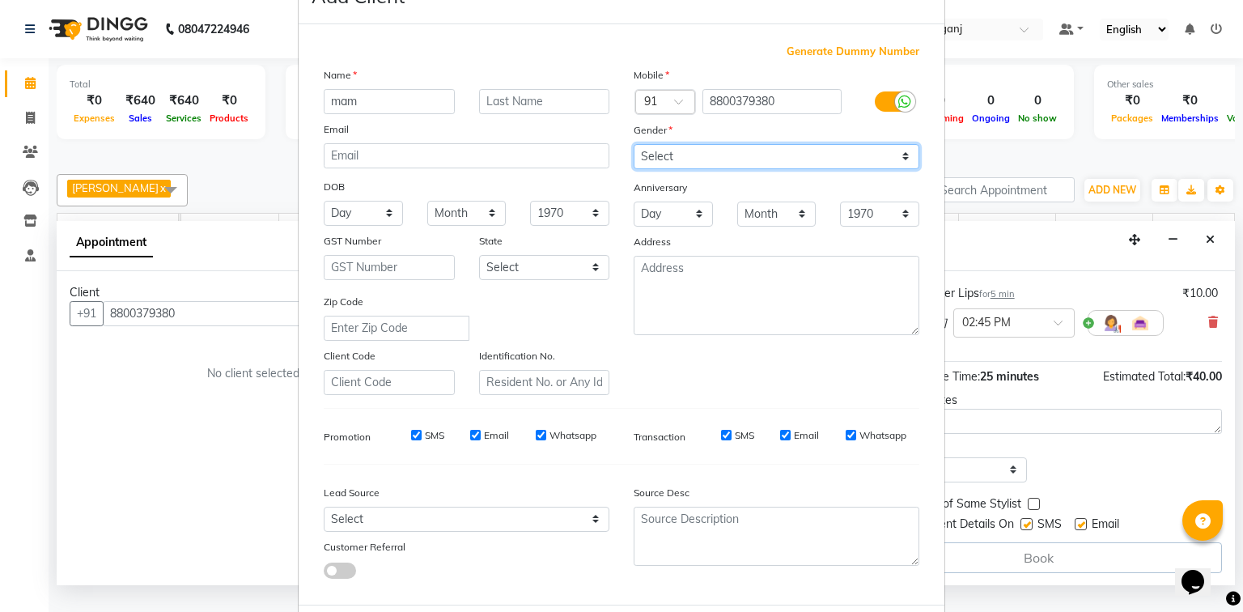
scroll to position [129, 0]
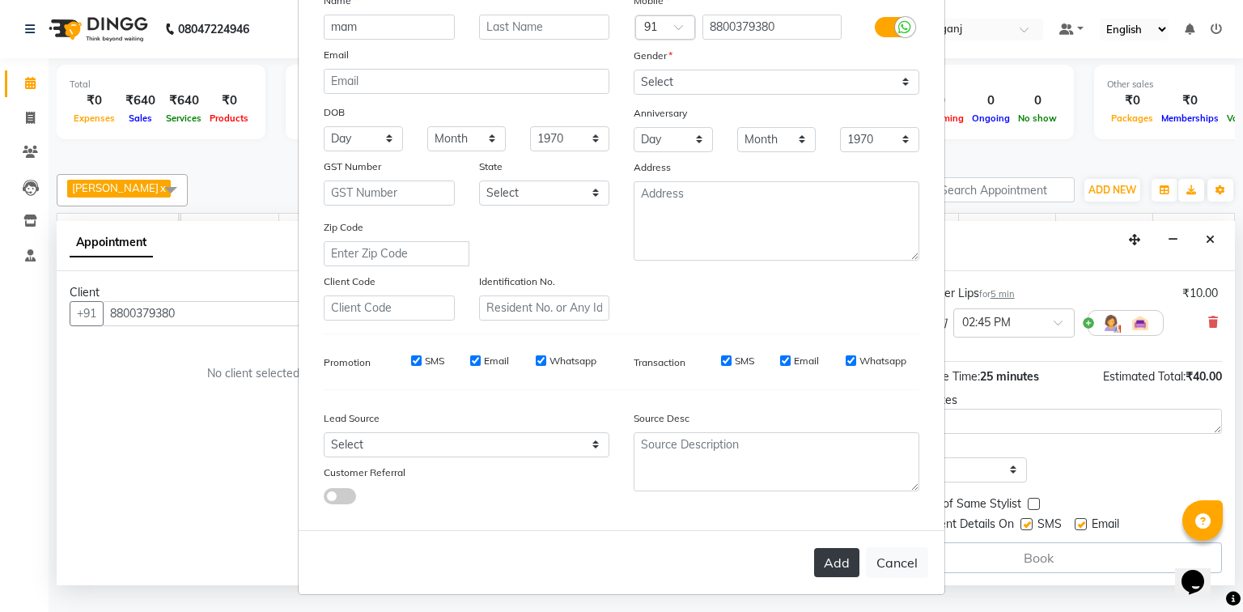
click at [835, 567] on button "Add" at bounding box center [836, 562] width 45 height 29
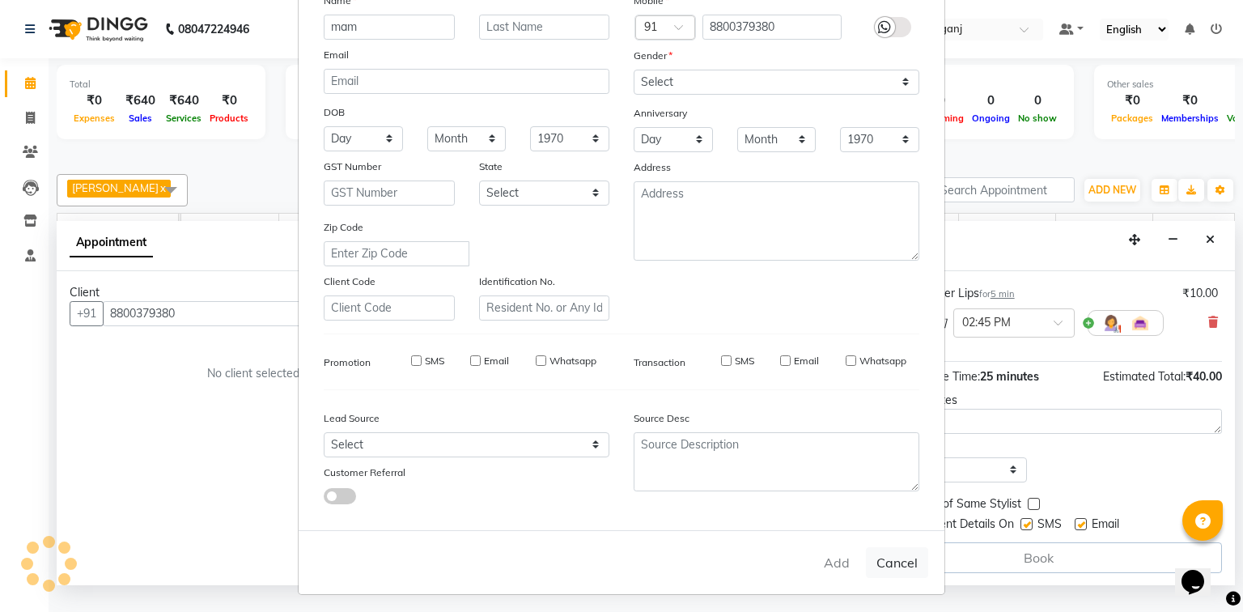
select select
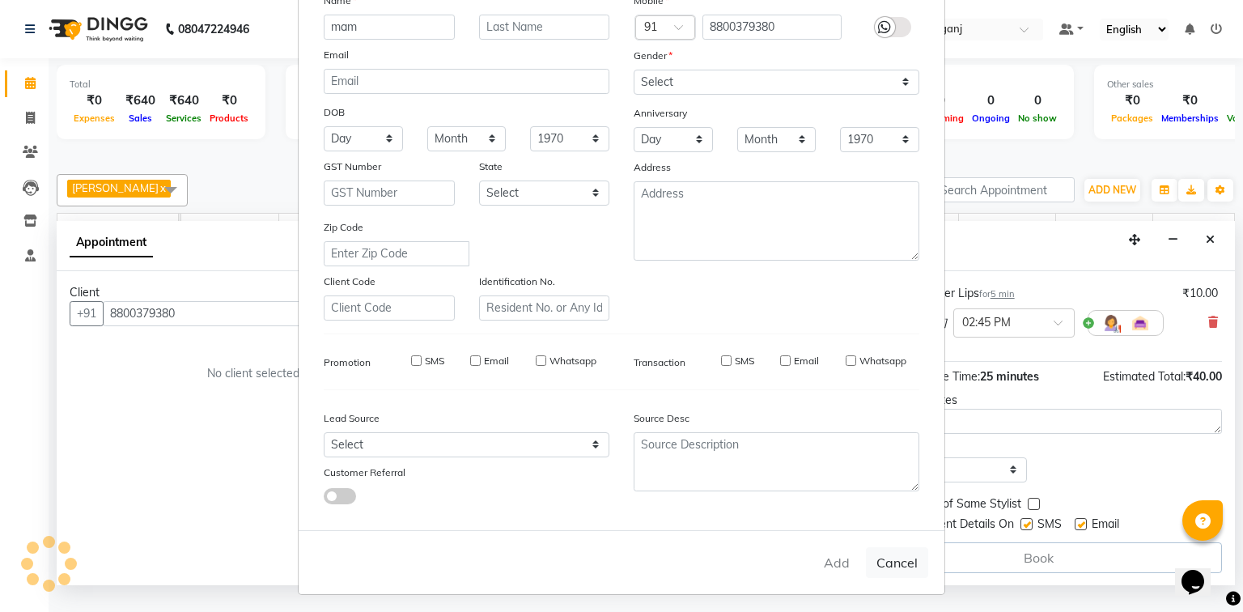
select select
checkbox input "false"
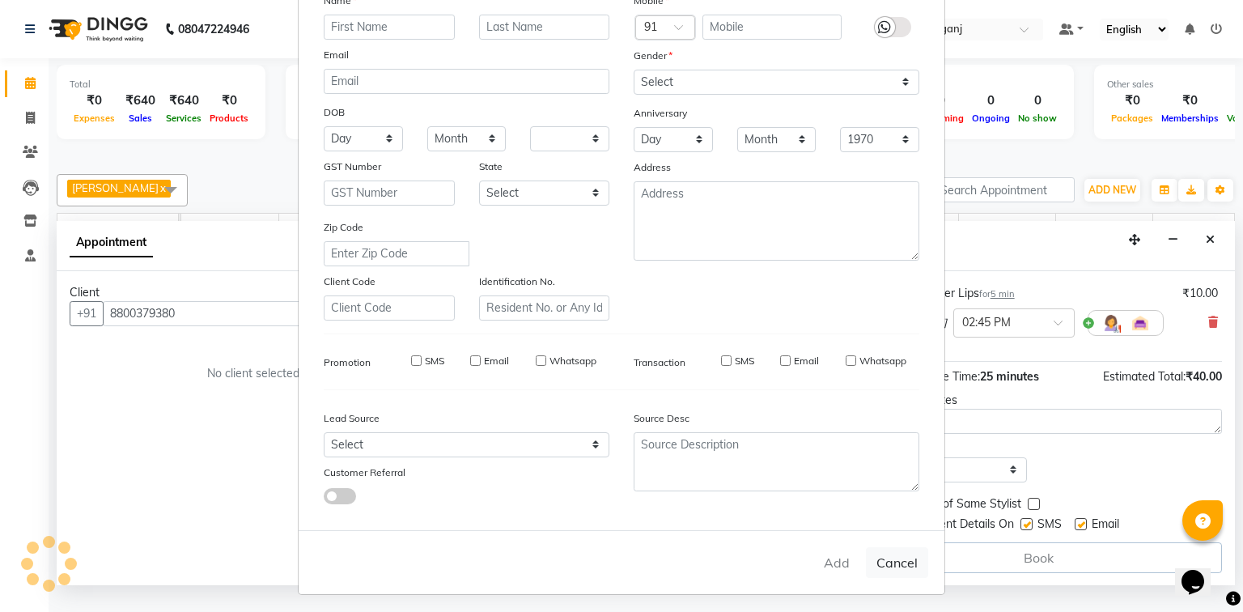
checkbox input "false"
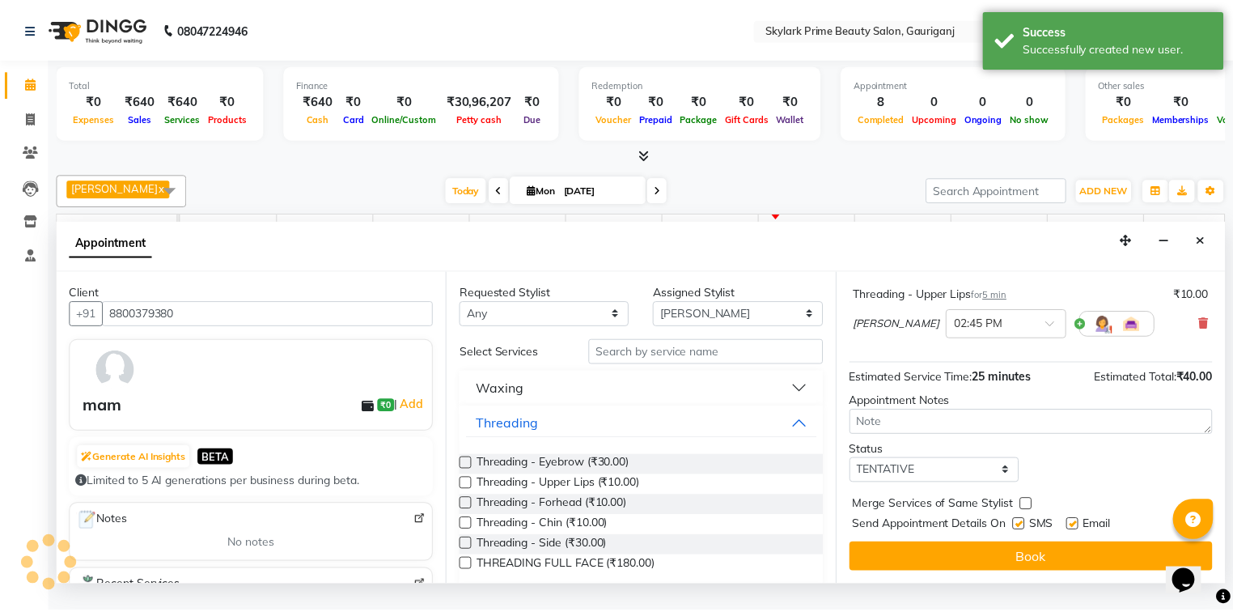
scroll to position [169, 0]
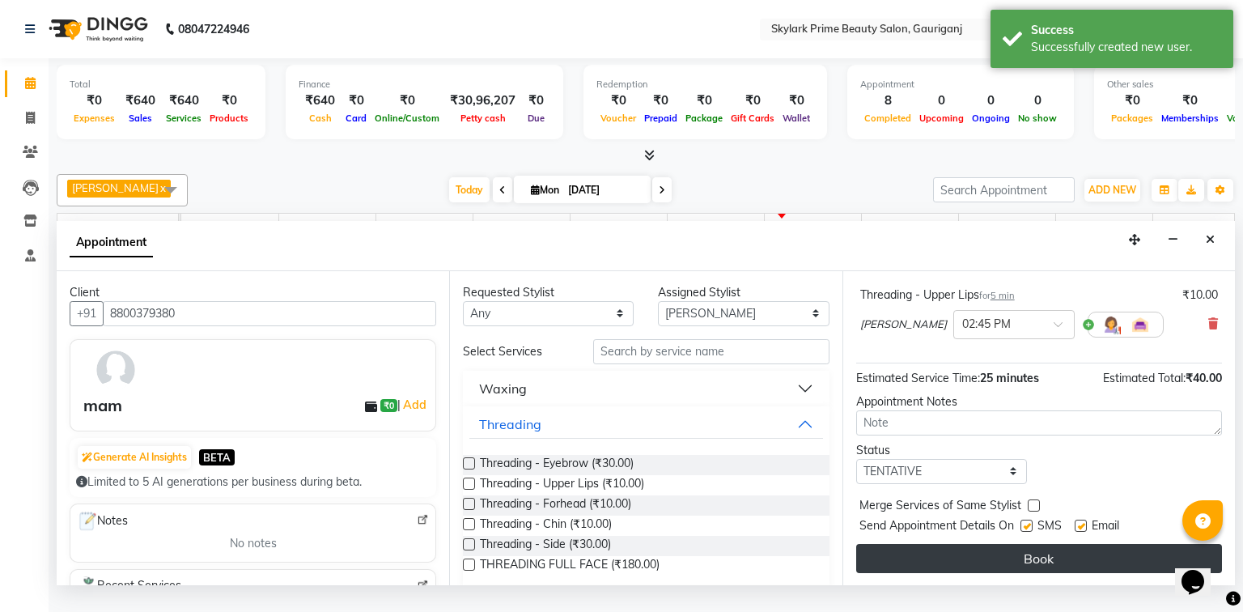
click at [1034, 573] on button "Book" at bounding box center [1039, 558] width 366 height 29
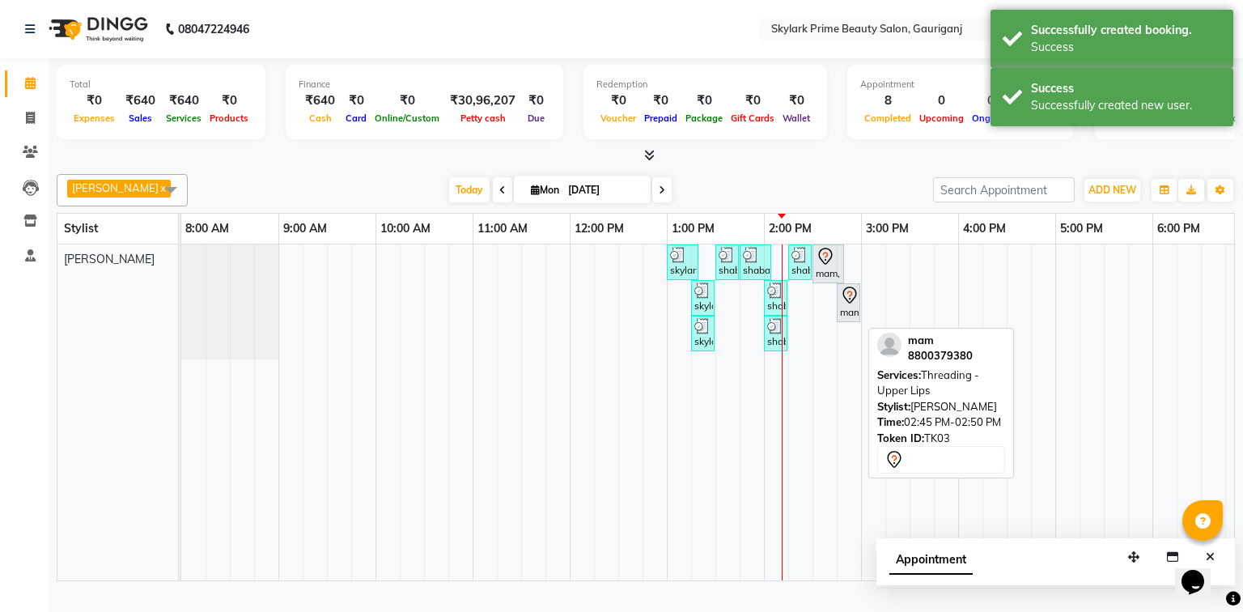
click at [861, 302] on div at bounding box center [859, 302] width 6 height 37
select select "7"
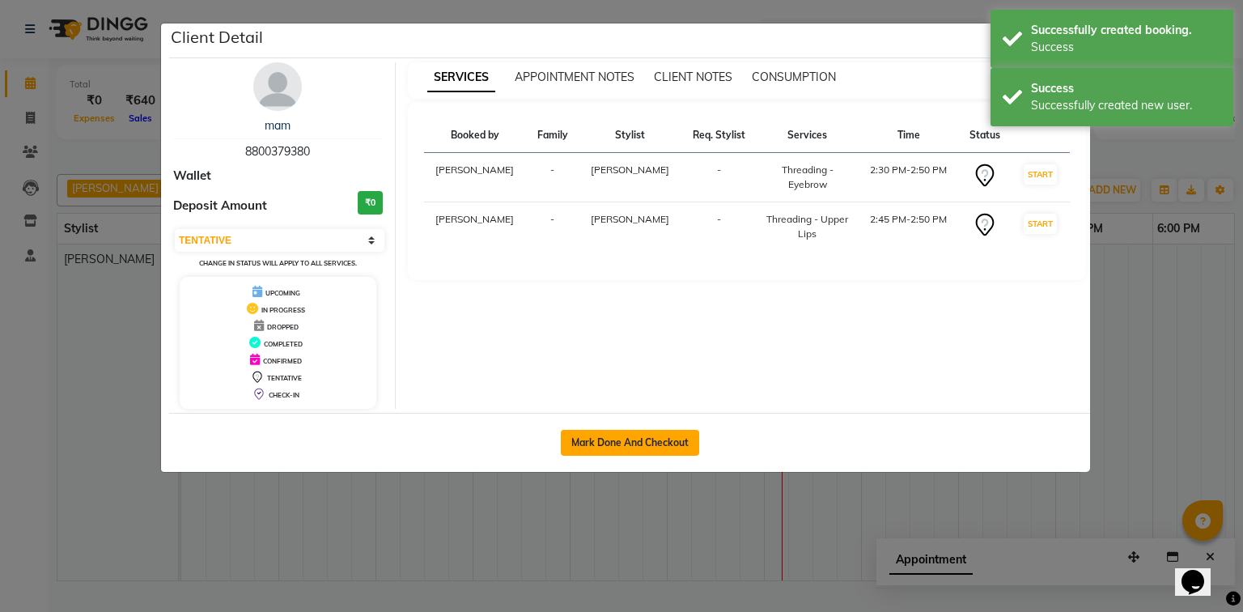
click at [655, 440] on button "Mark Done And Checkout" at bounding box center [630, 443] width 138 height 26
select select "service"
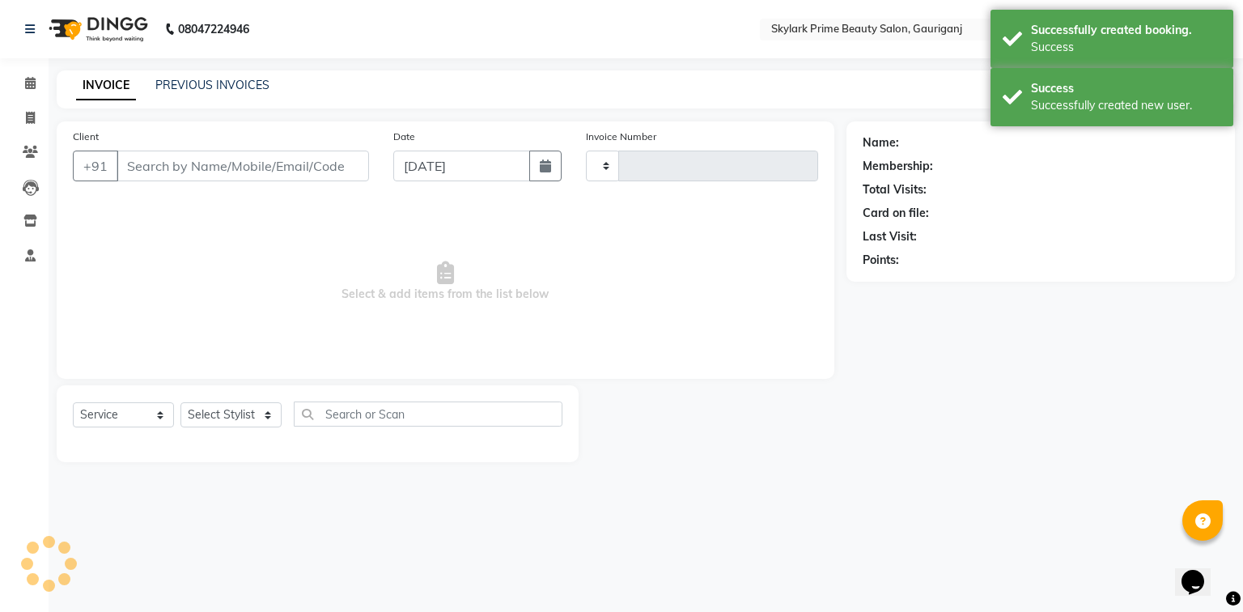
type input "3183"
select select "4735"
type input "8800379380"
select select "30218"
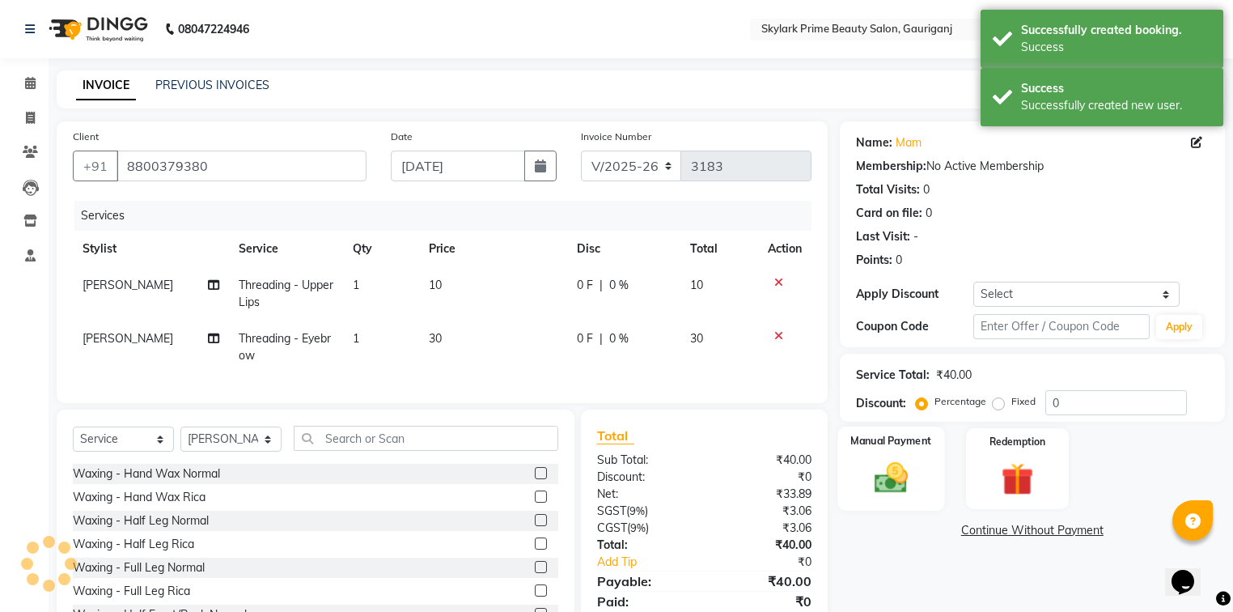
click at [889, 455] on div "Manual Payment" at bounding box center [891, 469] width 107 height 84
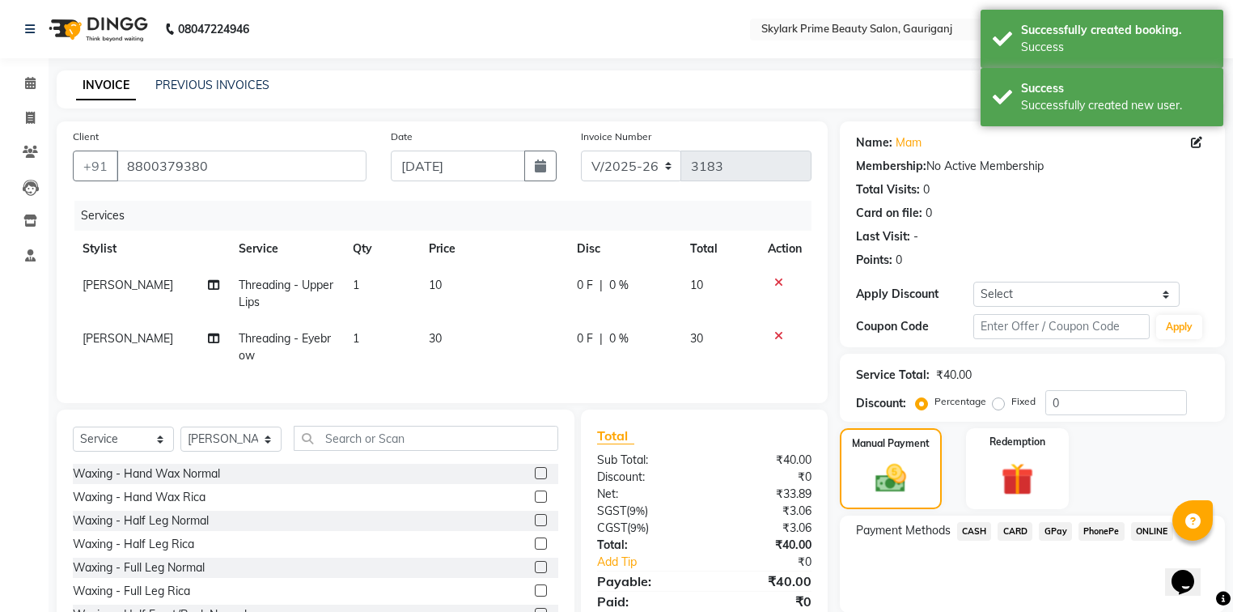
click at [981, 526] on span "CASH" at bounding box center [974, 531] width 35 height 19
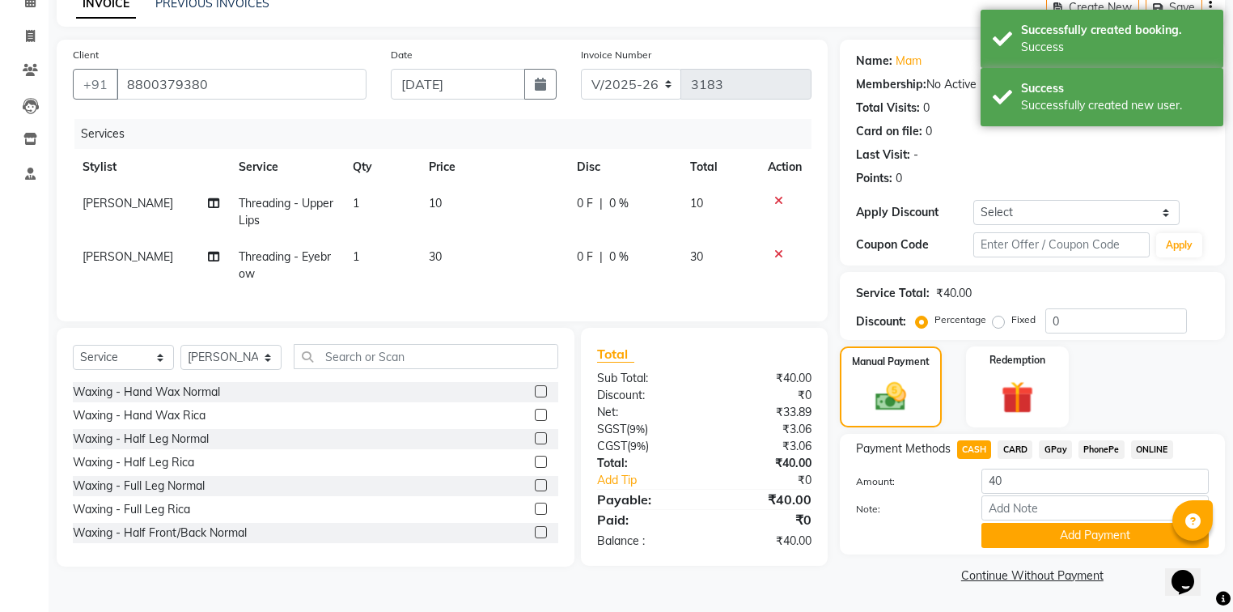
click at [1004, 534] on button "Add Payment" at bounding box center [1095, 535] width 227 height 25
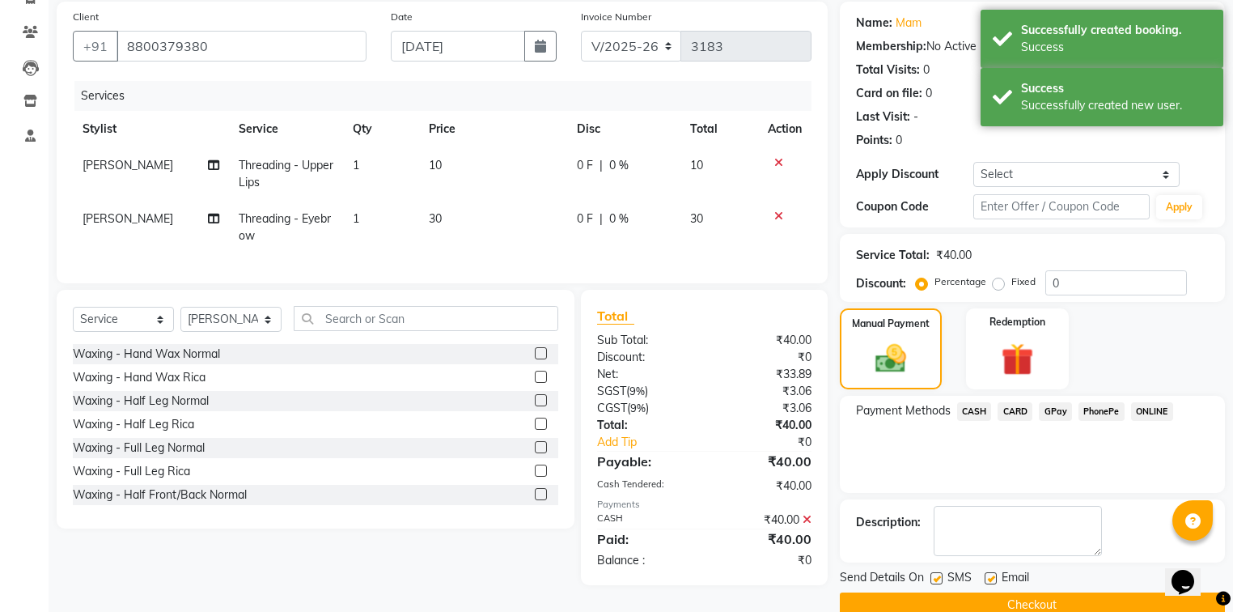
scroll to position [149, 0]
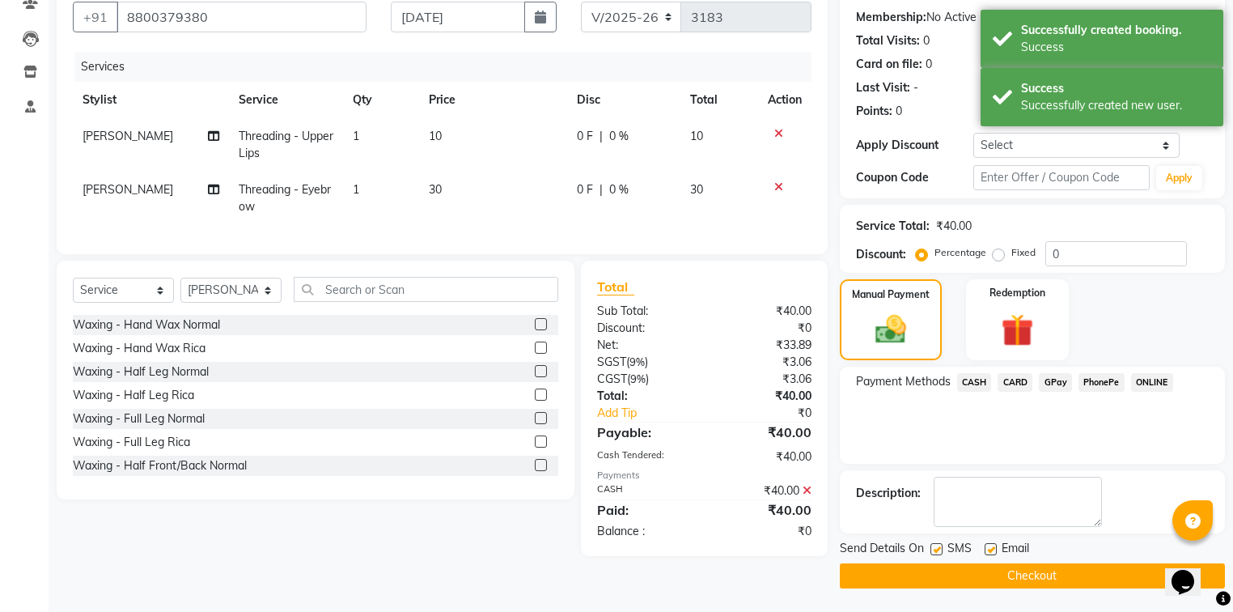
click at [971, 573] on button "Checkout" at bounding box center [1032, 575] width 385 height 25
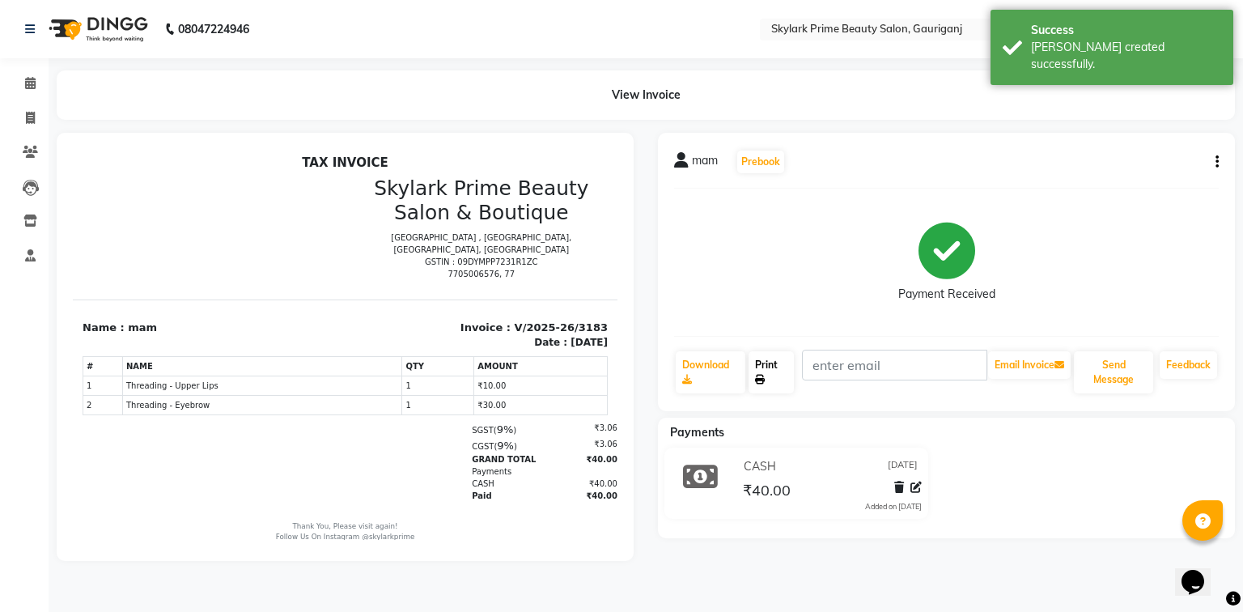
click at [769, 367] on link "Print" at bounding box center [771, 372] width 45 height 42
click at [27, 83] on icon at bounding box center [30, 83] width 11 height 12
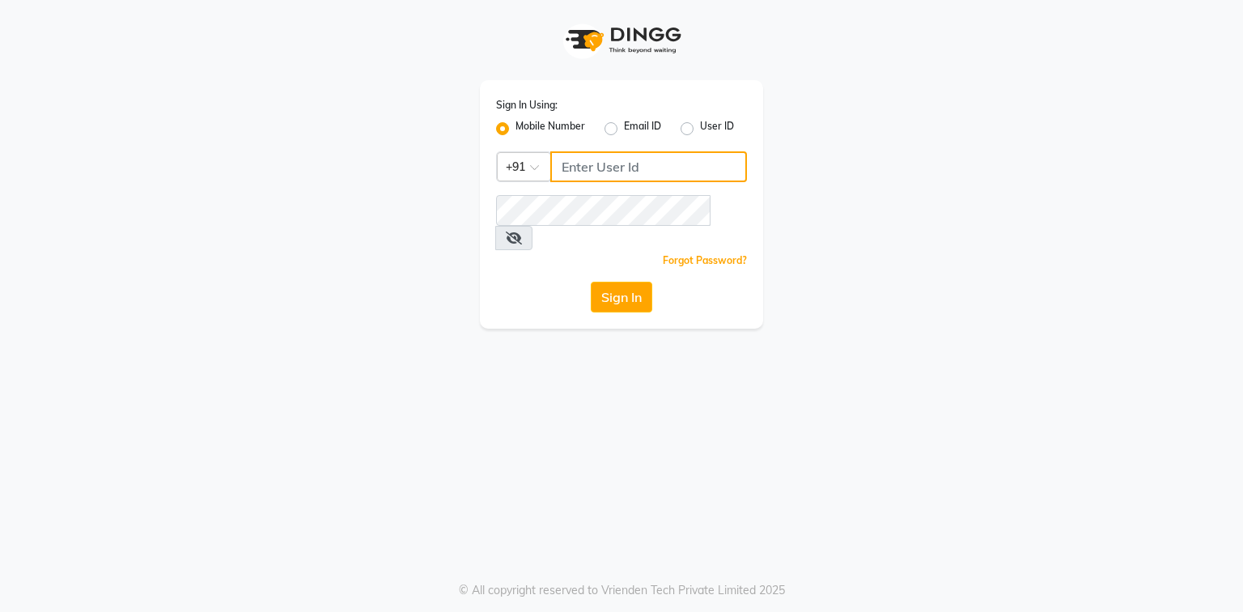
click at [618, 167] on input "Username" at bounding box center [648, 166] width 197 height 31
click at [591, 169] on input "Username" at bounding box center [648, 166] width 197 height 31
type input "7814706716"
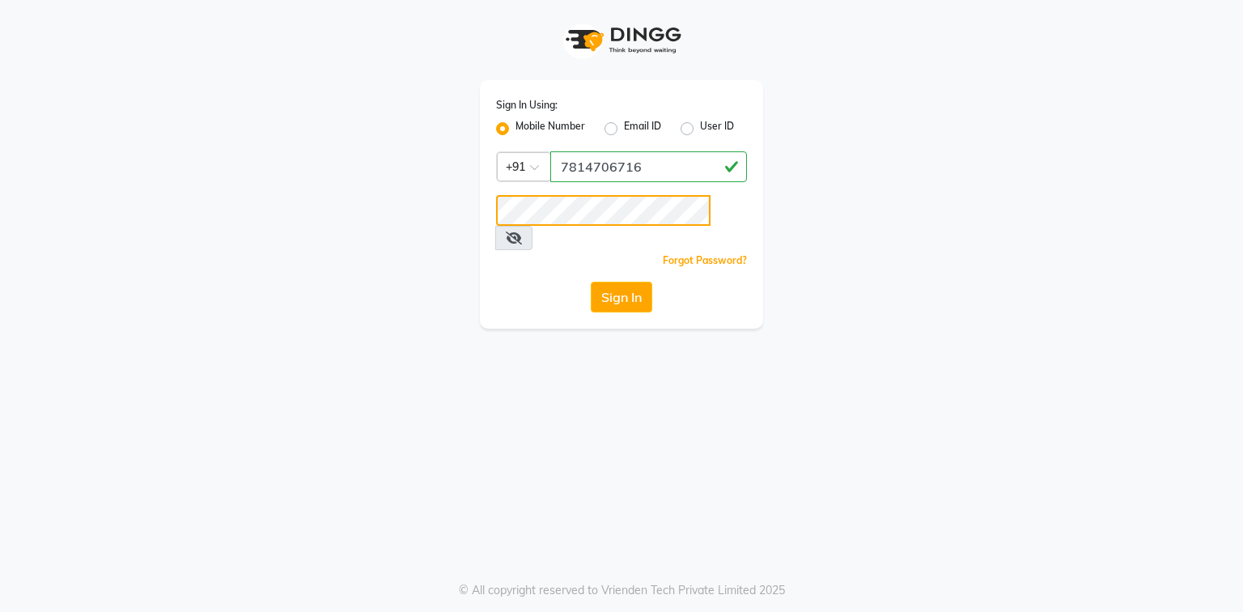
click at [591, 282] on button "Sign In" at bounding box center [622, 297] width 62 height 31
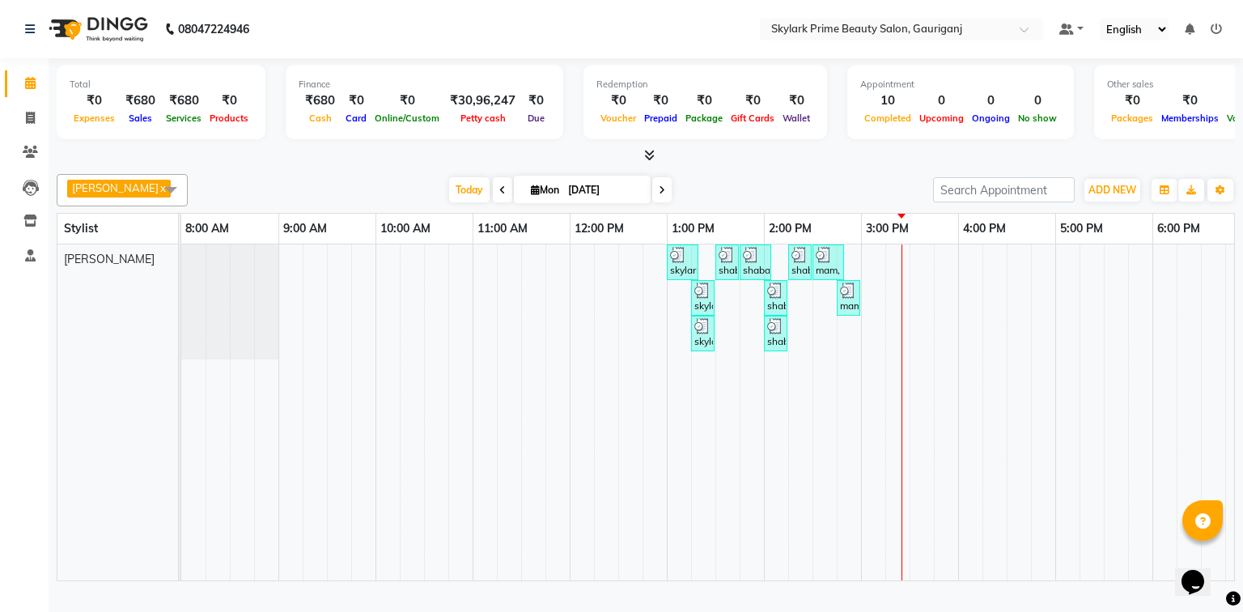
click at [925, 291] on div "skylark prime, TK01, 01:00 PM-01:20 PM, Threading - Eyebrow shaba mam, TK02, 01…" at bounding box center [812, 412] width 1263 height 336
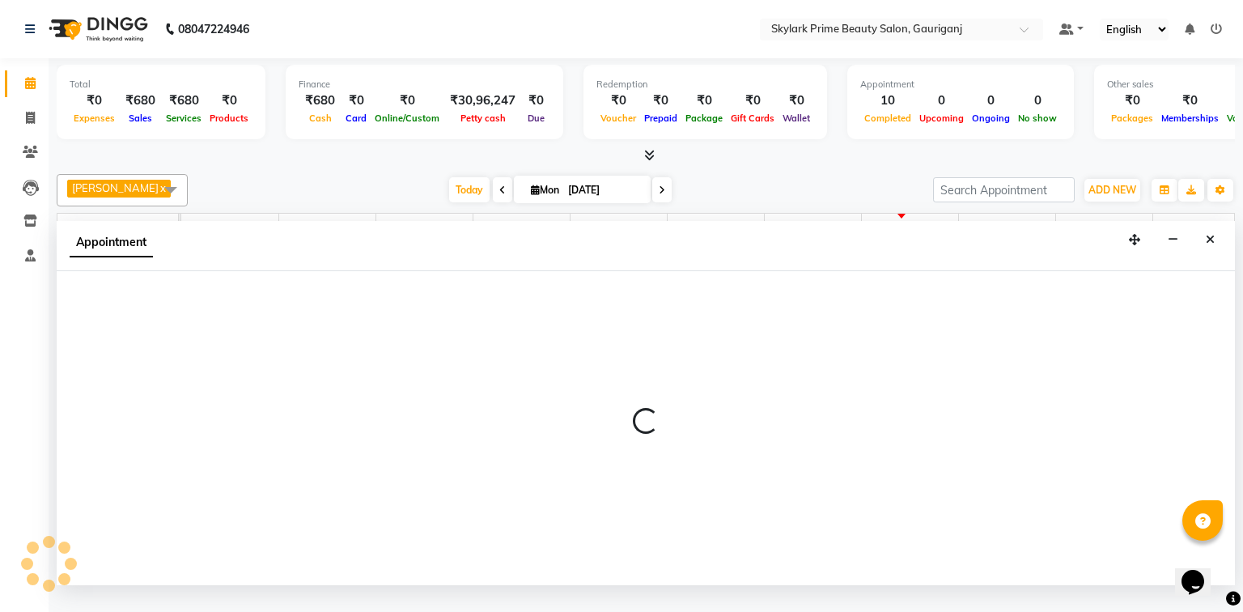
select select "30218"
select select "930"
select select "tentative"
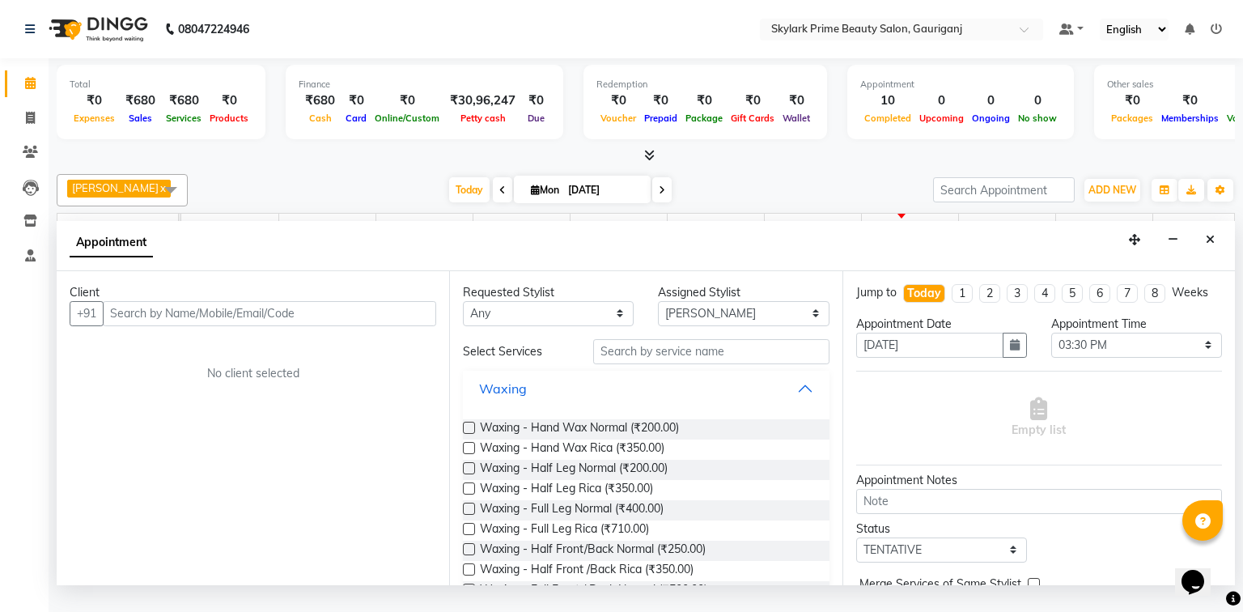
click at [801, 403] on button "Waxing" at bounding box center [645, 388] width 353 height 29
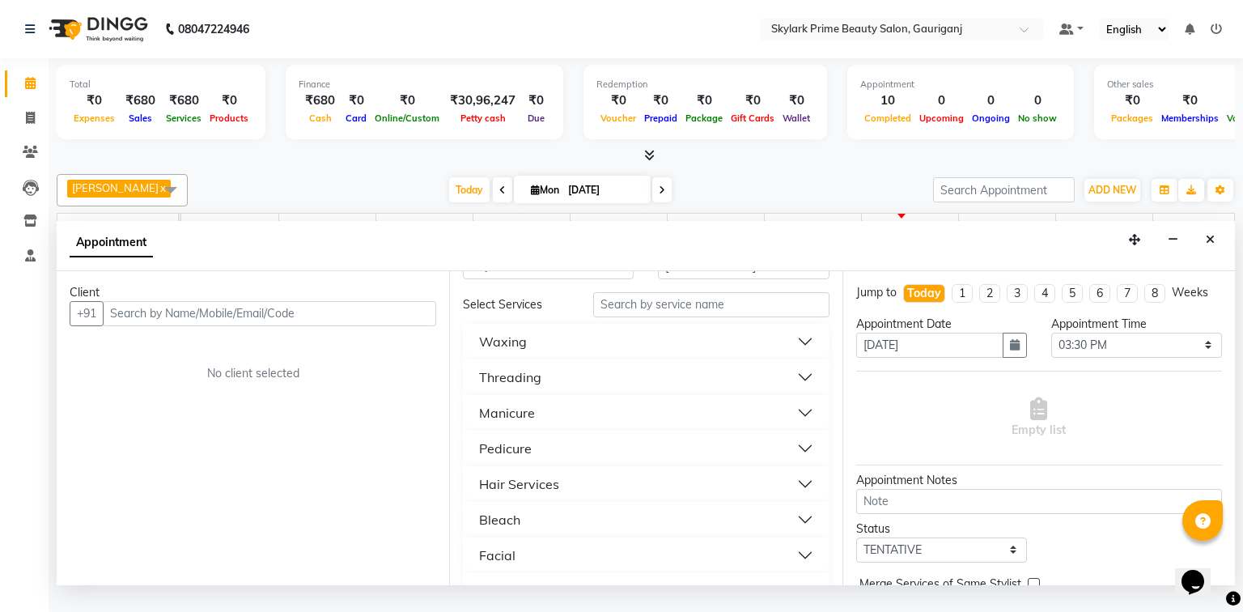
scroll to position [65, 0]
